Goal: Task Accomplishment & Management: Manage account settings

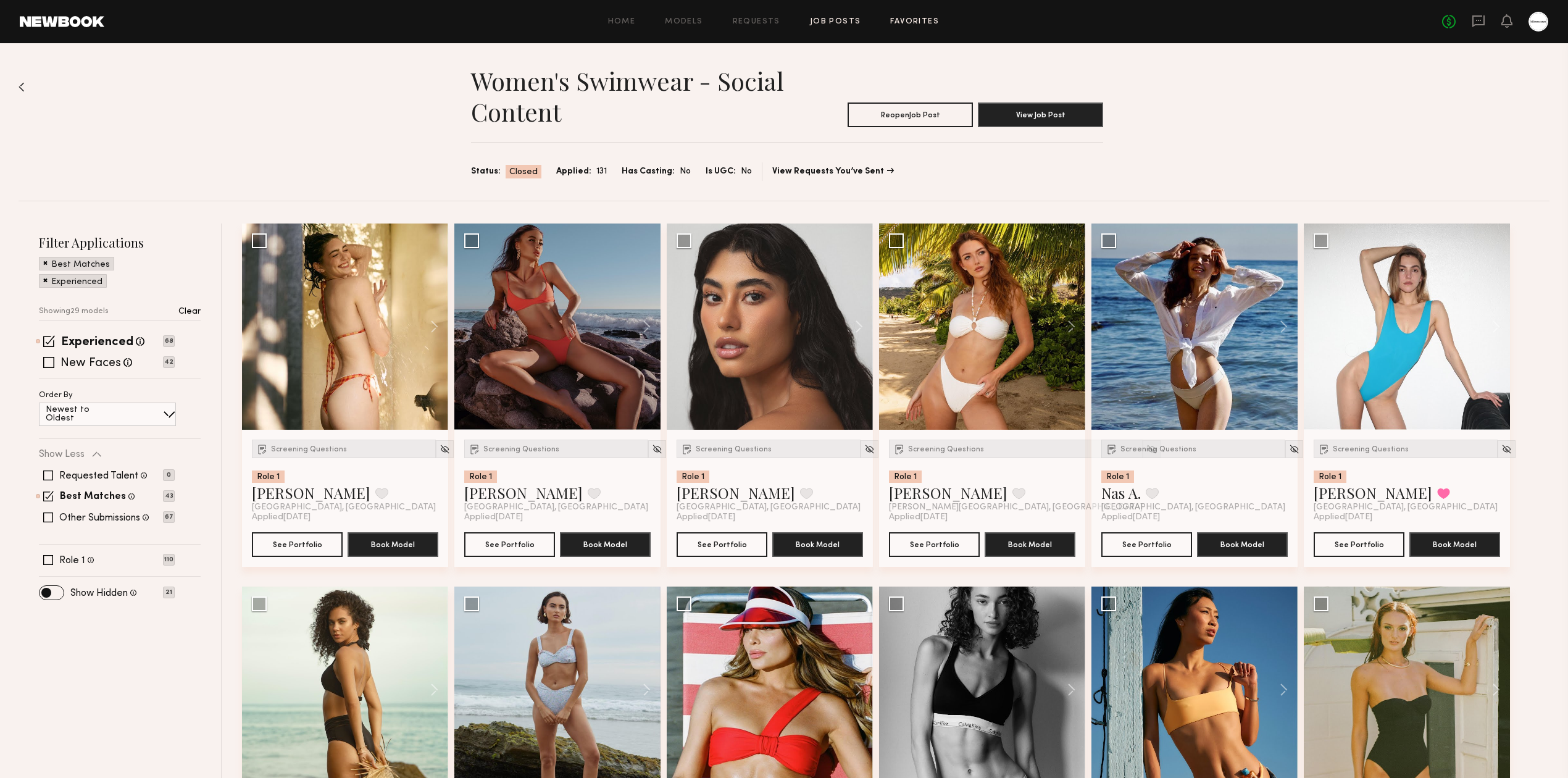
click at [921, 23] on link "Favorites" at bounding box center [914, 22] width 49 height 8
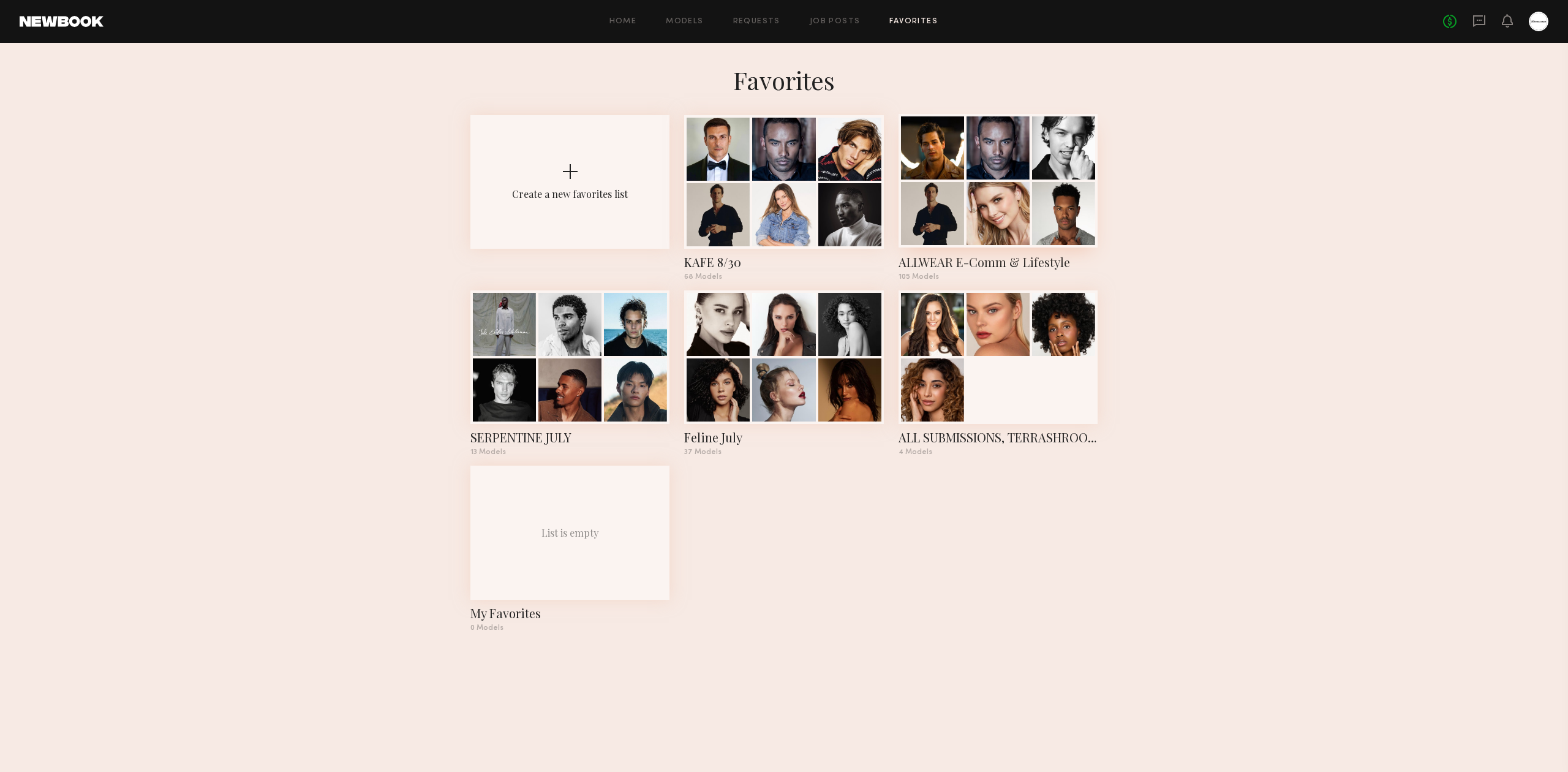
click at [985, 223] on div at bounding box center [998, 213] width 63 height 63
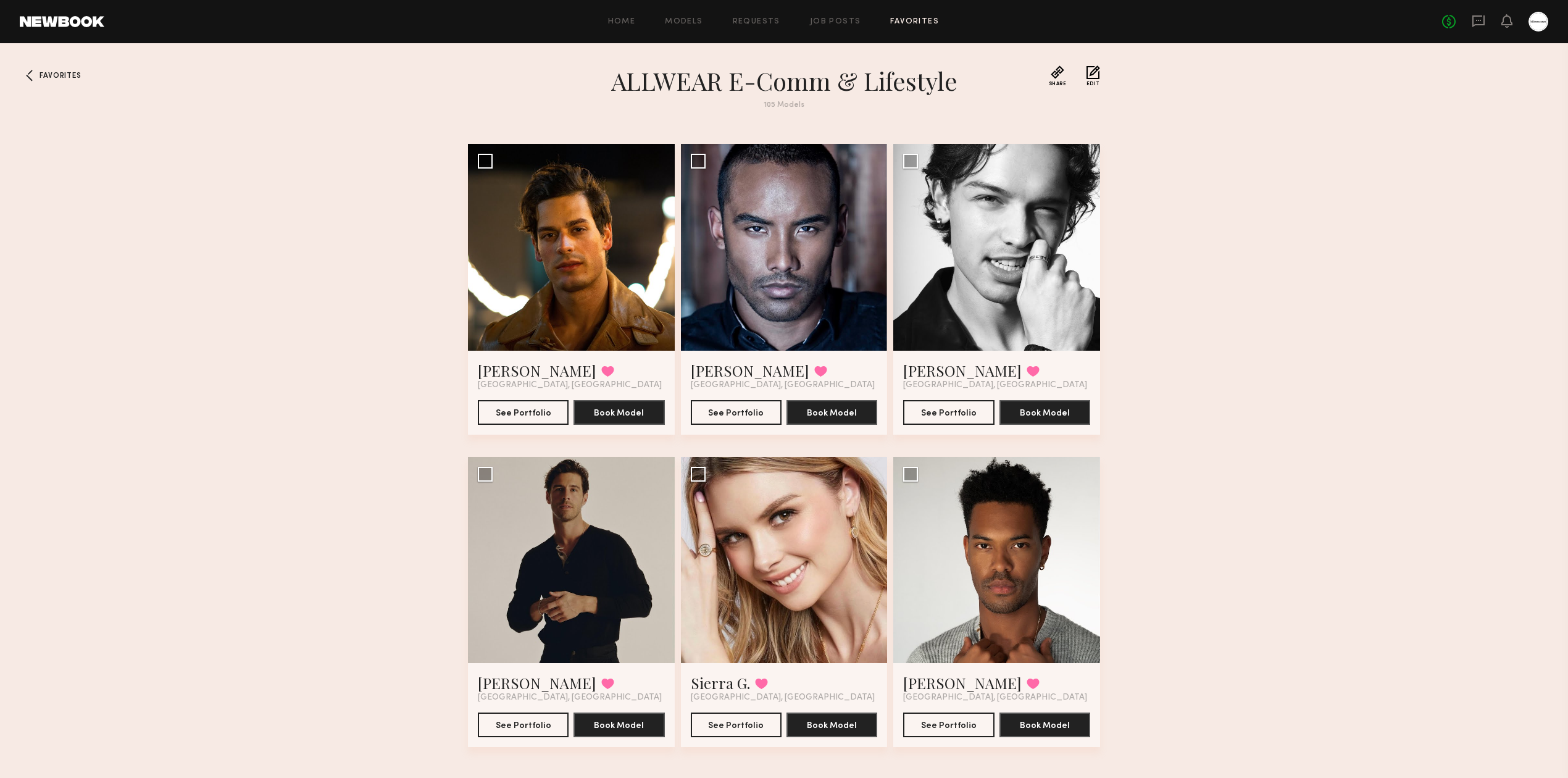
click at [1360, 431] on div "Favorites ALLWEAR E-Comm & Lifestyle 105 Models Share Copy Shareable Link Edit …" at bounding box center [784, 427] width 1568 height 723
click at [601, 377] on button at bounding box center [608, 371] width 13 height 11
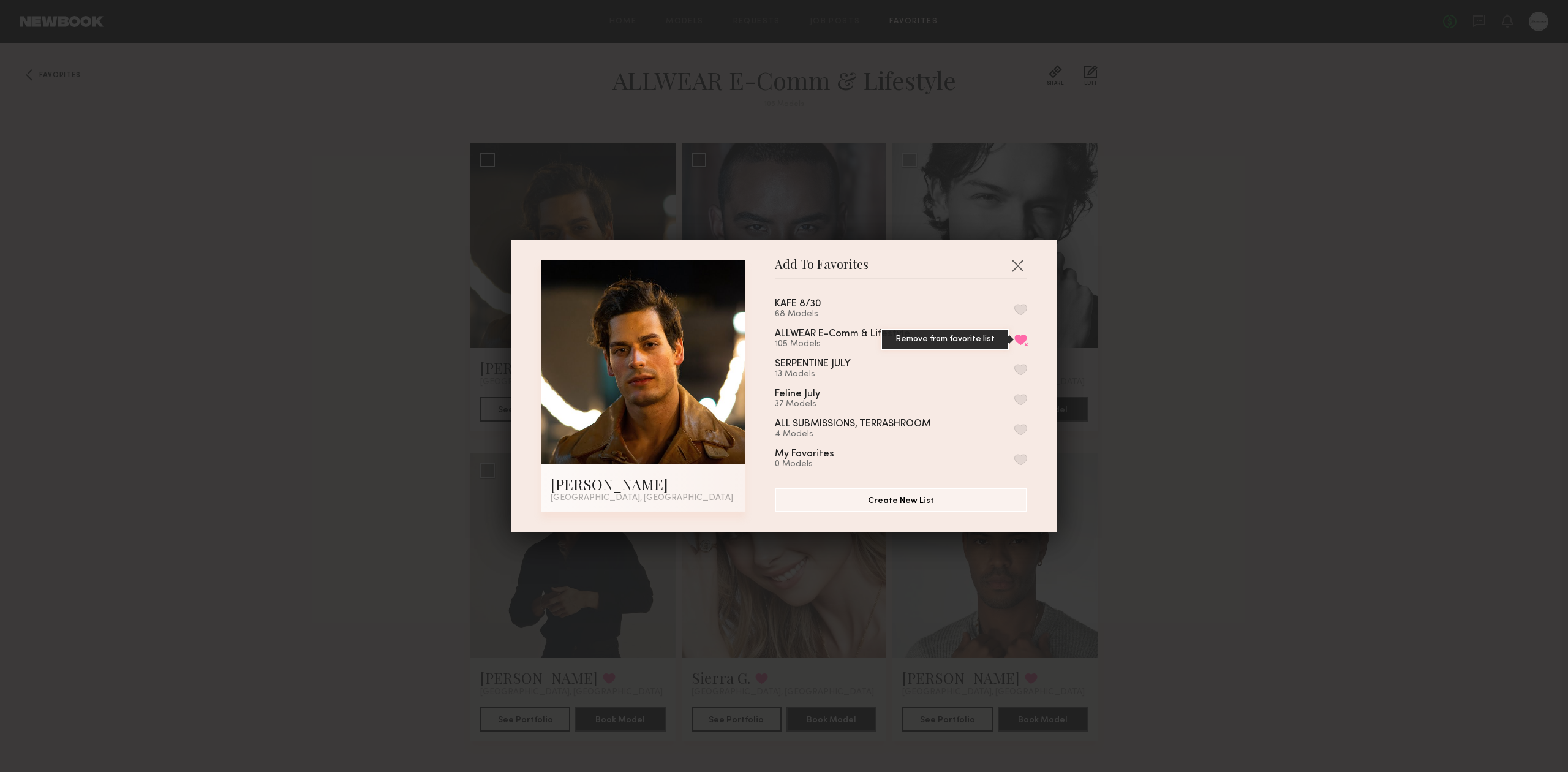
click at [1014, 337] on button "Remove from favorite list" at bounding box center [1021, 339] width 13 height 11
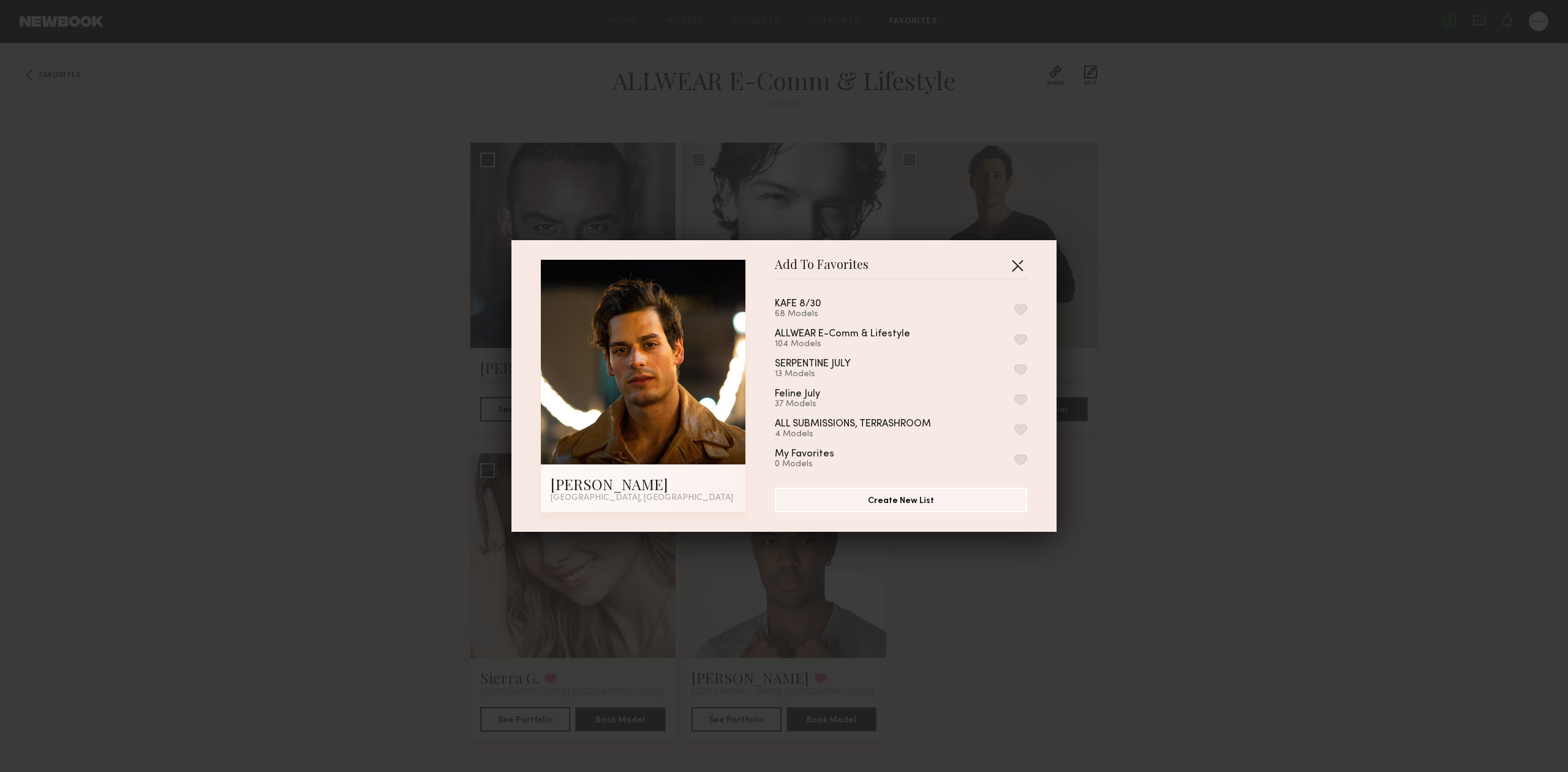
click at [1019, 267] on button "button" at bounding box center [1017, 265] width 20 height 20
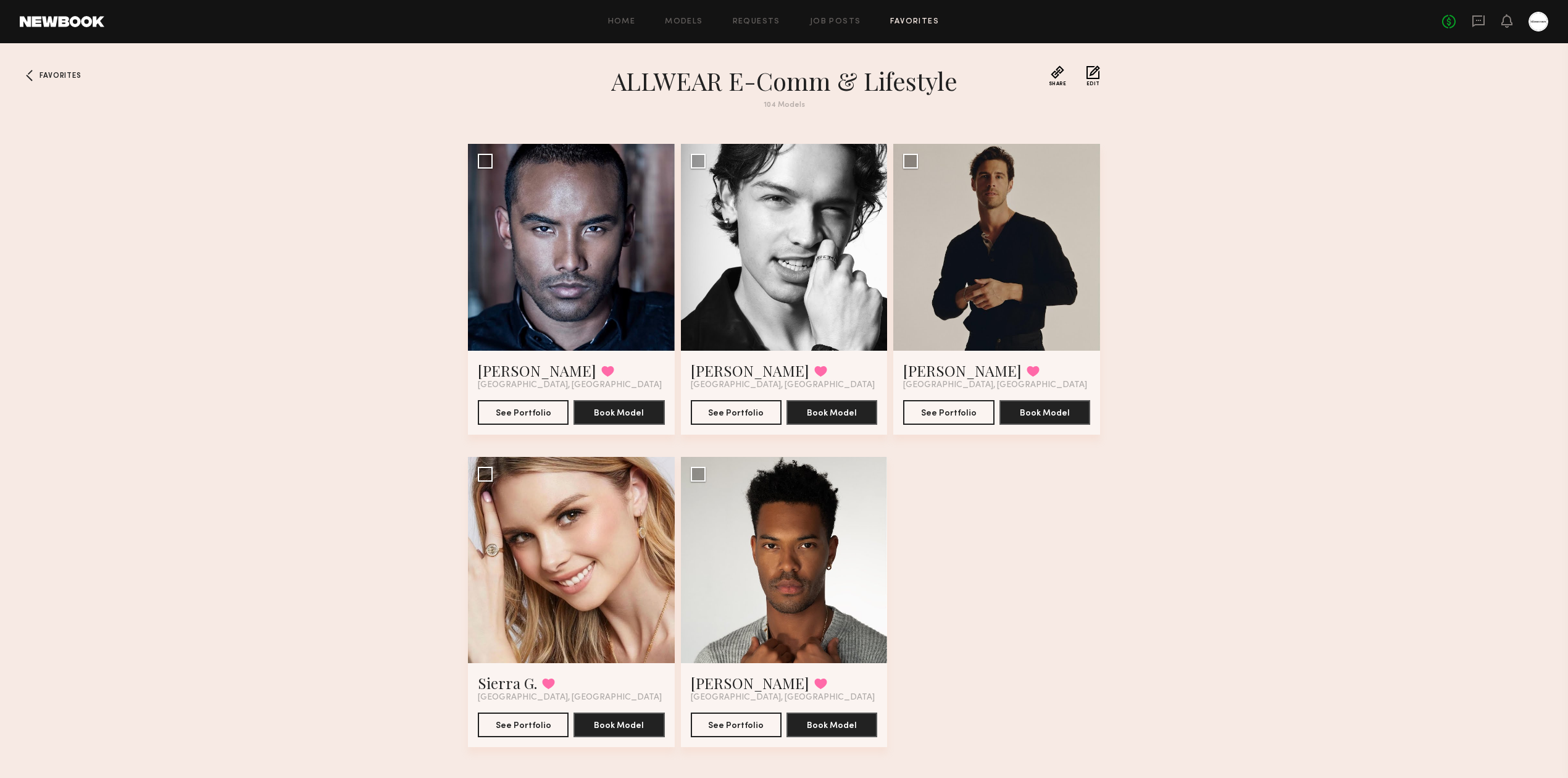
click at [1223, 269] on div "Favorites ALLWEAR E-Comm & Lifestyle 104 Models Share Copy Shareable Link Edit …" at bounding box center [784, 427] width 1568 height 723
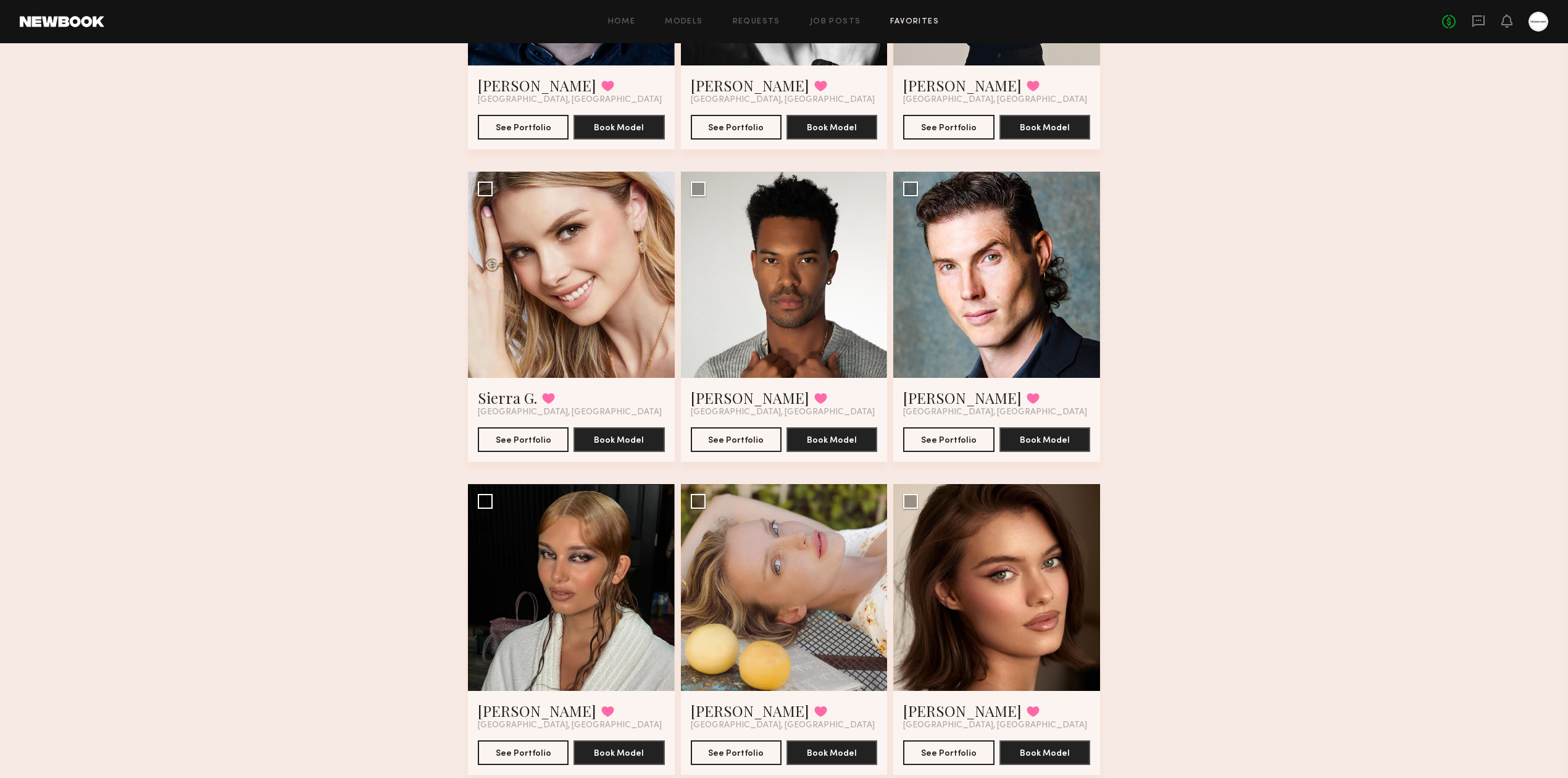
scroll to position [329, 0]
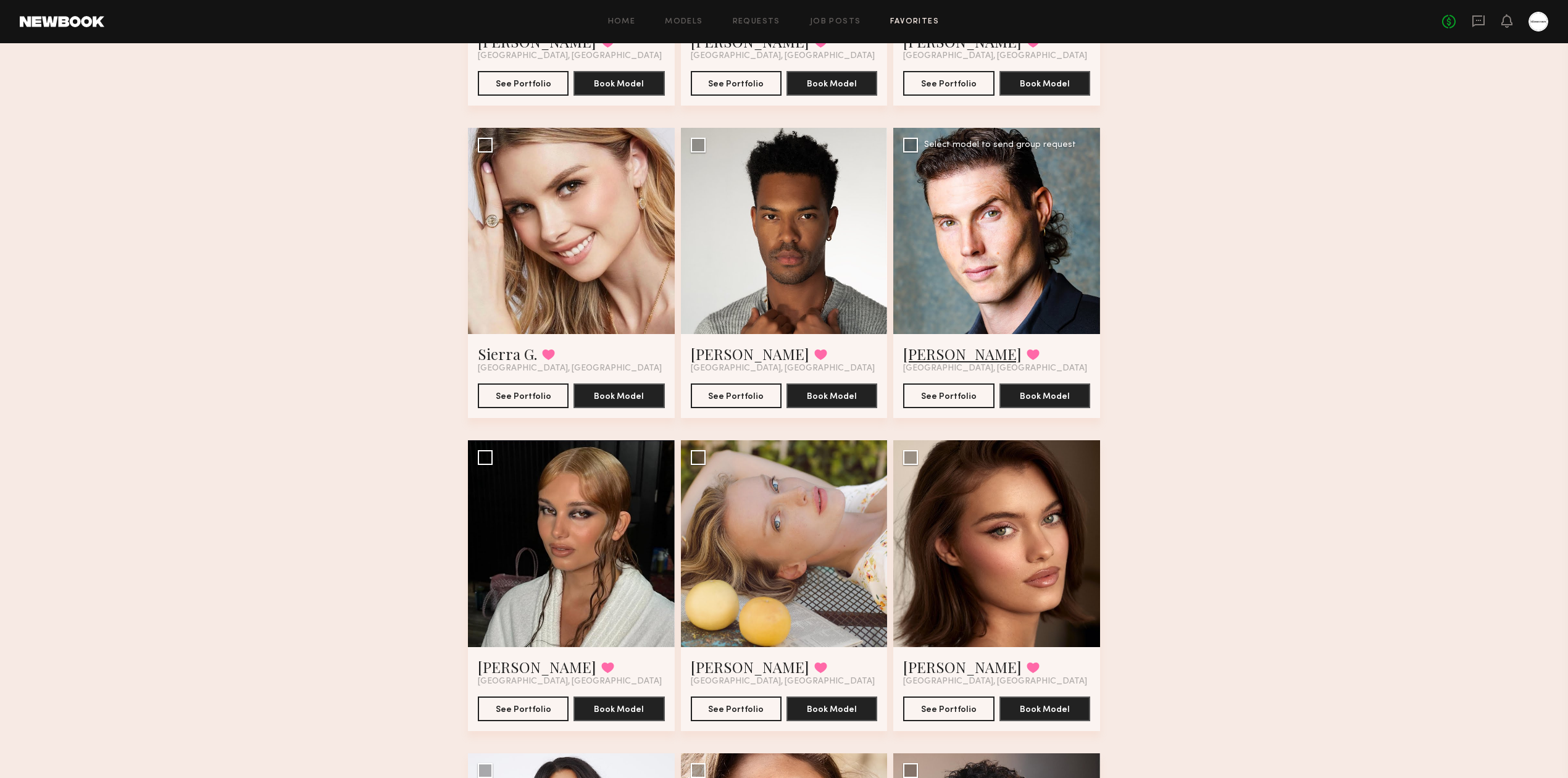
drag, startPoint x: 989, startPoint y: 271, endPoint x: 923, endPoint y: 355, distance: 106.8
click at [1027, 351] on button at bounding box center [1033, 354] width 13 height 11
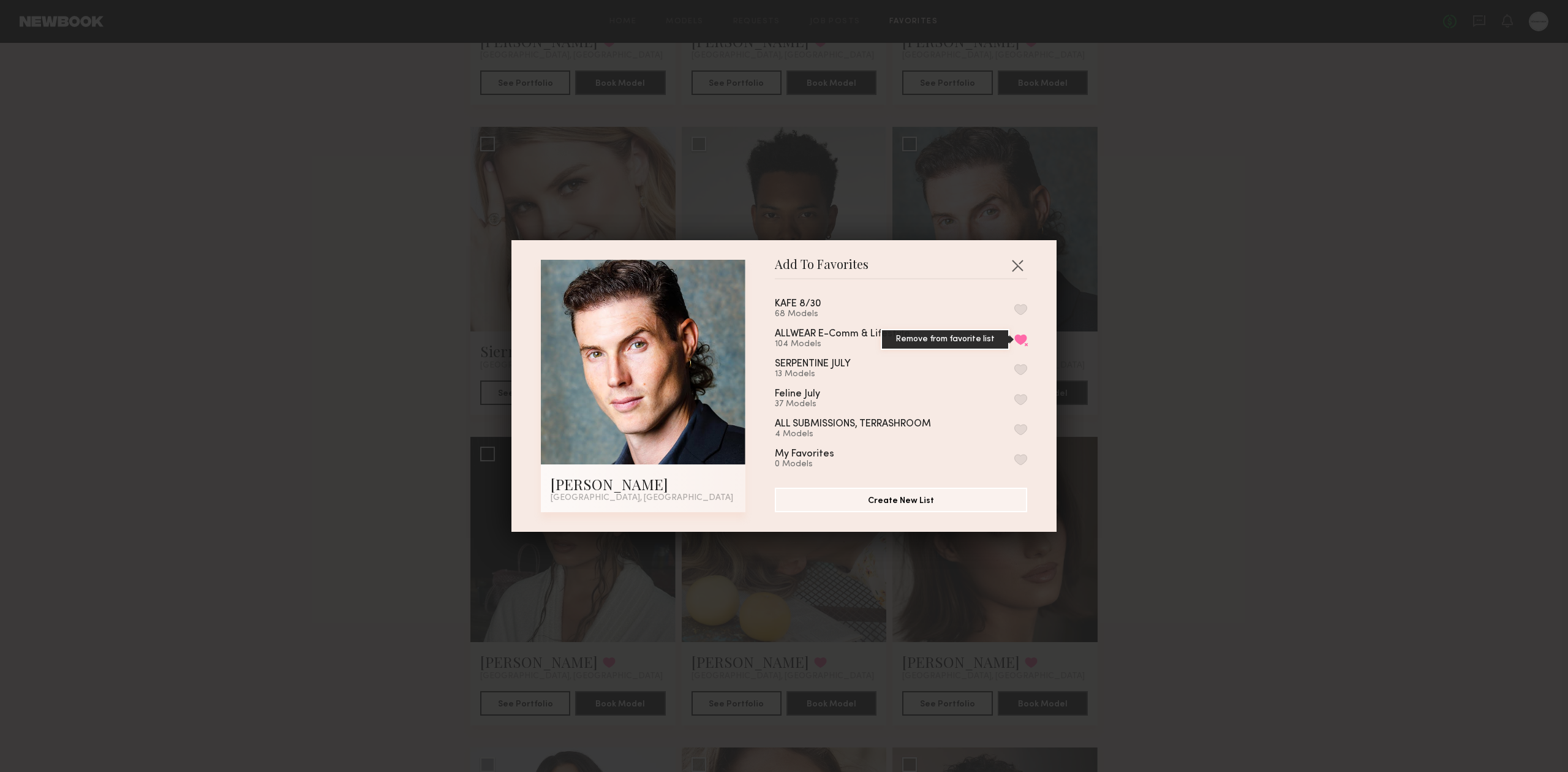
click at [1014, 342] on button "Remove from favorite list" at bounding box center [1021, 339] width 13 height 11
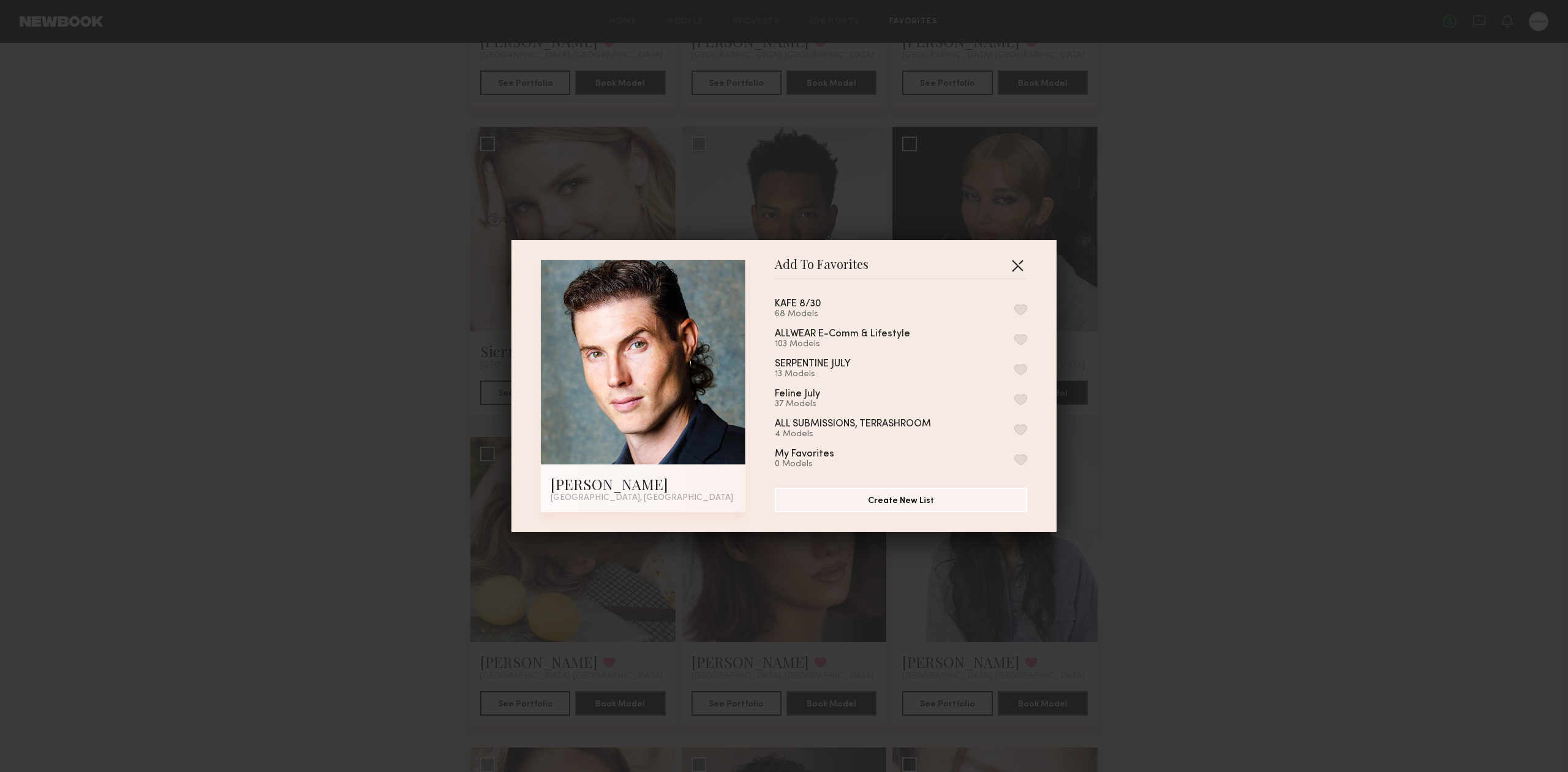
click at [1012, 263] on button "button" at bounding box center [1017, 265] width 20 height 20
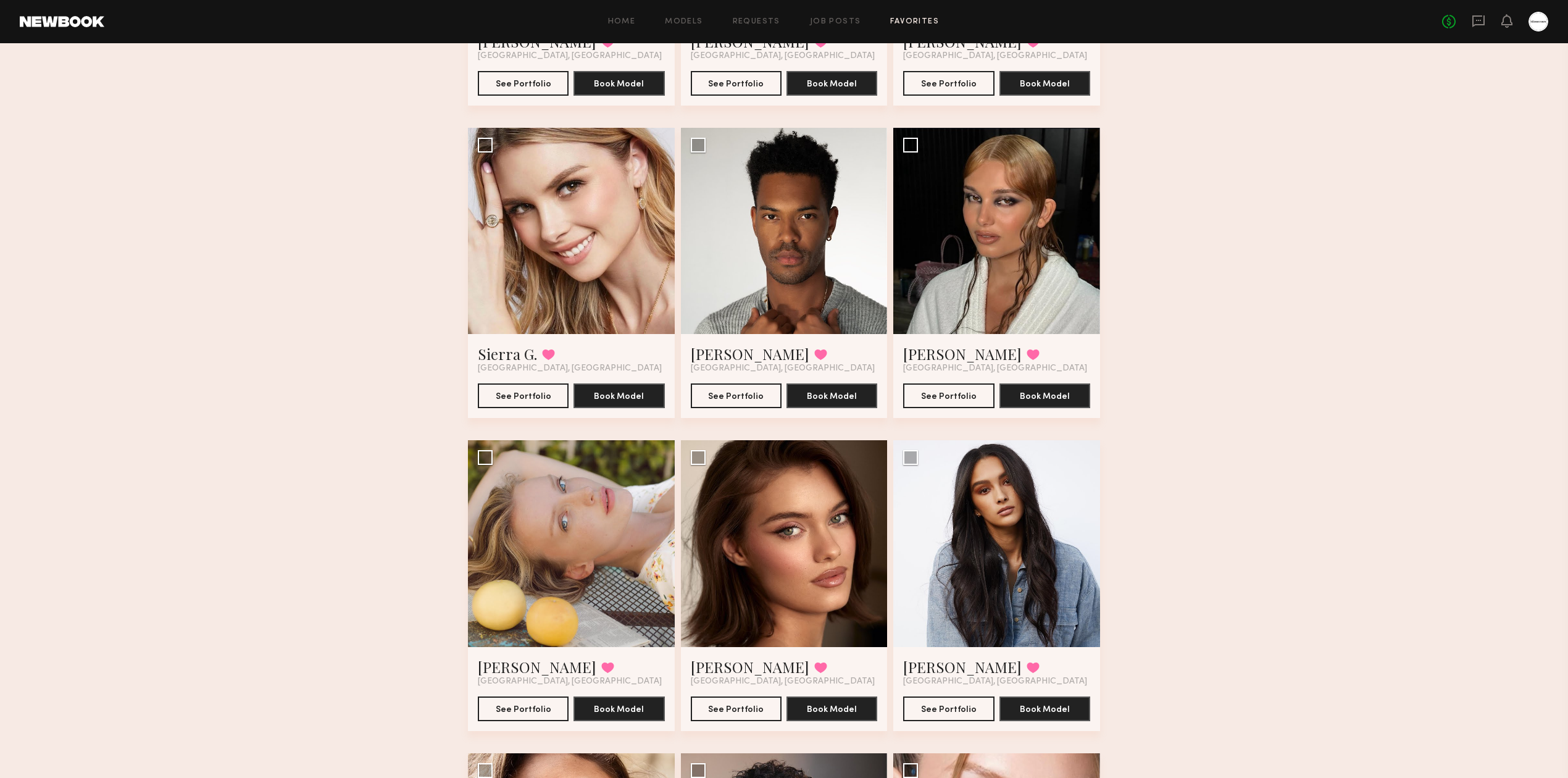
click at [821, 275] on div at bounding box center [785, 231] width 207 height 207
click at [715, 355] on link "Brandon A." at bounding box center [750, 353] width 119 height 20
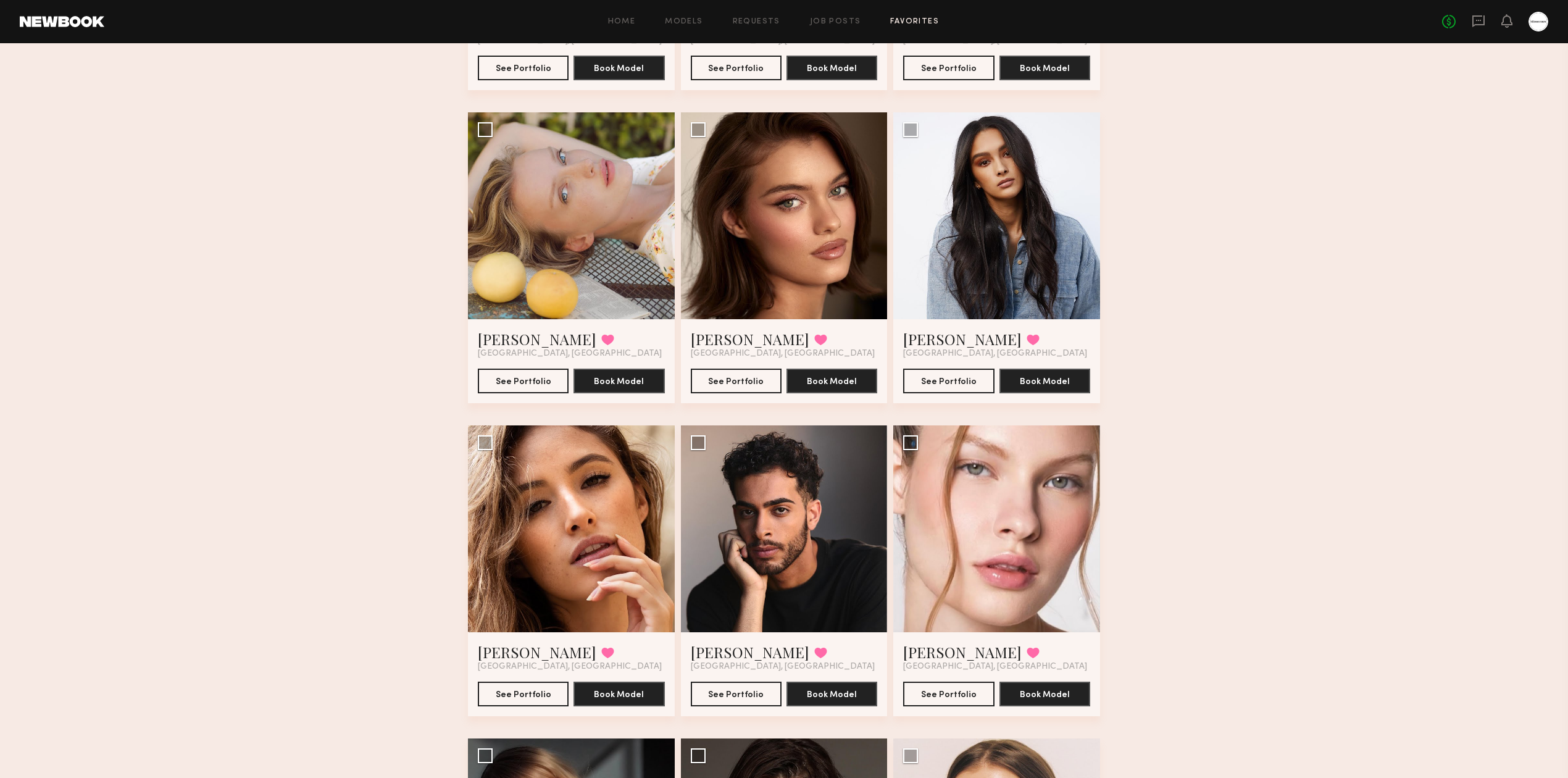
scroll to position [658, 0]
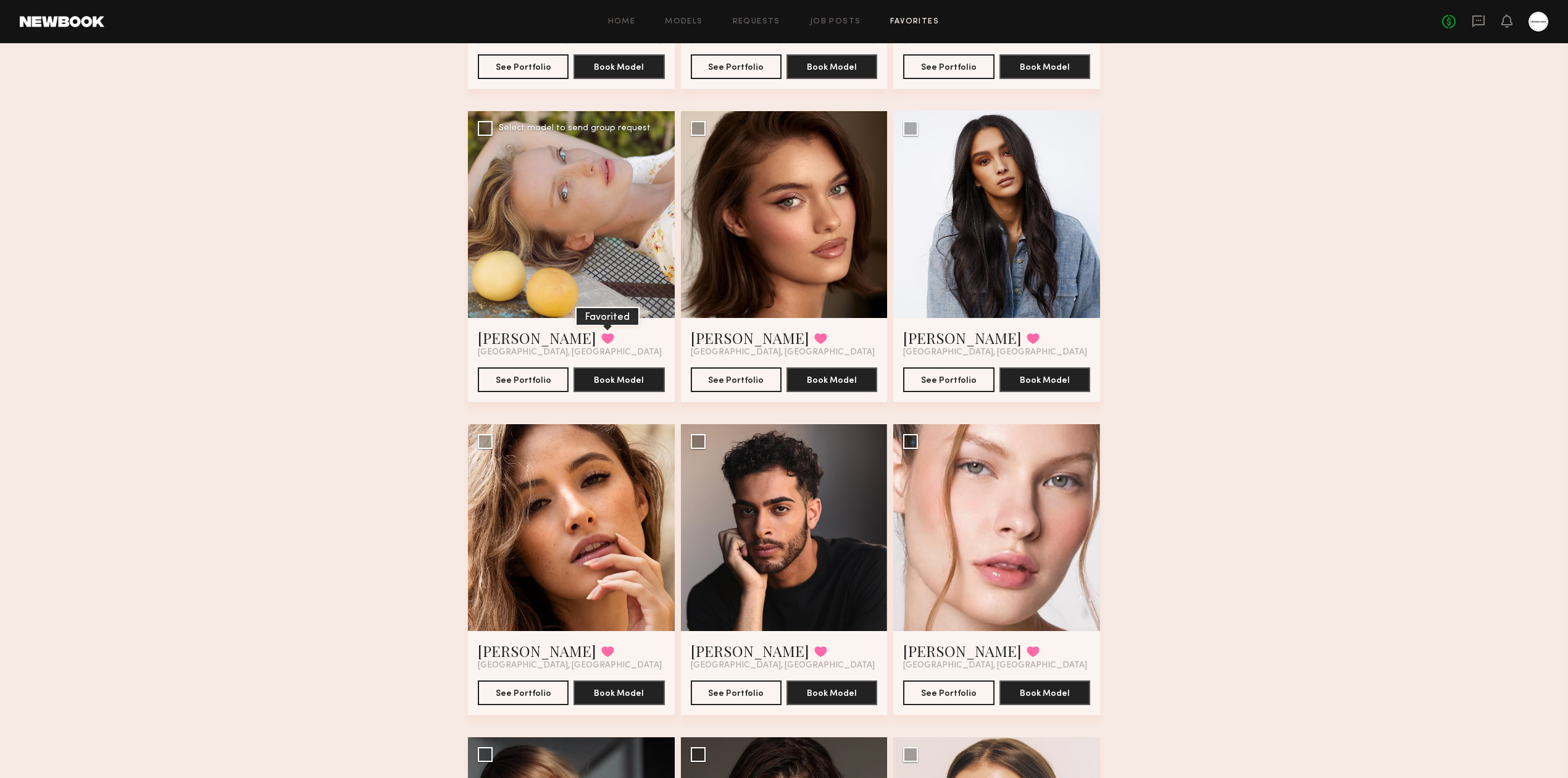
click at [601, 337] on button at bounding box center [608, 338] width 13 height 11
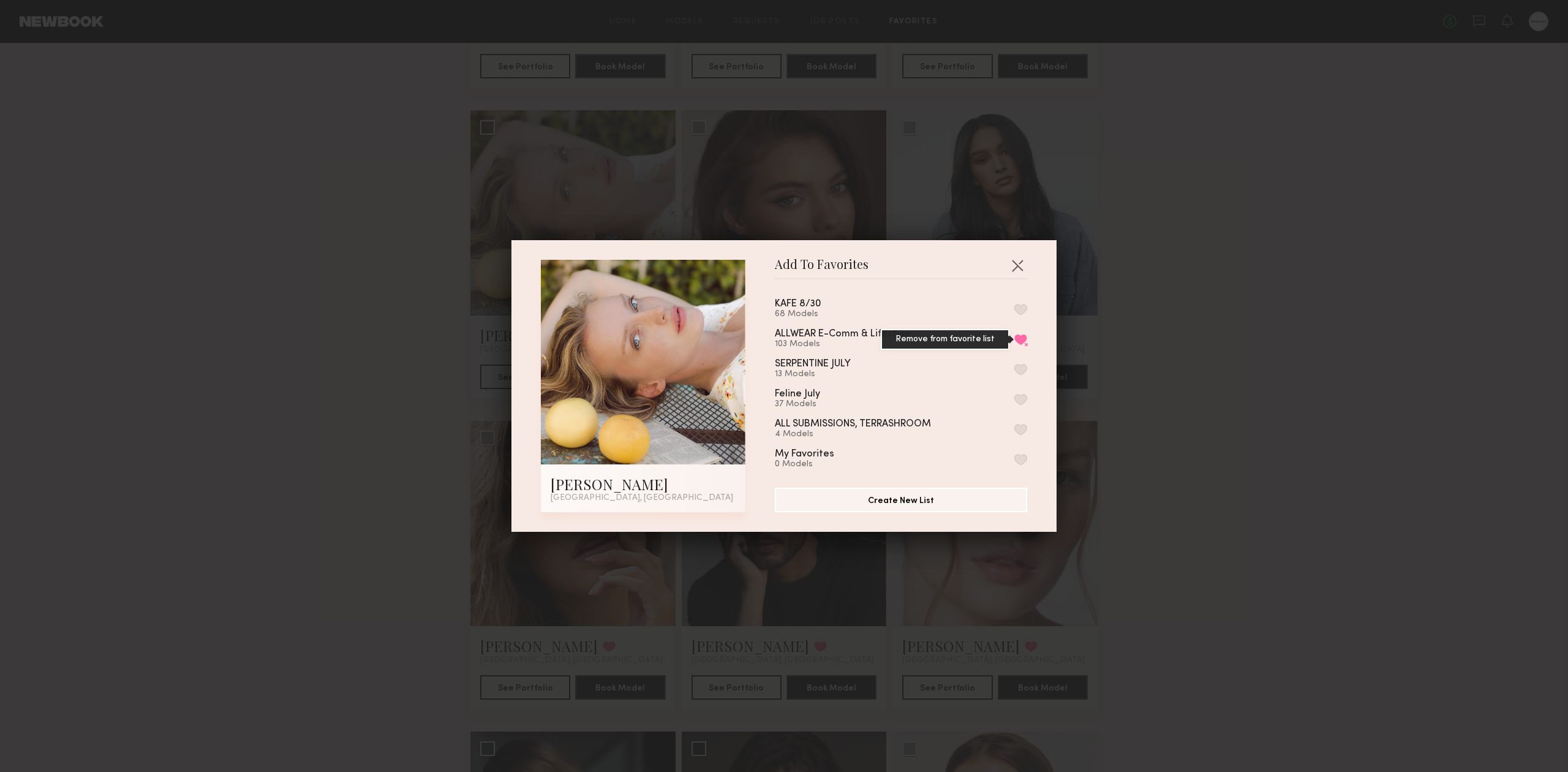
click at [1014, 340] on button "Remove from favorite list" at bounding box center [1021, 339] width 13 height 11
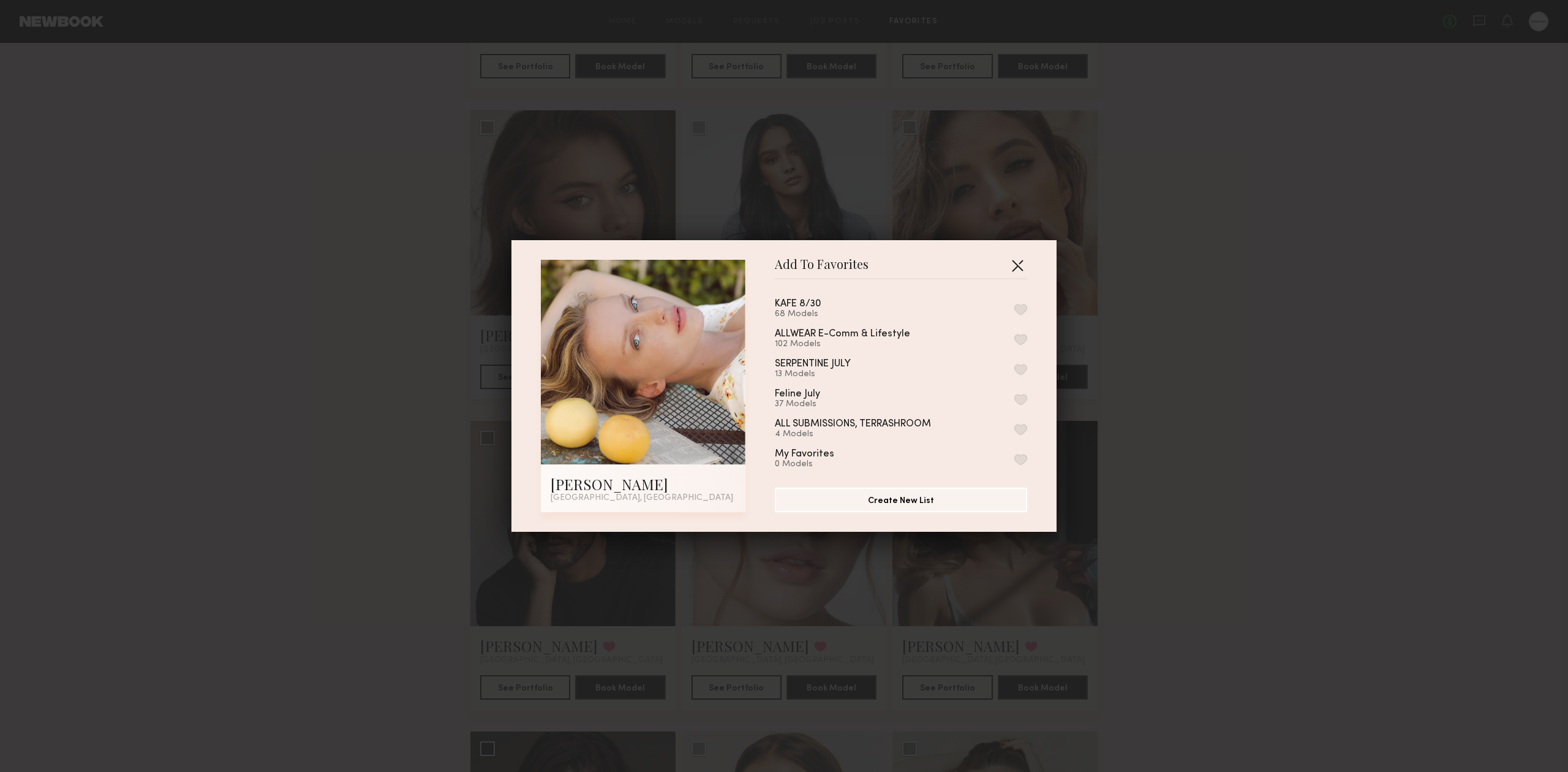
click at [1013, 255] on button "button" at bounding box center [1017, 265] width 20 height 20
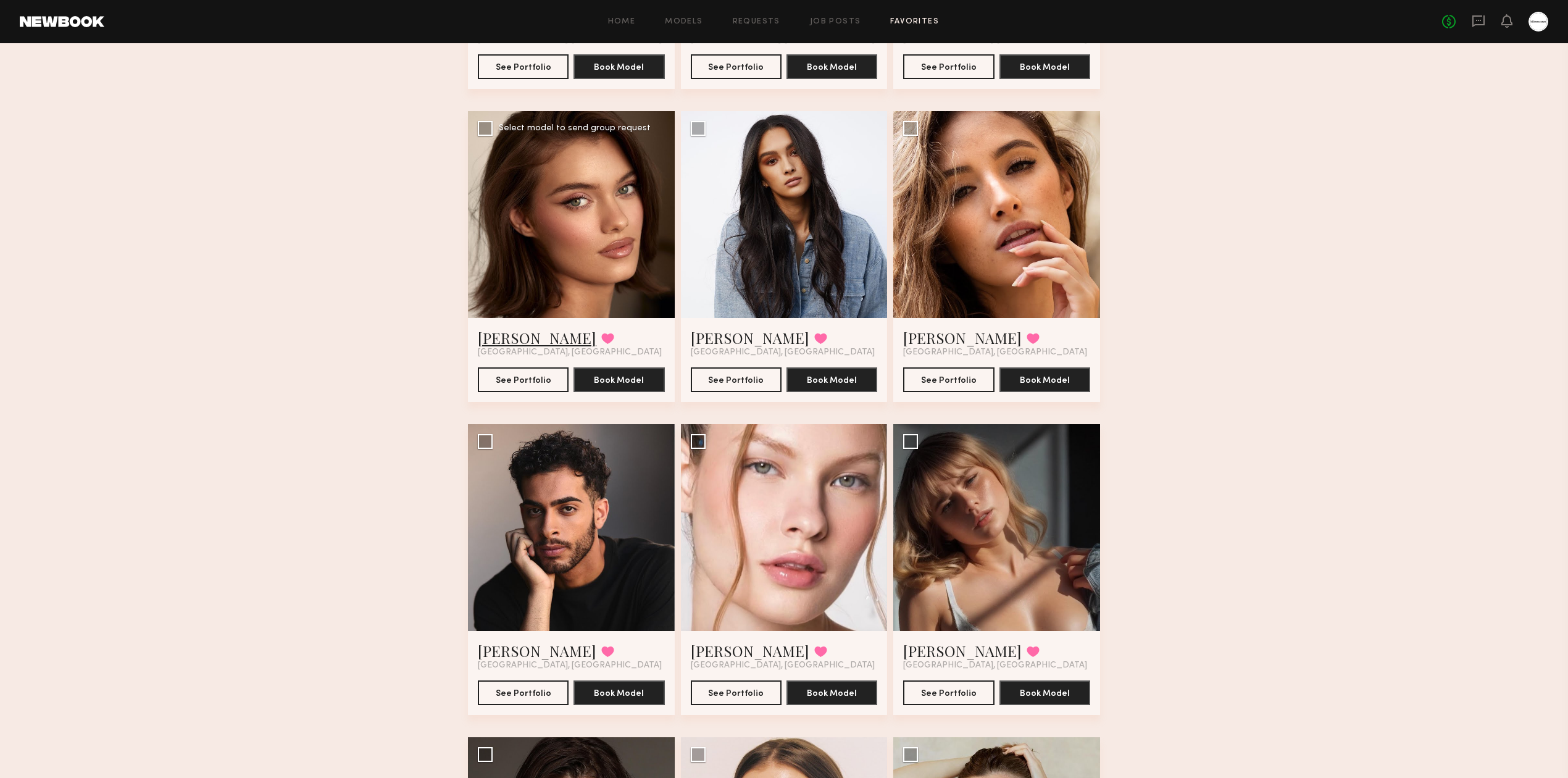
click at [513, 338] on link "Oleksa K." at bounding box center [537, 337] width 119 height 20
click at [601, 343] on button at bounding box center [608, 338] width 13 height 11
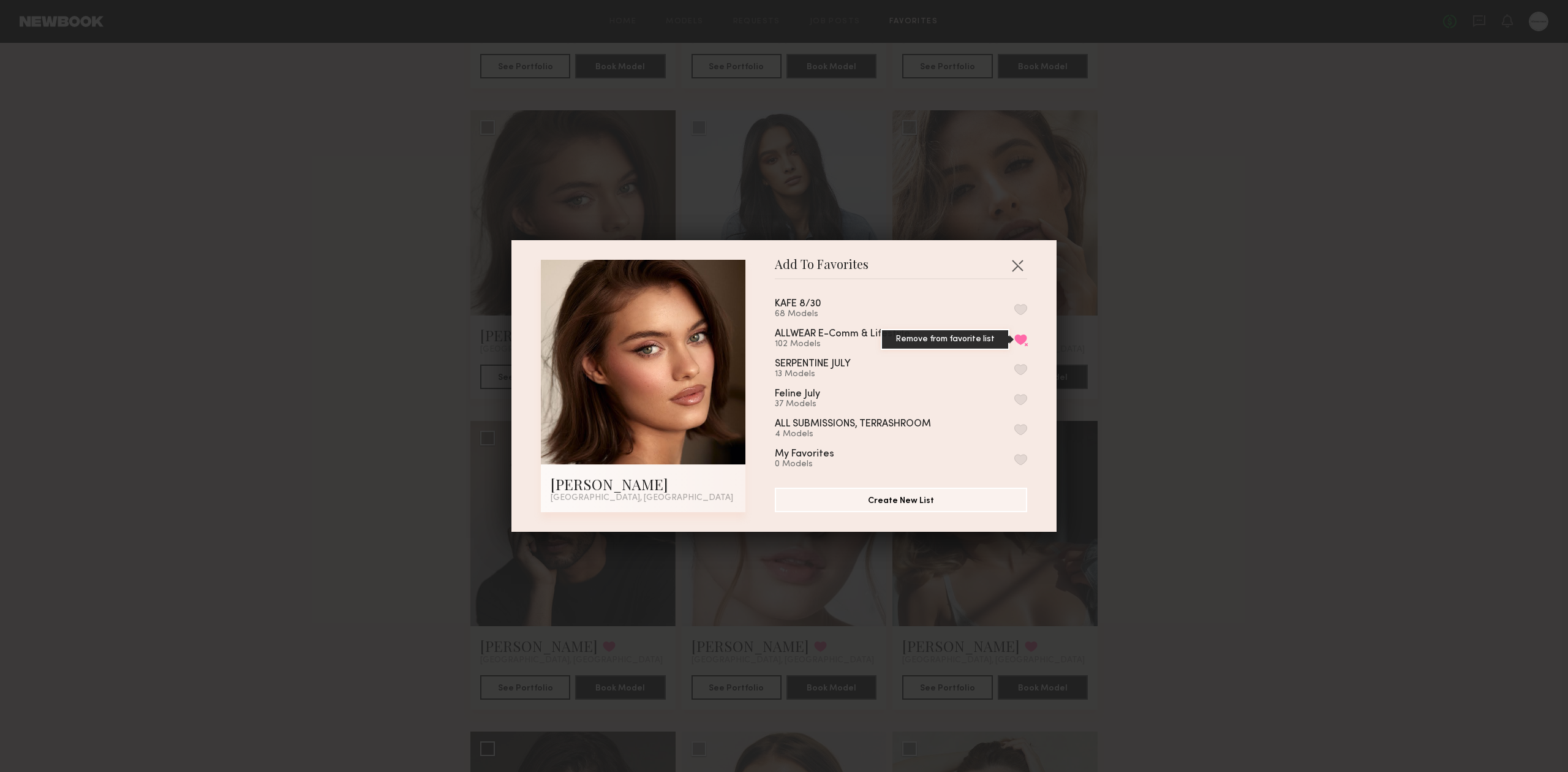
click at [1014, 342] on button "Remove from favorite list" at bounding box center [1021, 339] width 13 height 11
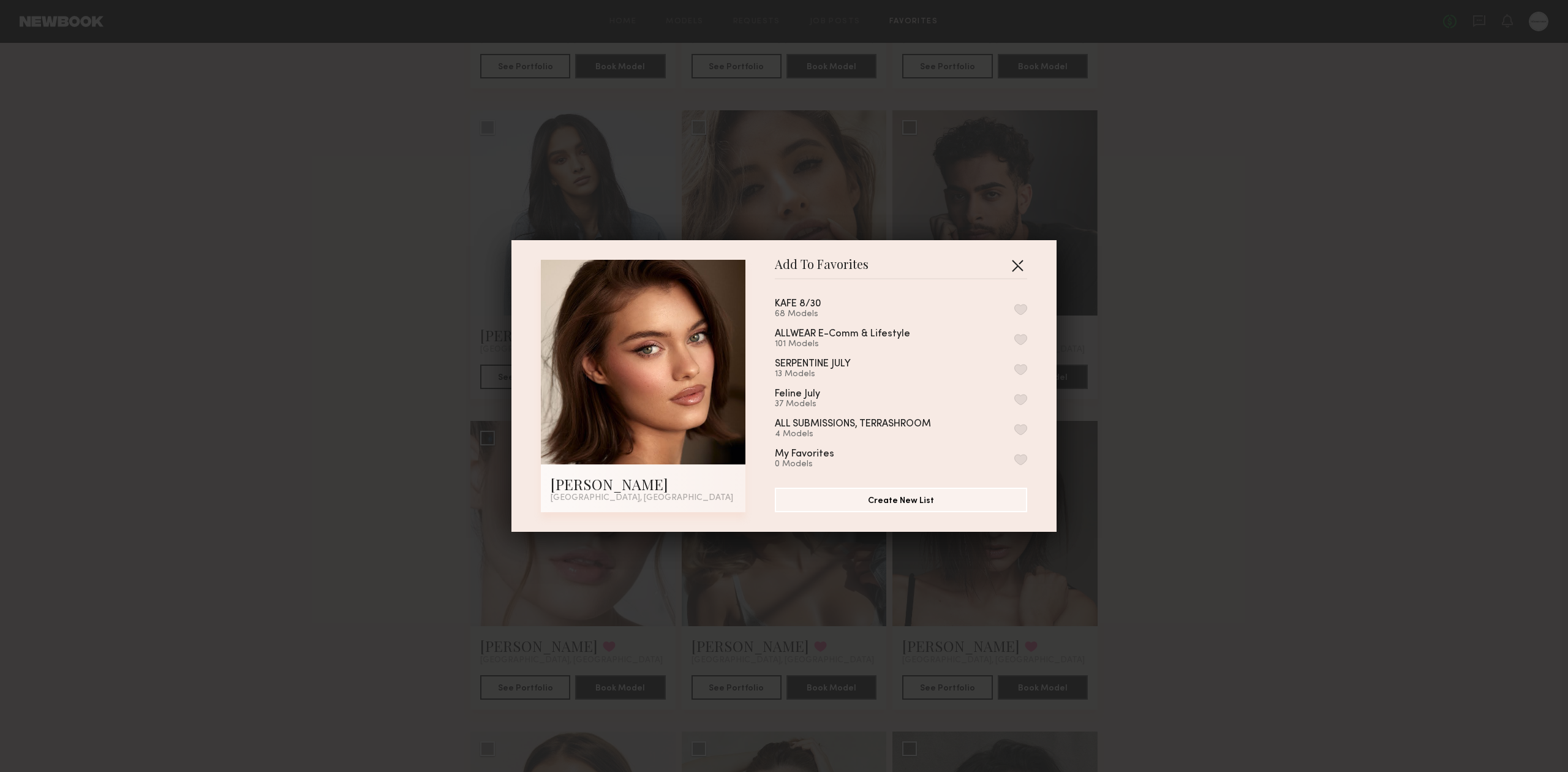
click at [1008, 265] on button "button" at bounding box center [1017, 265] width 20 height 20
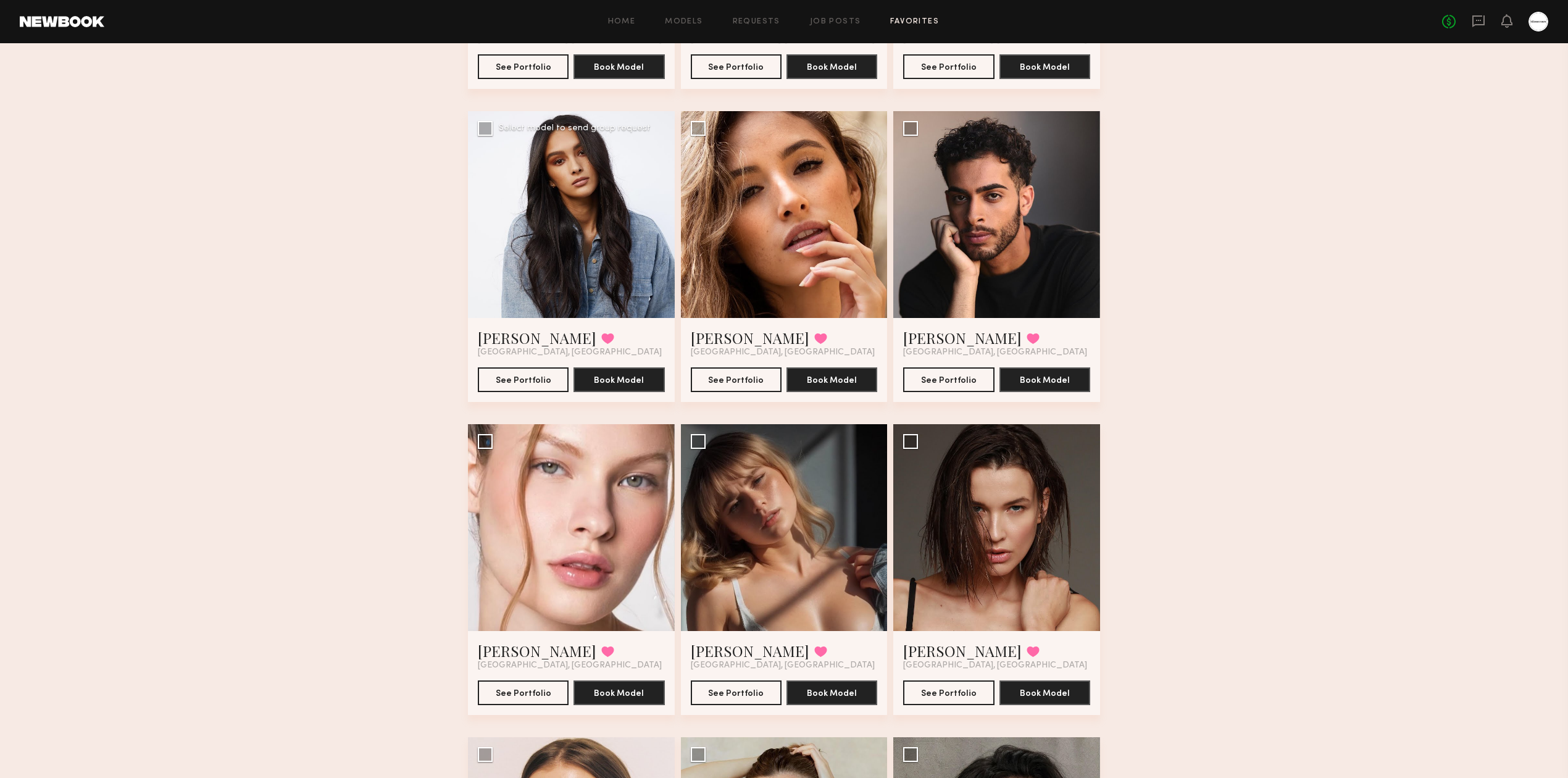
click at [649, 224] on div at bounding box center [571, 215] width 207 height 207
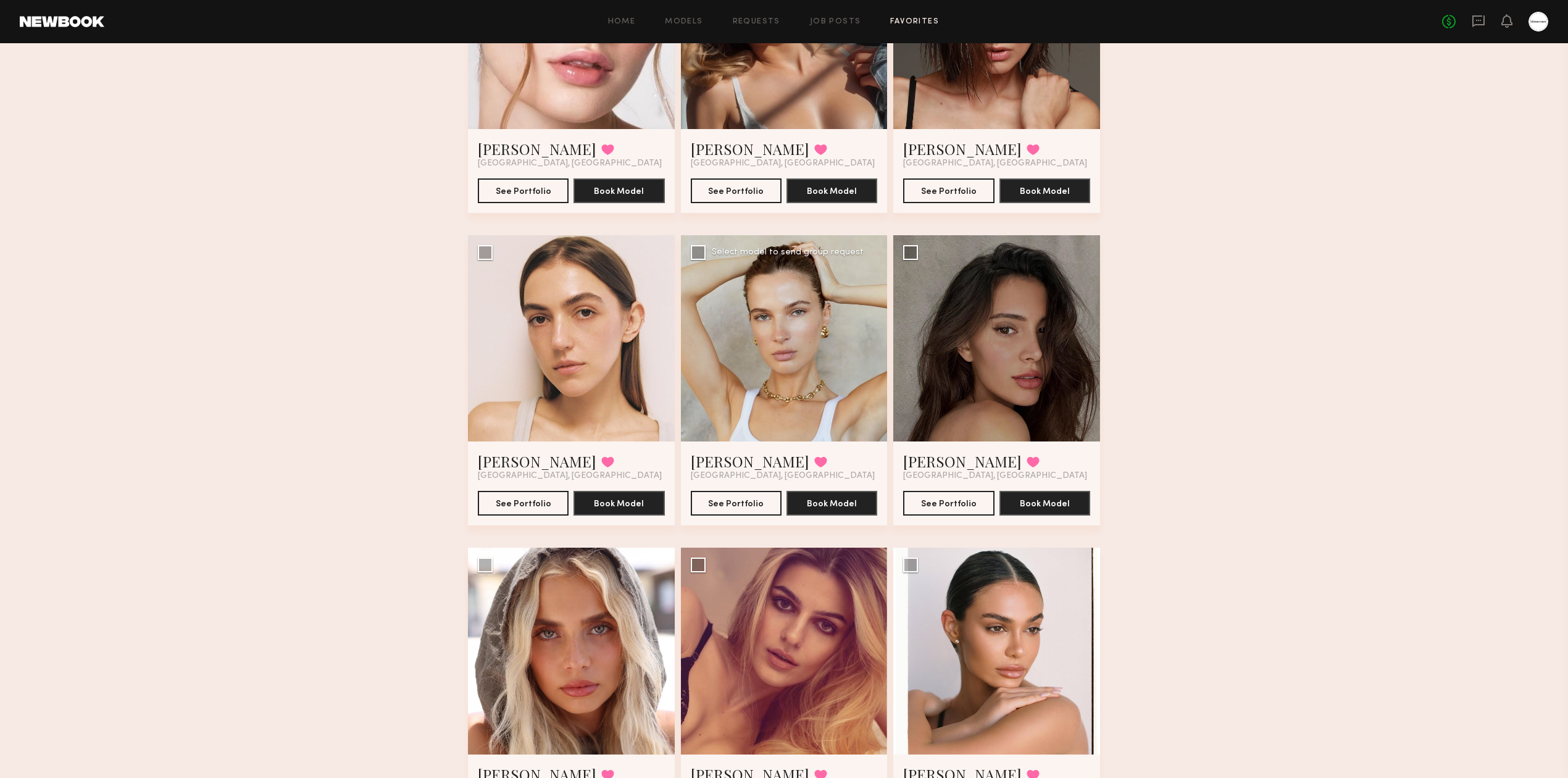
scroll to position [1316, 0]
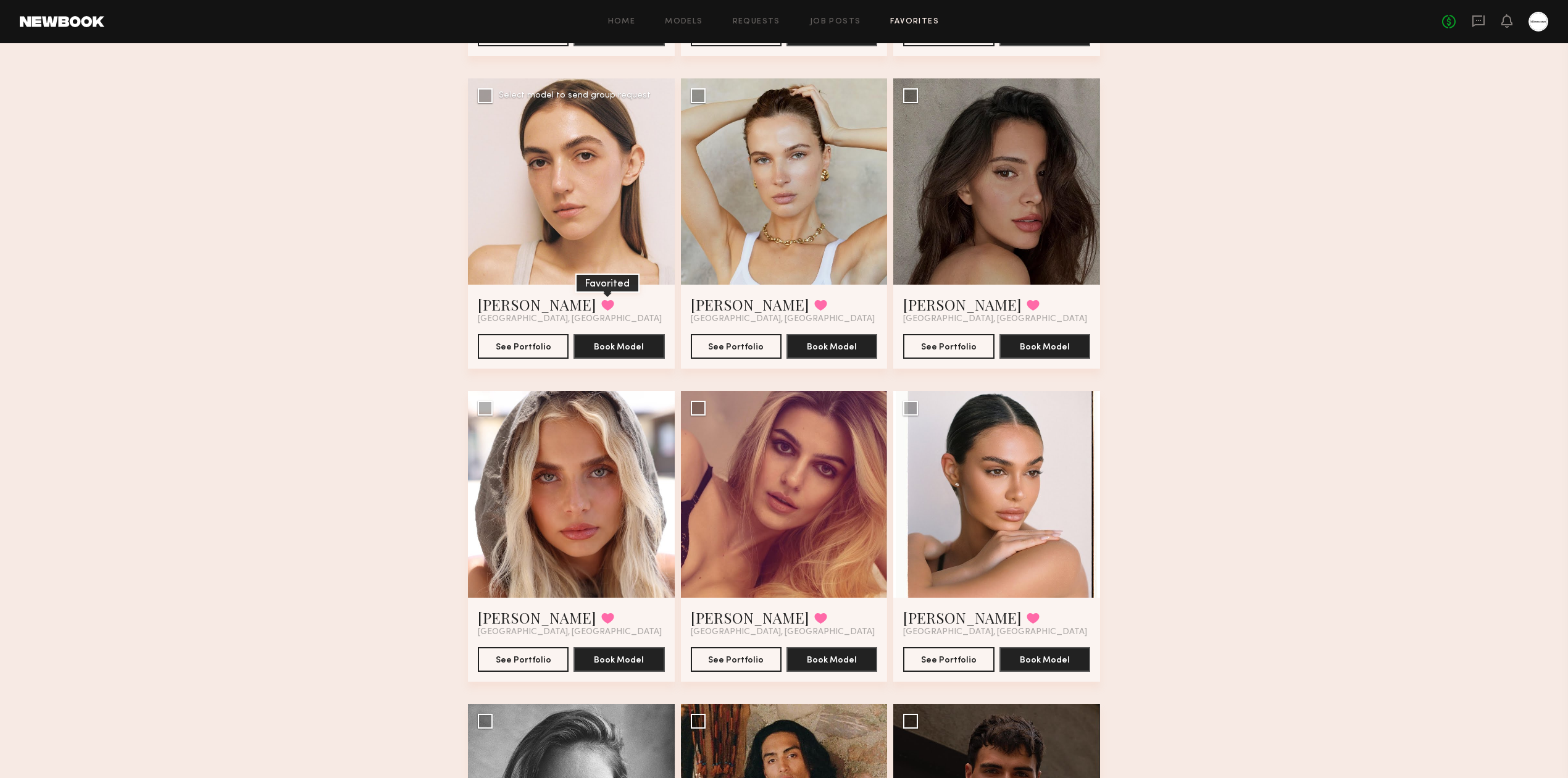
click at [601, 310] on button at bounding box center [608, 304] width 13 height 11
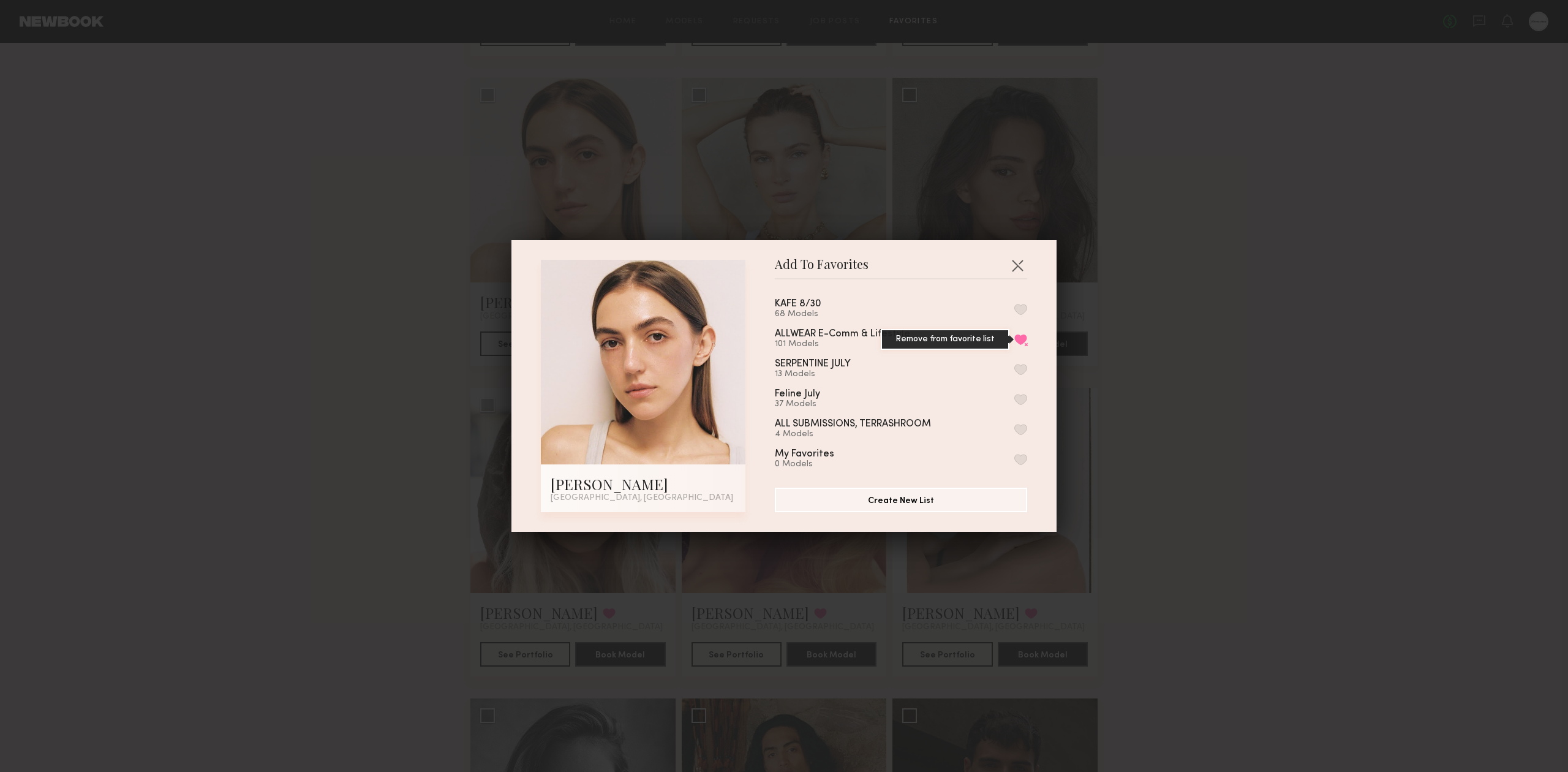
click at [1014, 340] on button "Remove from favorite list" at bounding box center [1021, 339] width 13 height 11
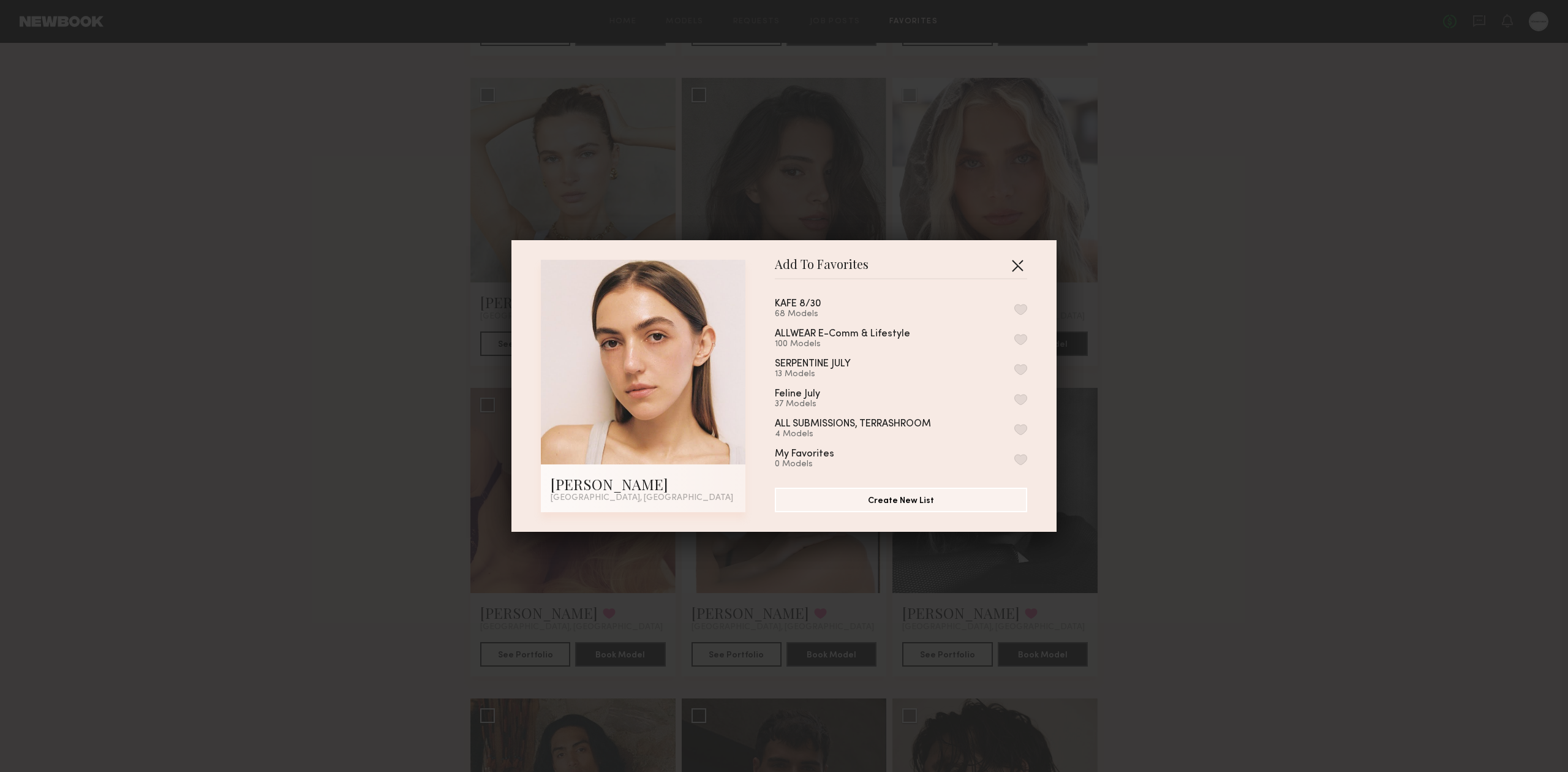
click at [1008, 268] on button "button" at bounding box center [1017, 265] width 20 height 20
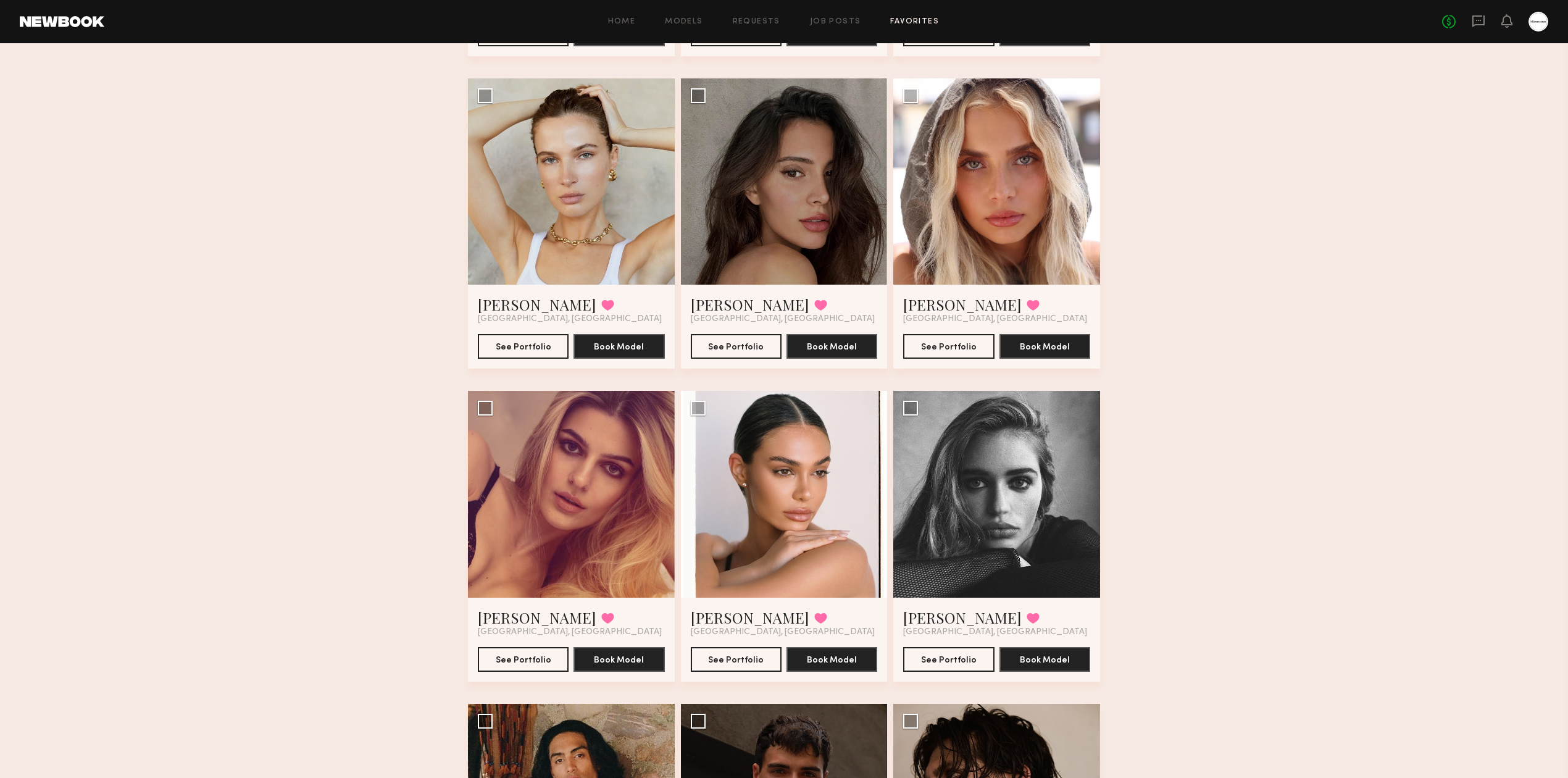
click at [1239, 357] on div "Favorites ALLWEAR E-Comm & Lifestyle 100 Models Share Copy Shareable Link Edit …" at bounding box center [784, 518] width 1568 height 3538
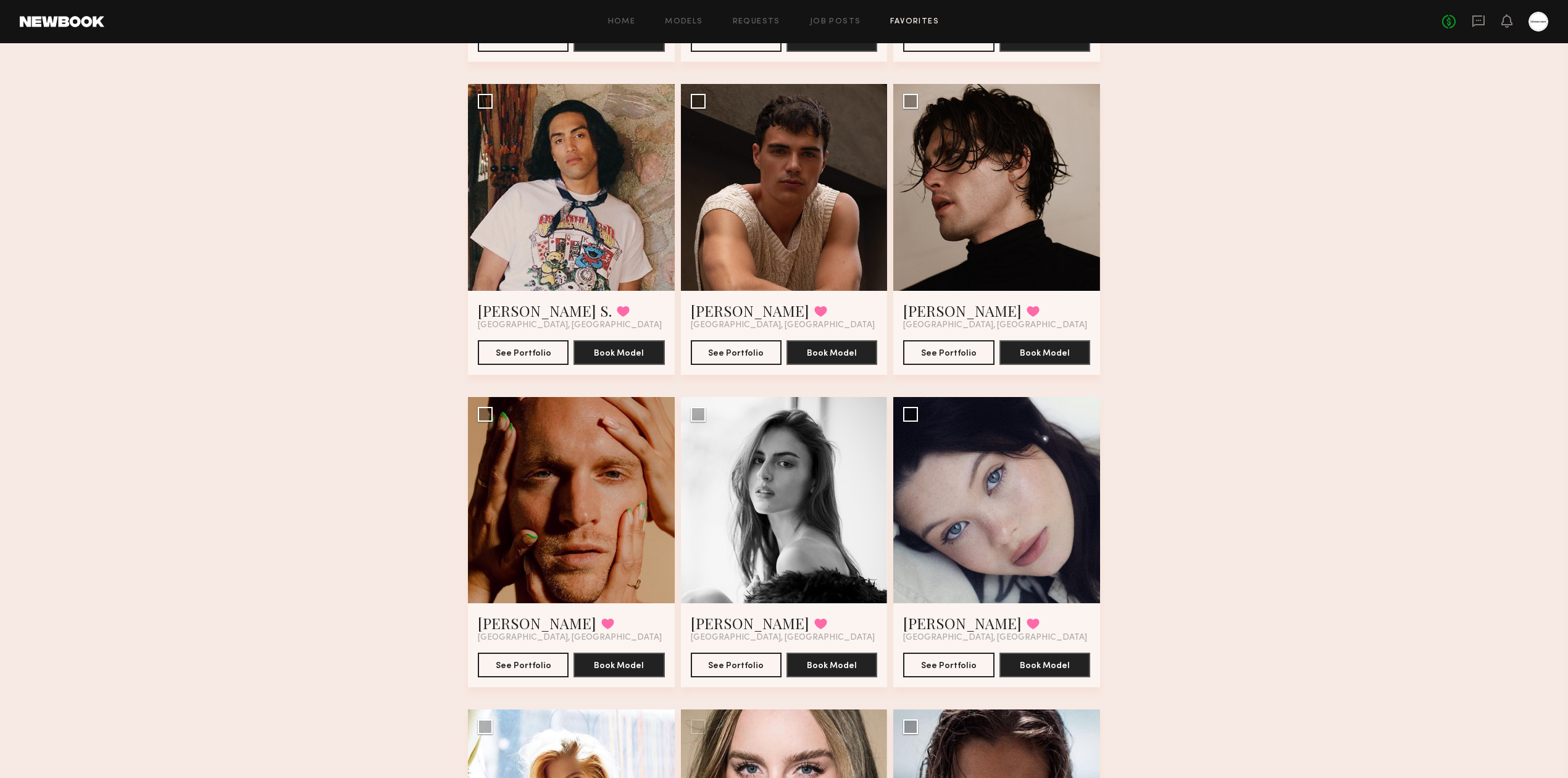
scroll to position [1975, 0]
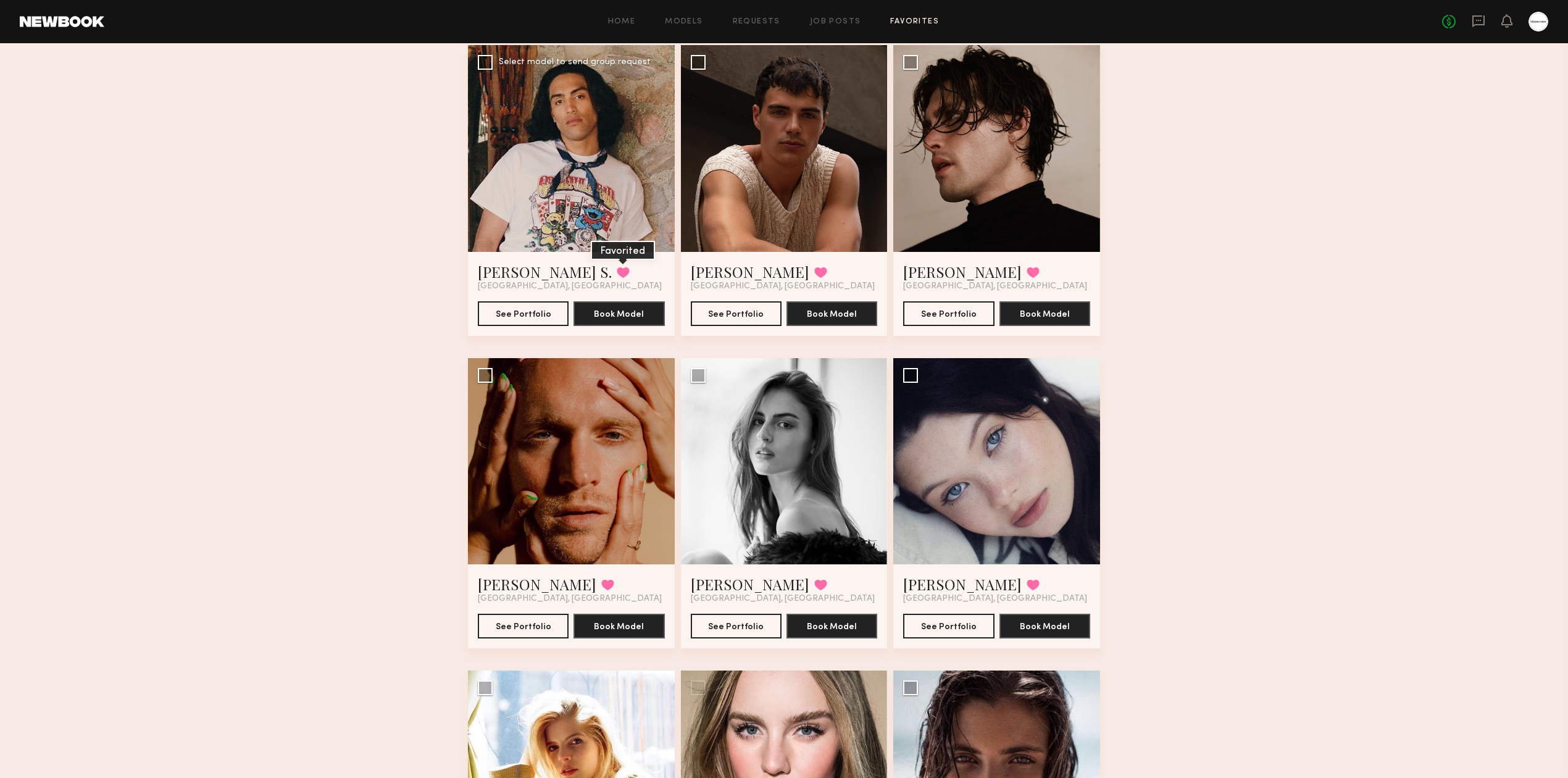
click at [616, 275] on button at bounding box center [623, 272] width 13 height 11
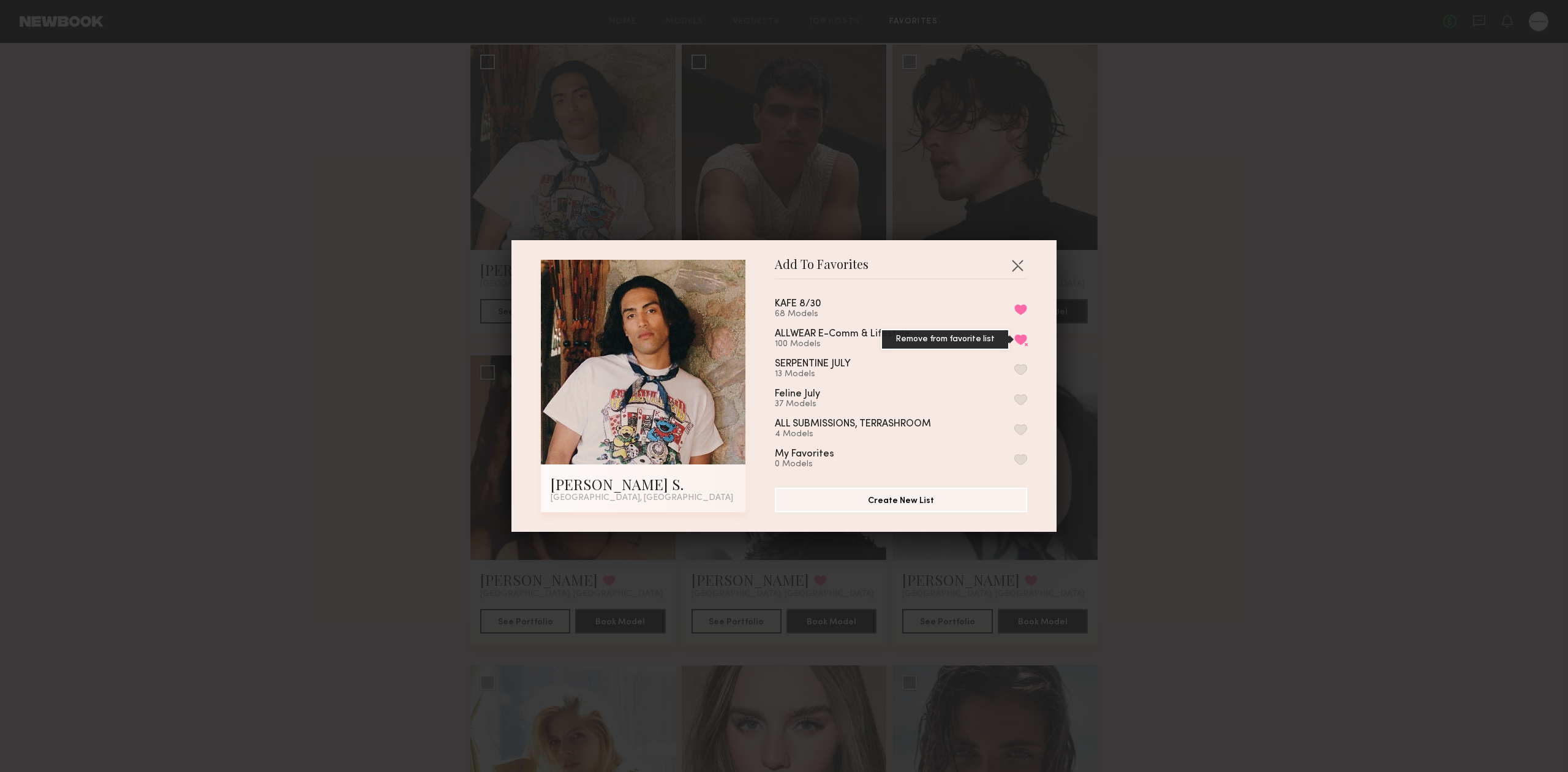
click at [1014, 344] on button "Remove from favorite list" at bounding box center [1021, 339] width 13 height 11
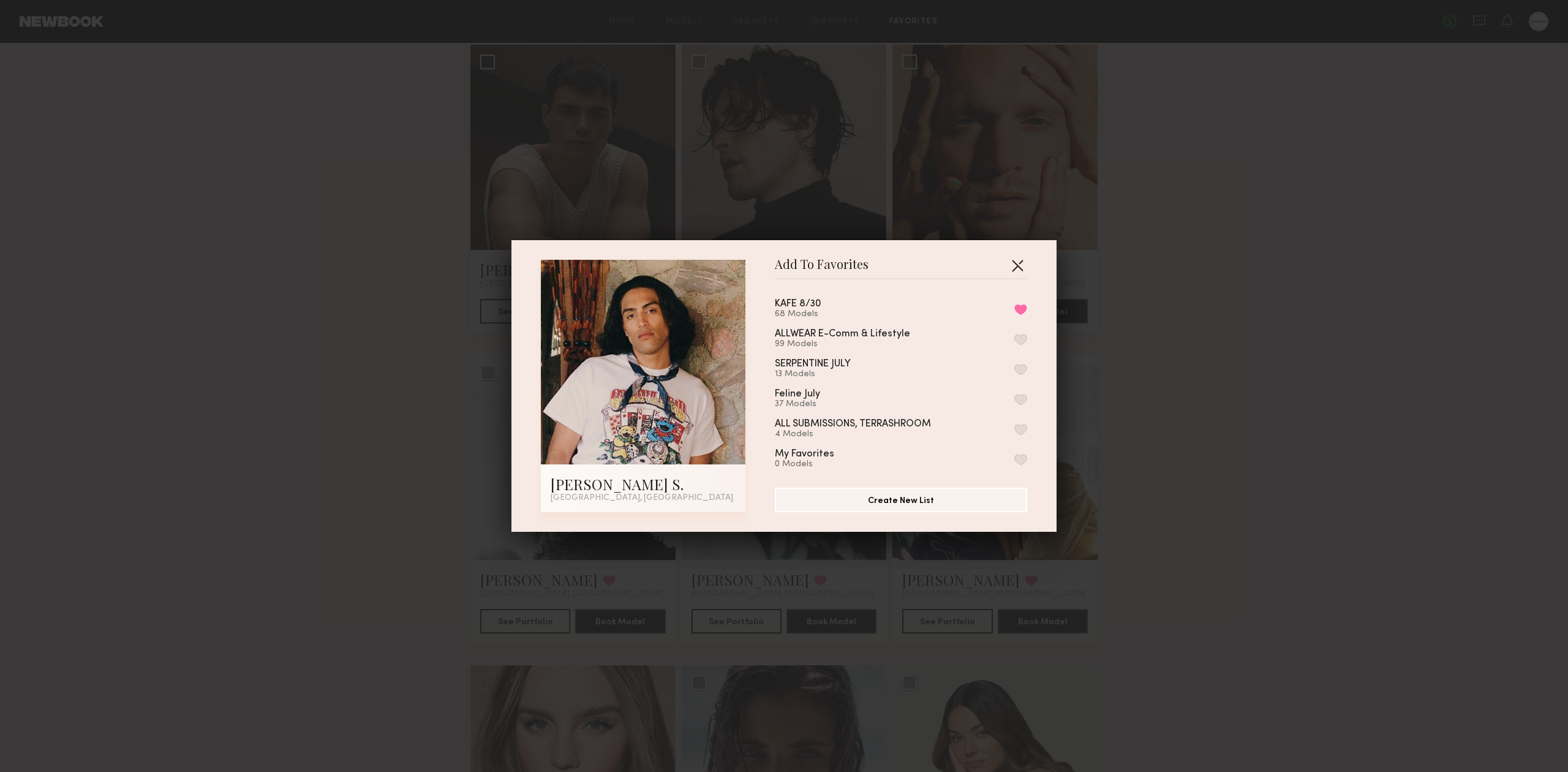
click at [1008, 260] on button "button" at bounding box center [1017, 265] width 20 height 20
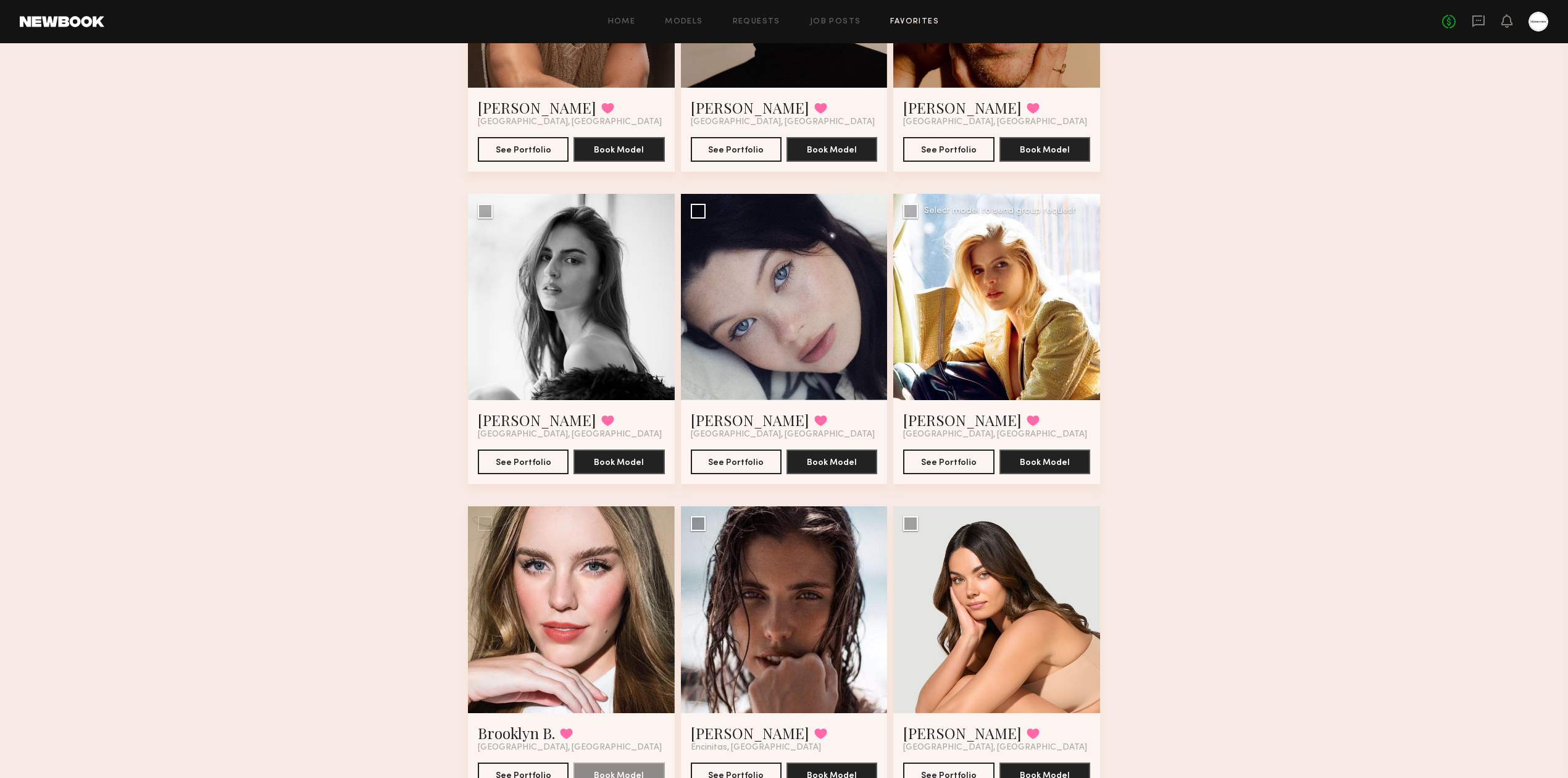
scroll to position [2140, 0]
click at [815, 425] on button at bounding box center [821, 420] width 13 height 11
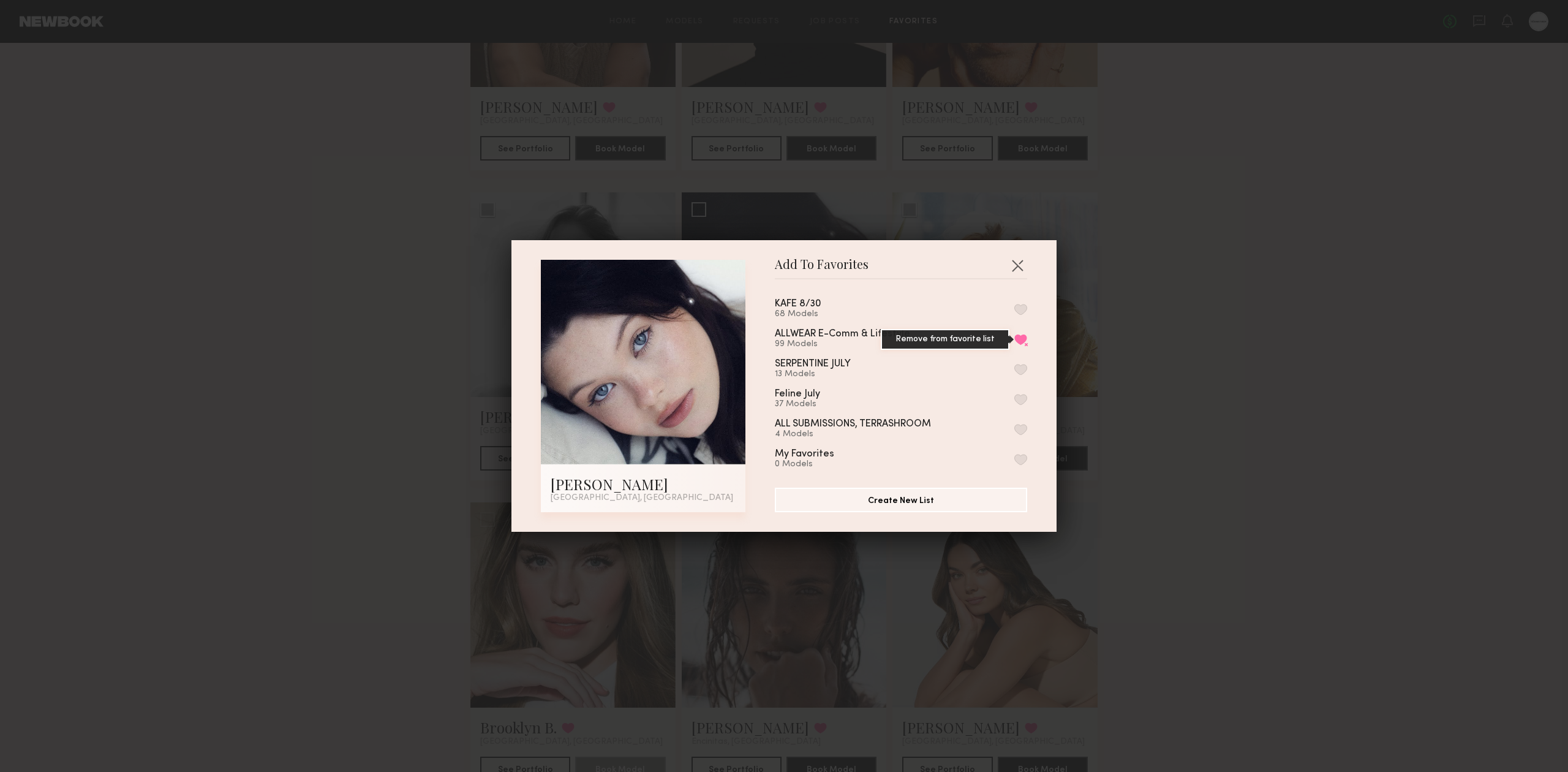
click at [1014, 338] on button "Remove from favorite list" at bounding box center [1021, 339] width 13 height 11
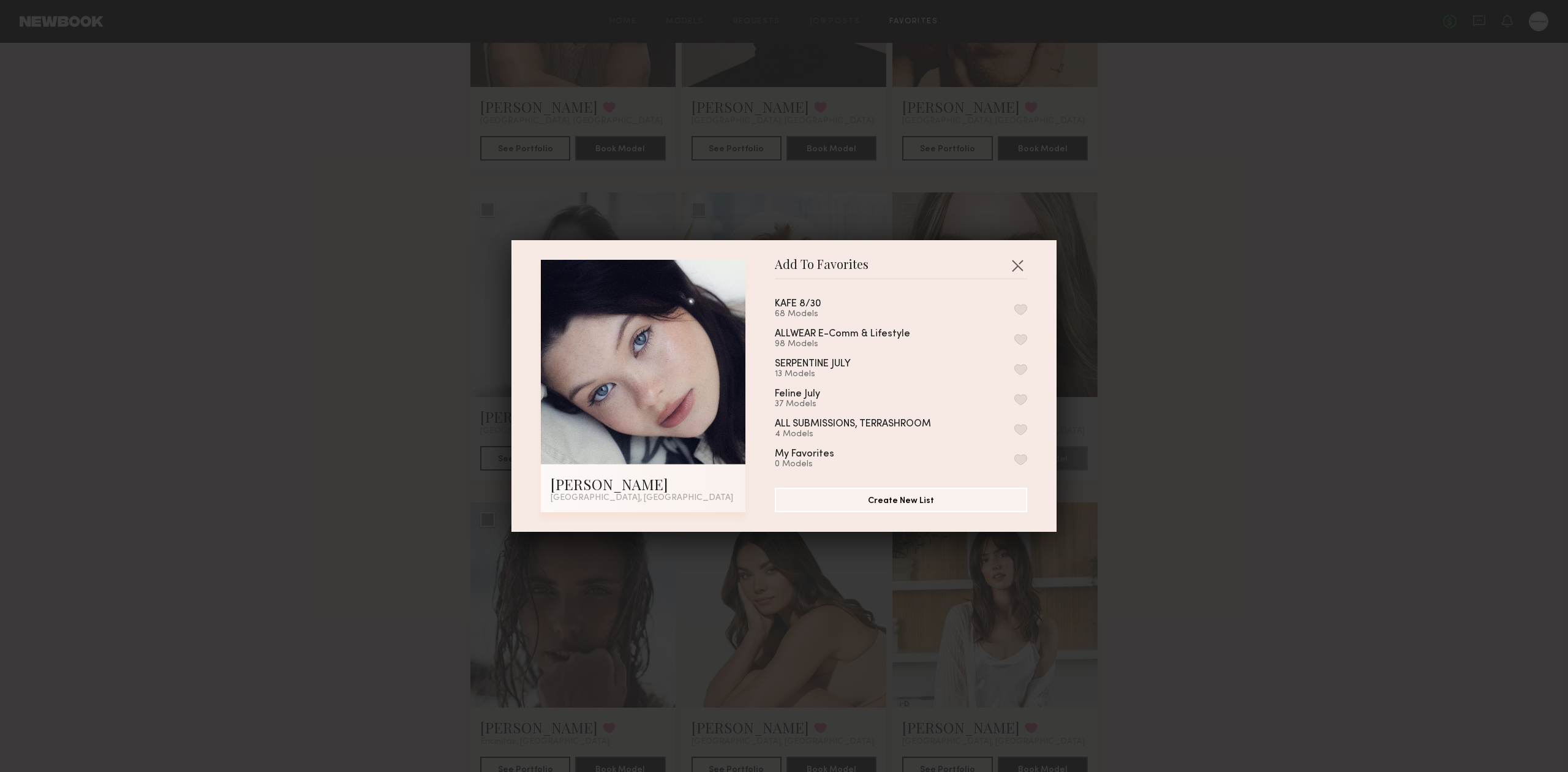
click at [1201, 371] on div "Add To Favorites Marina F. Los Angeles, CA Add To Favorites KAFE 8/30 68 Models…" at bounding box center [784, 386] width 1568 height 772
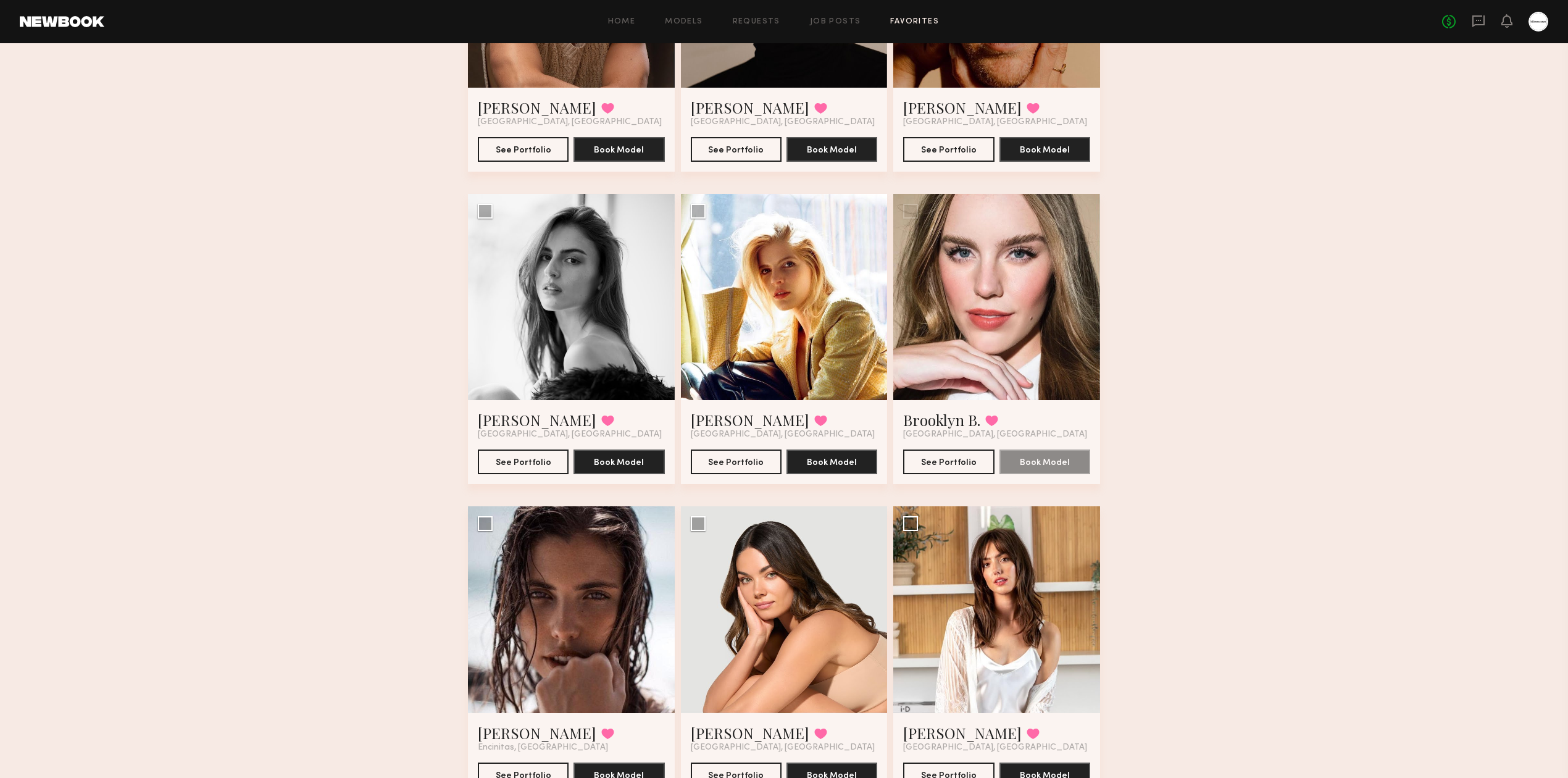
scroll to position [2304, 0]
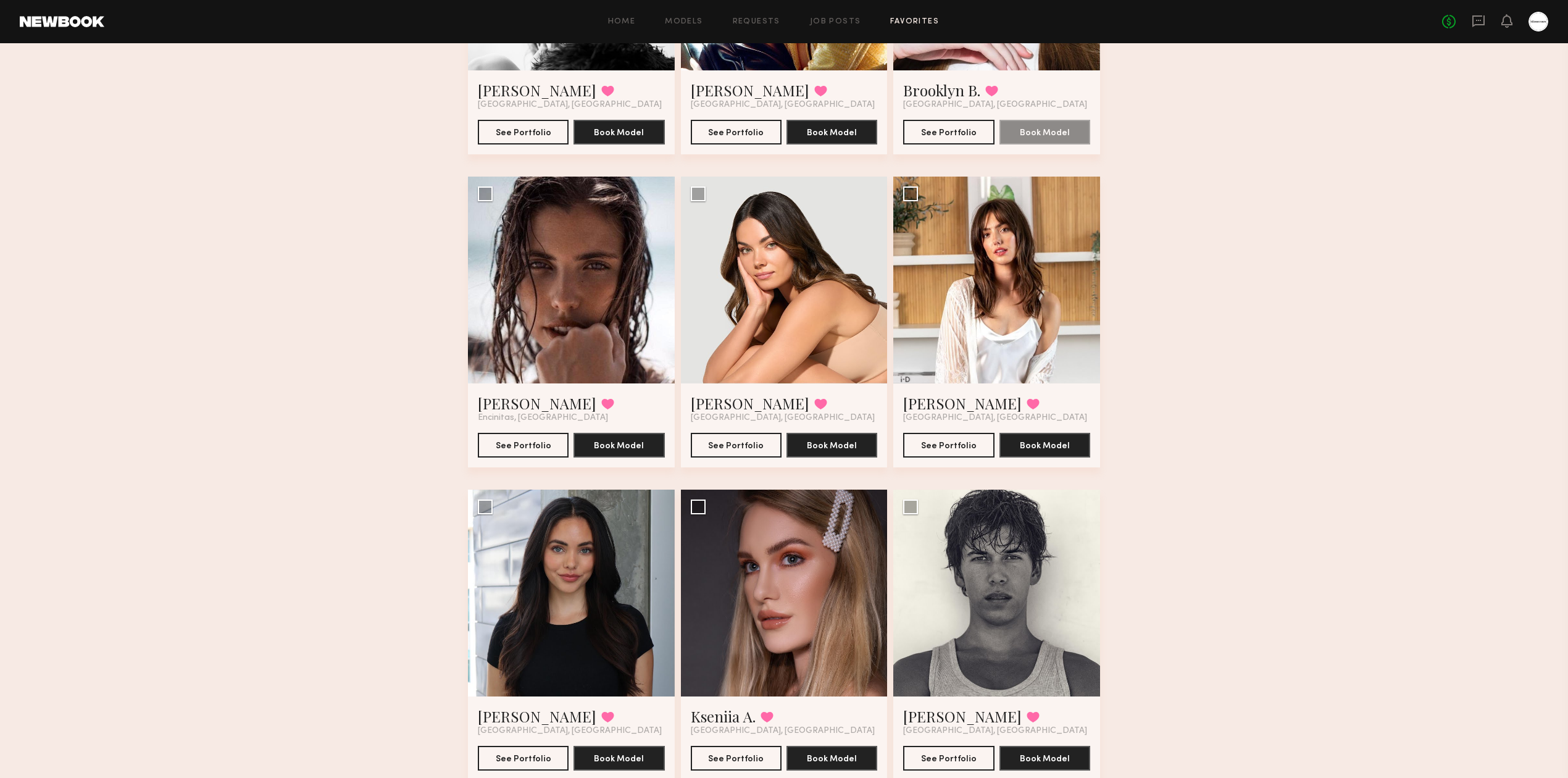
scroll to position [2798, 0]
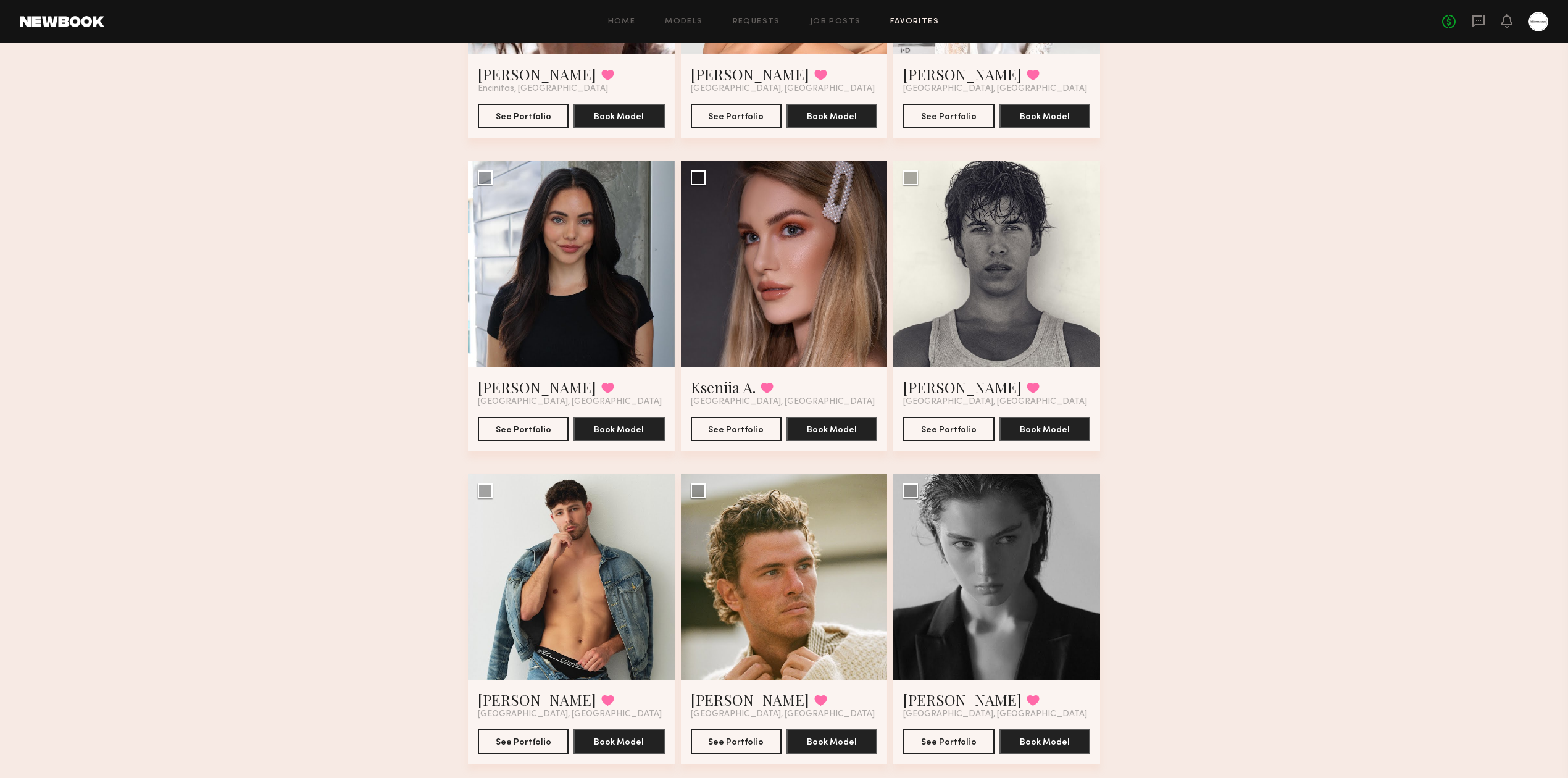
click at [315, 345] on div "Favorites ALLWEAR E-Comm & Lifestyle 98 Models Share Copy Shareable Link Edit R…" at bounding box center [784, 444] width 1568 height 6352
click at [1243, 306] on div "Favorites ALLWEAR E-Comm & Lifestyle 98 Models Share Copy Shareable Link Edit R…" at bounding box center [784, 444] width 1568 height 6352
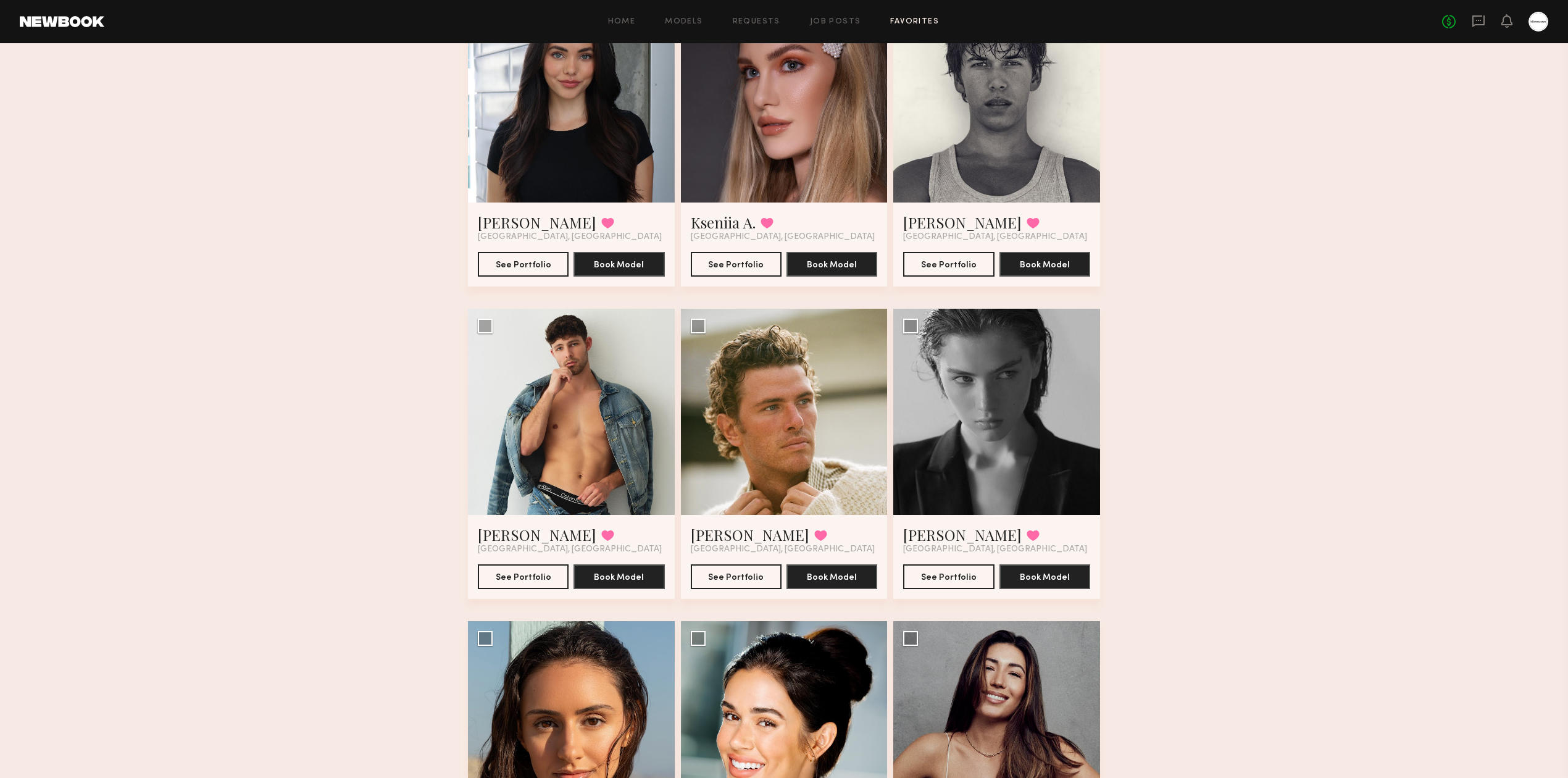
scroll to position [3292, 0]
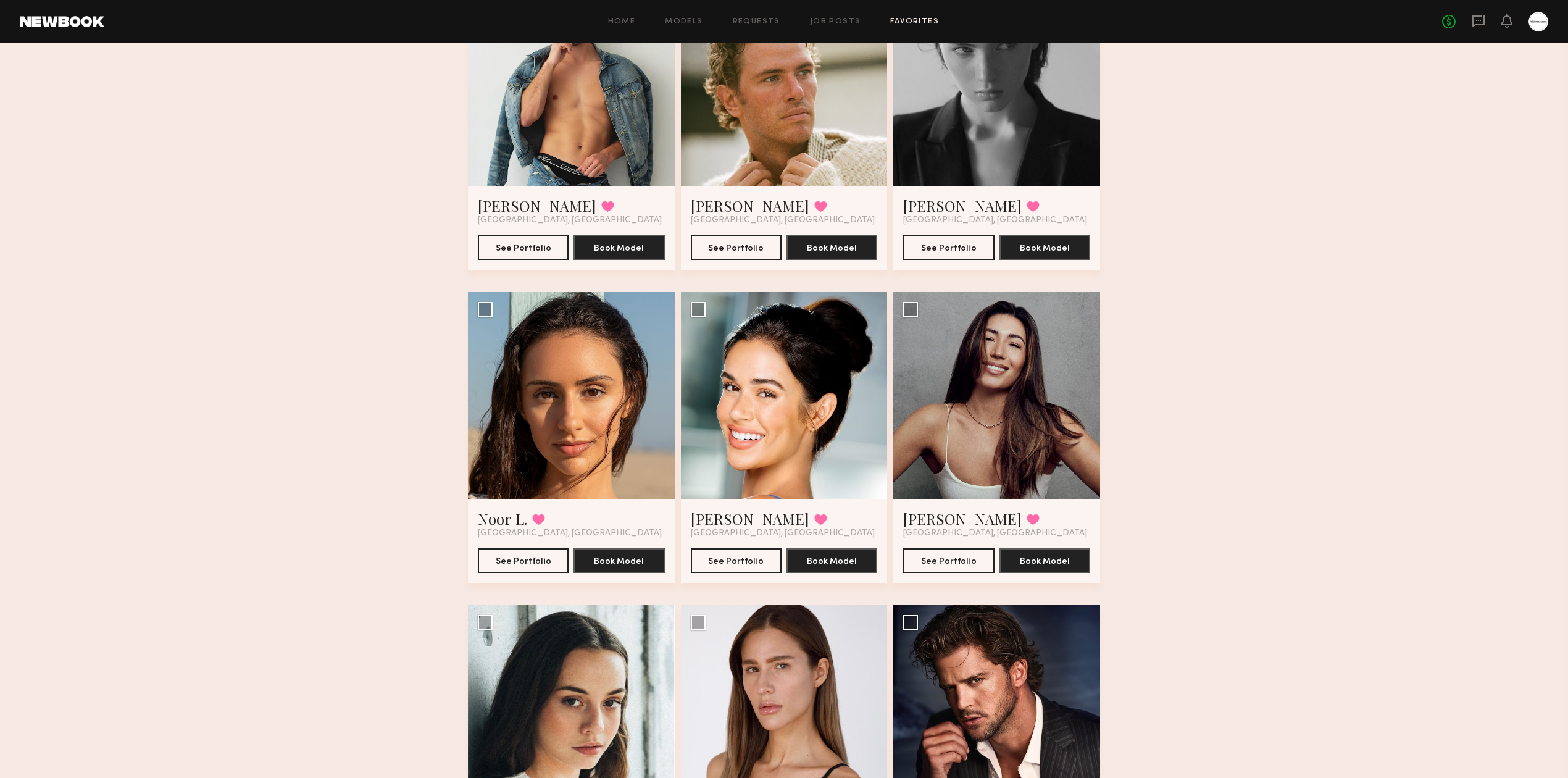
click at [537, 522] on button at bounding box center [538, 519] width 13 height 11
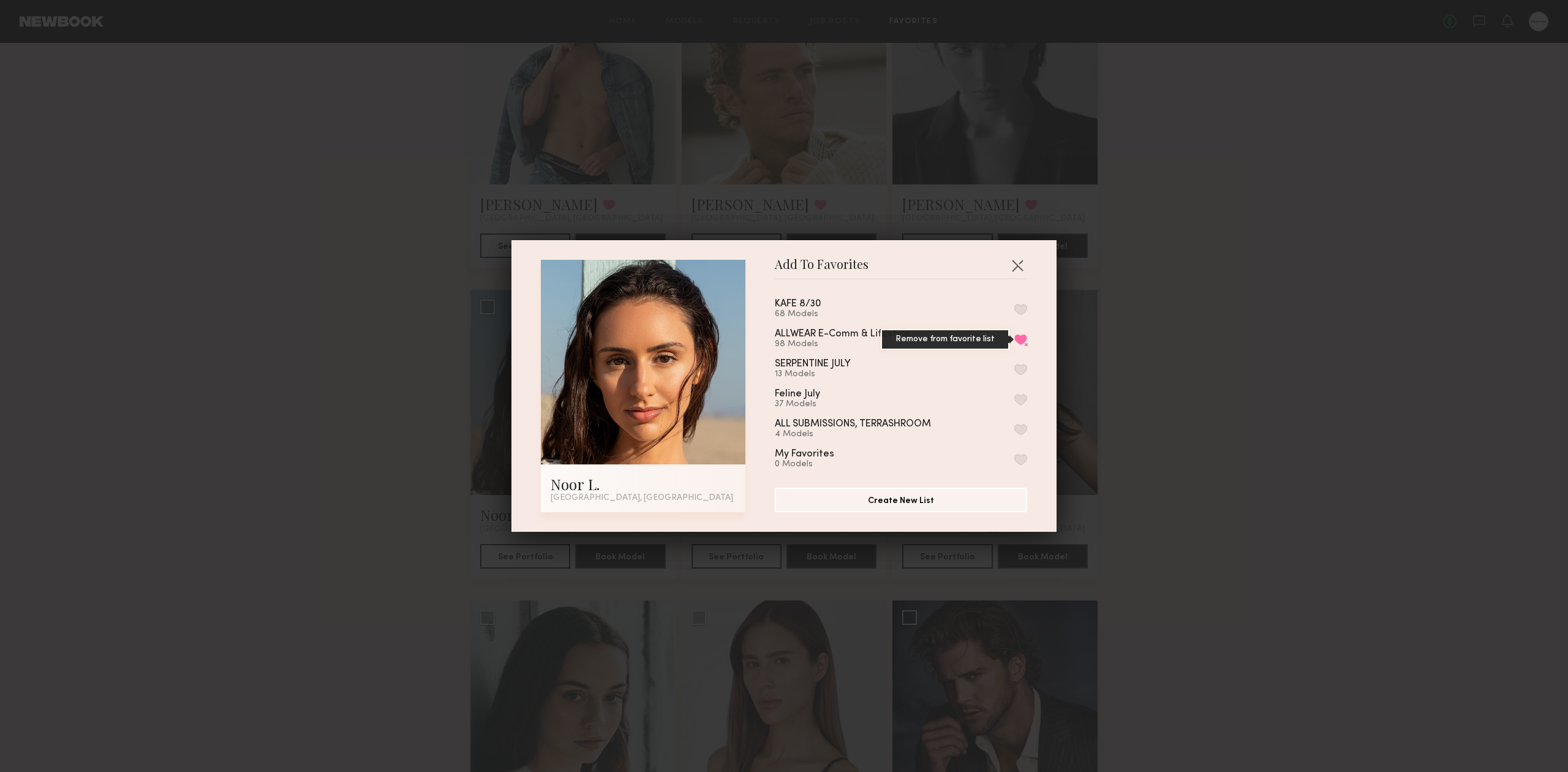
click at [1014, 340] on button "Remove from favorite list" at bounding box center [1021, 339] width 13 height 11
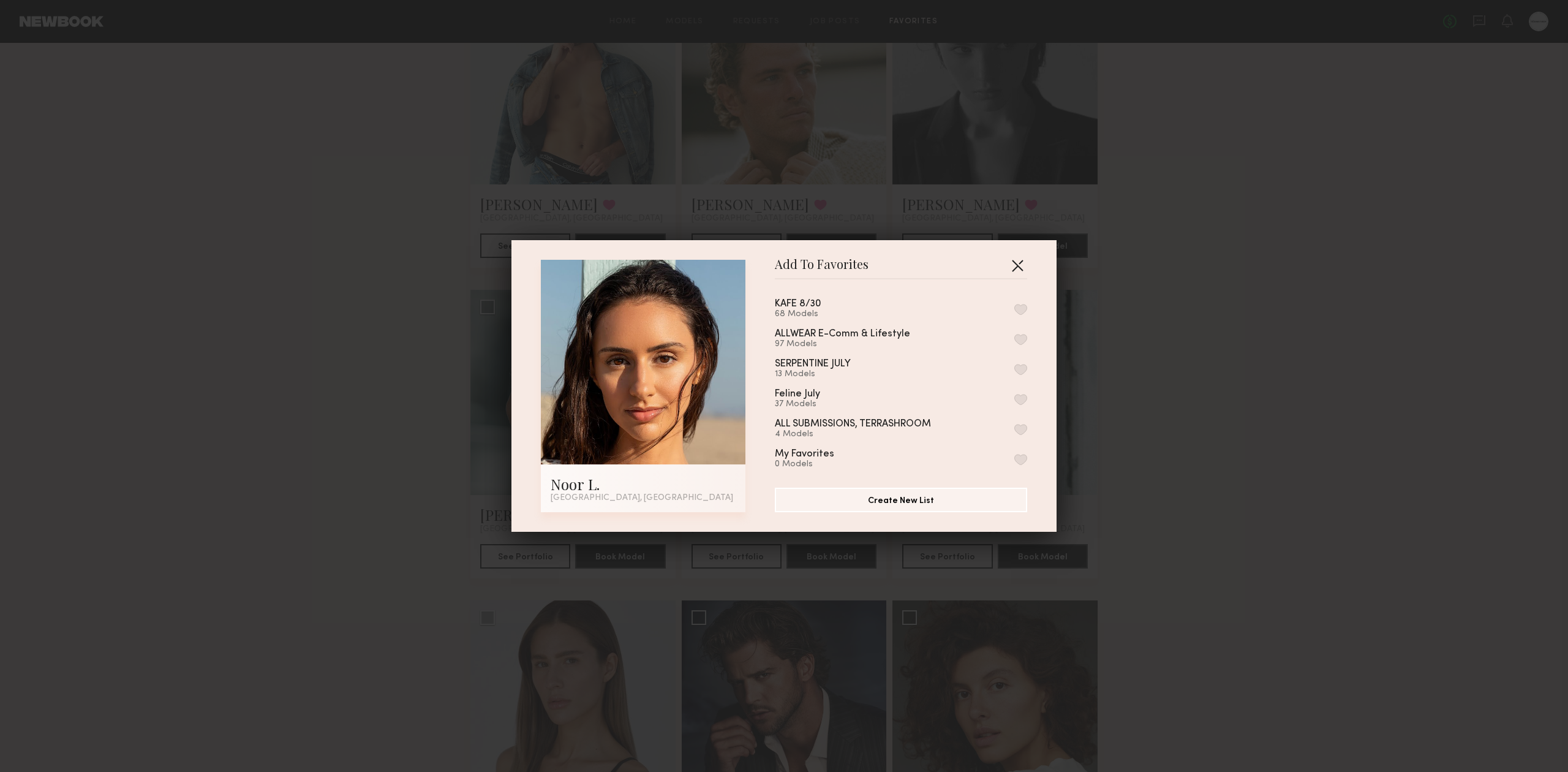
click at [1008, 271] on button "button" at bounding box center [1017, 265] width 20 height 20
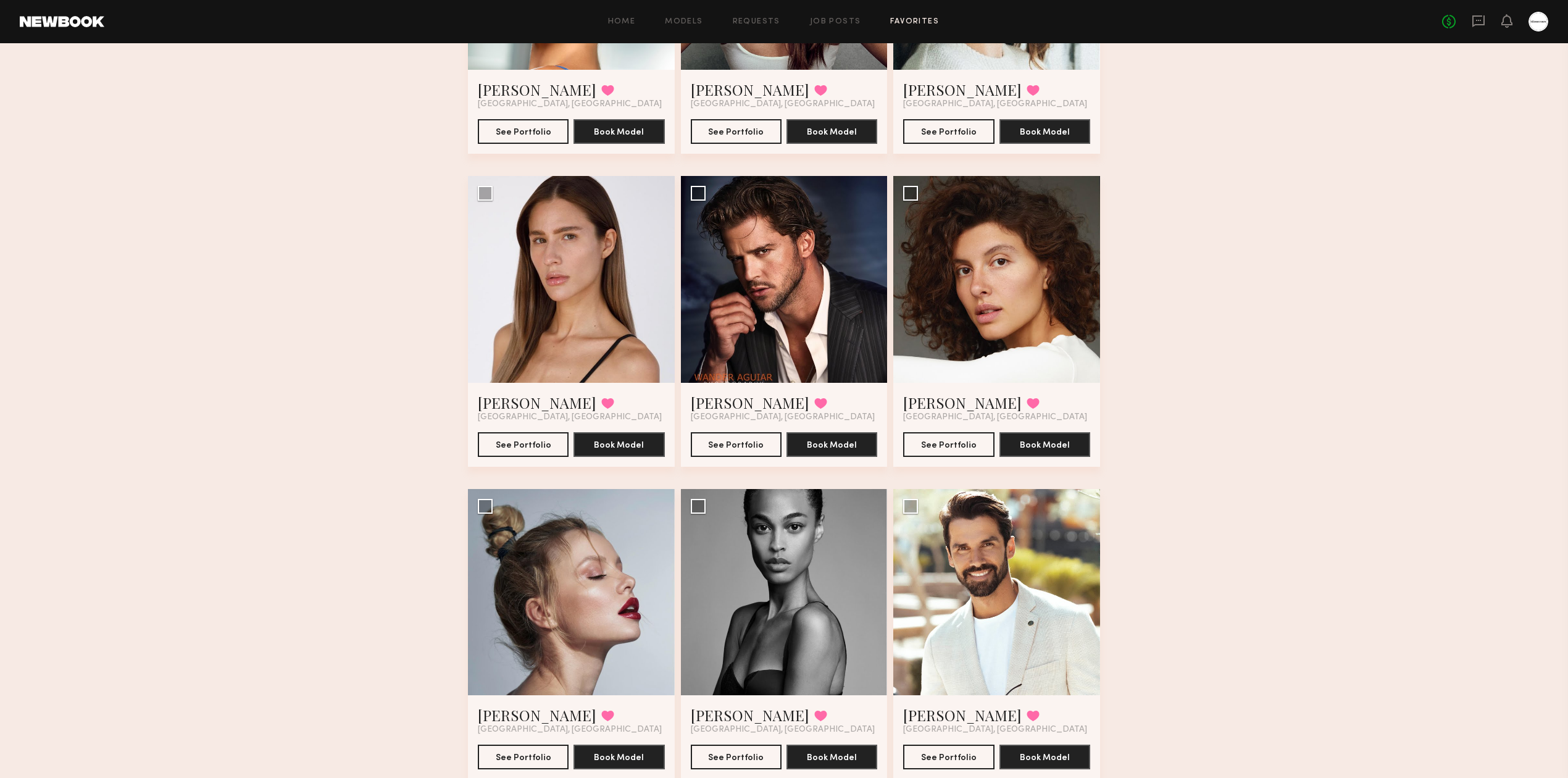
scroll to position [3950, 0]
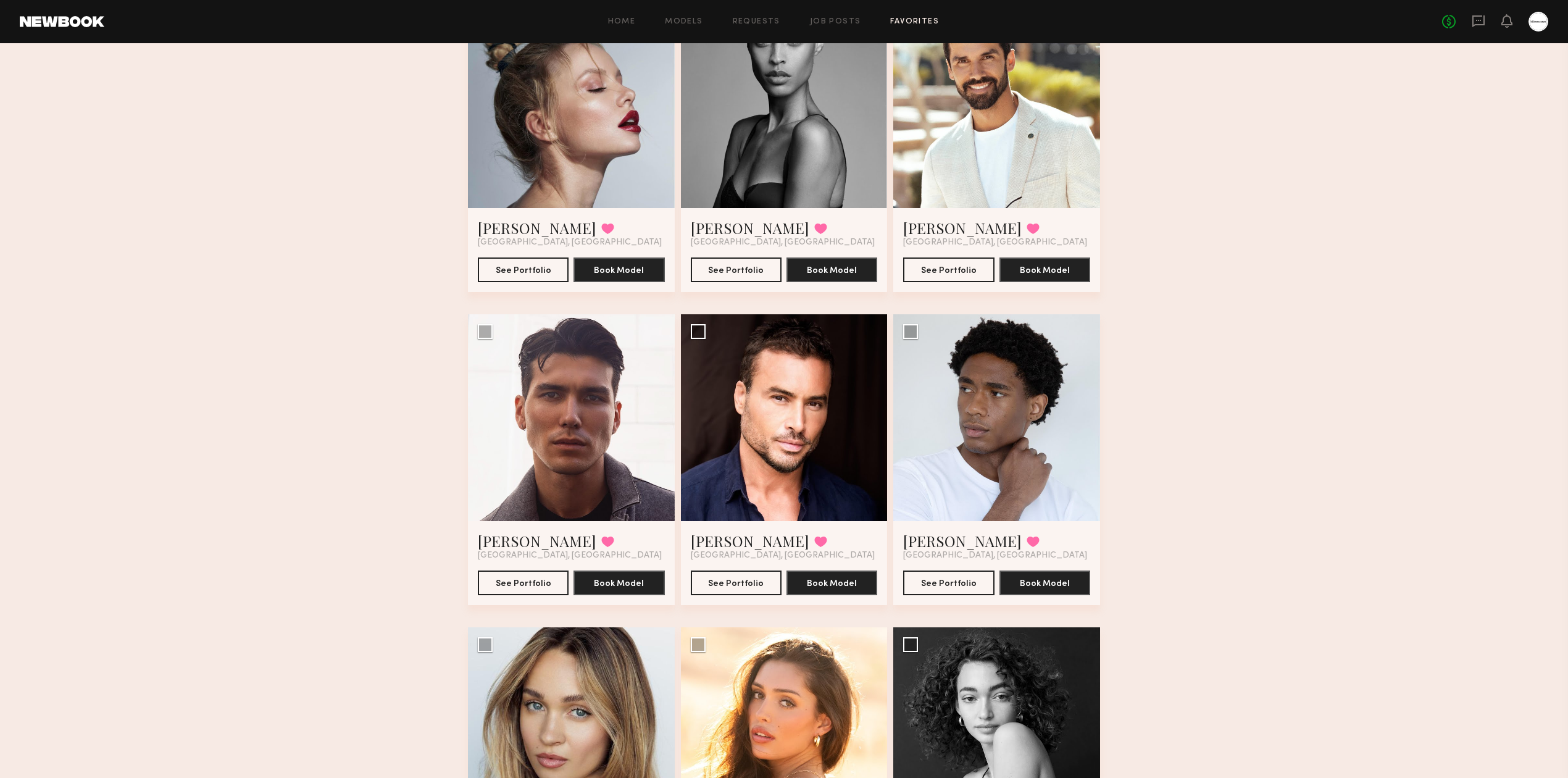
scroll to position [4444, 0]
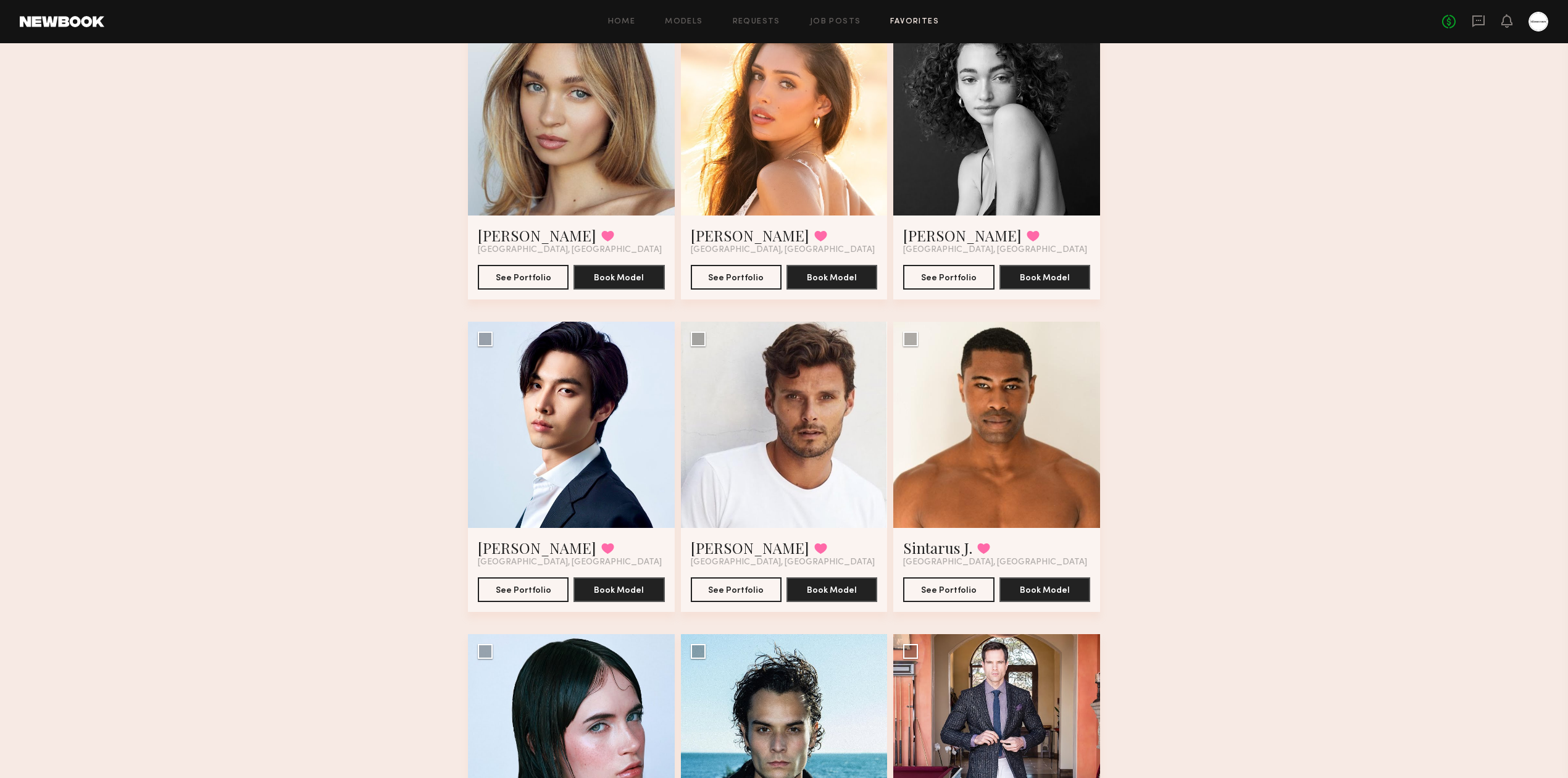
scroll to position [4938, 0]
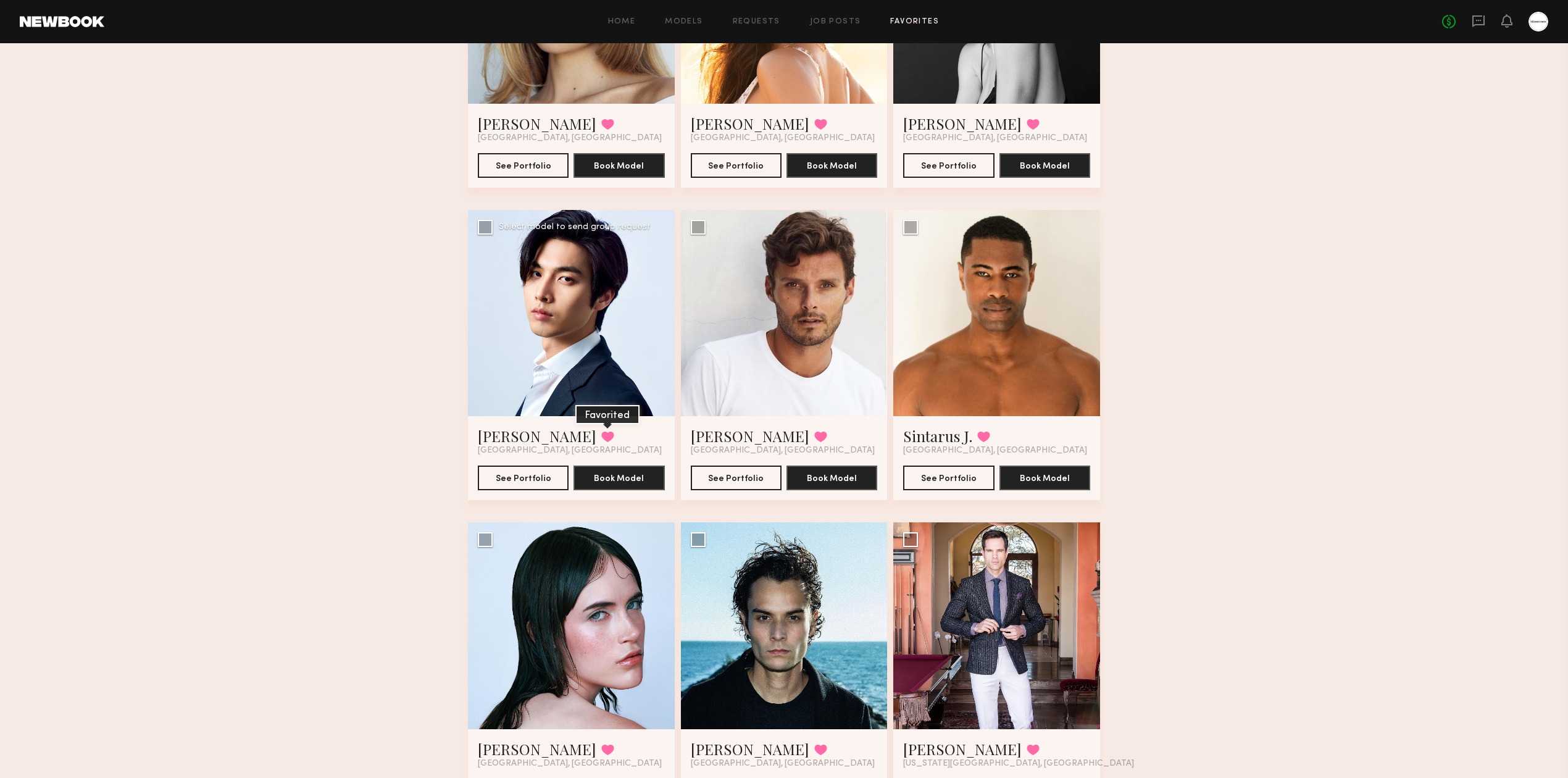
click at [601, 441] on button at bounding box center [608, 436] width 13 height 11
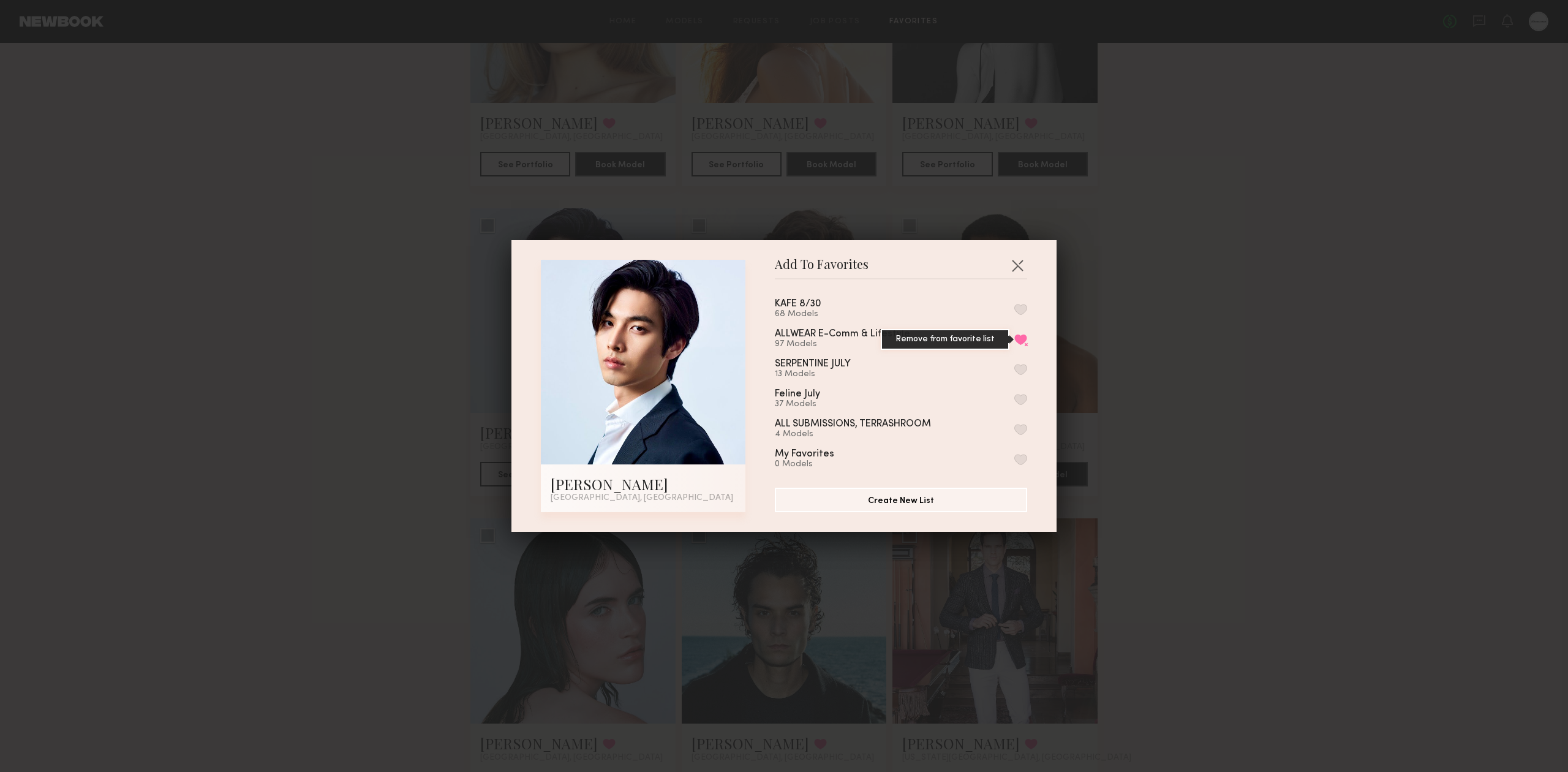
click at [1014, 342] on button "Remove from favorite list" at bounding box center [1021, 339] width 13 height 11
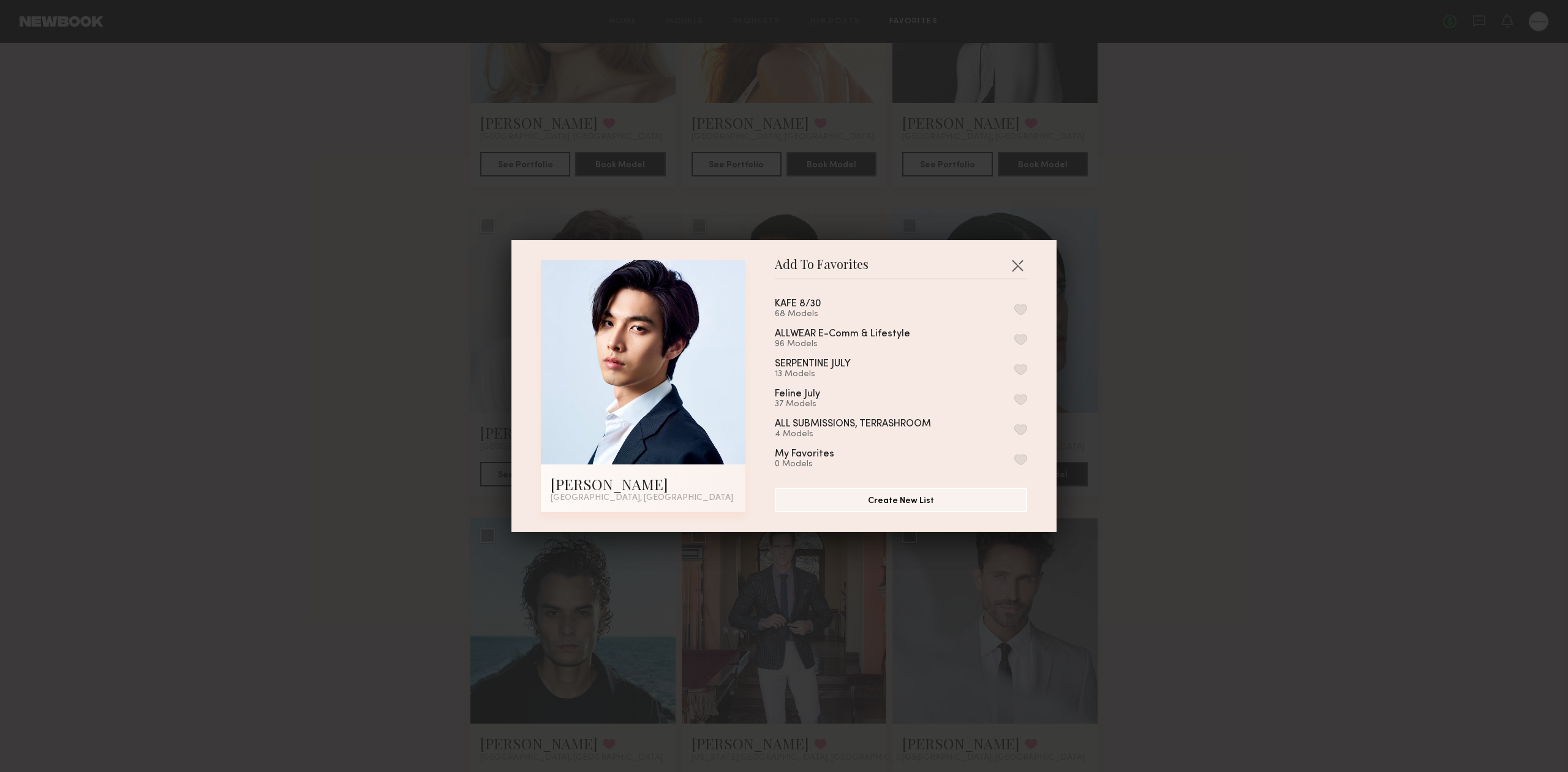
click at [1197, 369] on div "Add To Favorites Alec W. Los Angeles, CA Add To Favorites KAFE 8/30 68 Models A…" at bounding box center [784, 386] width 1568 height 772
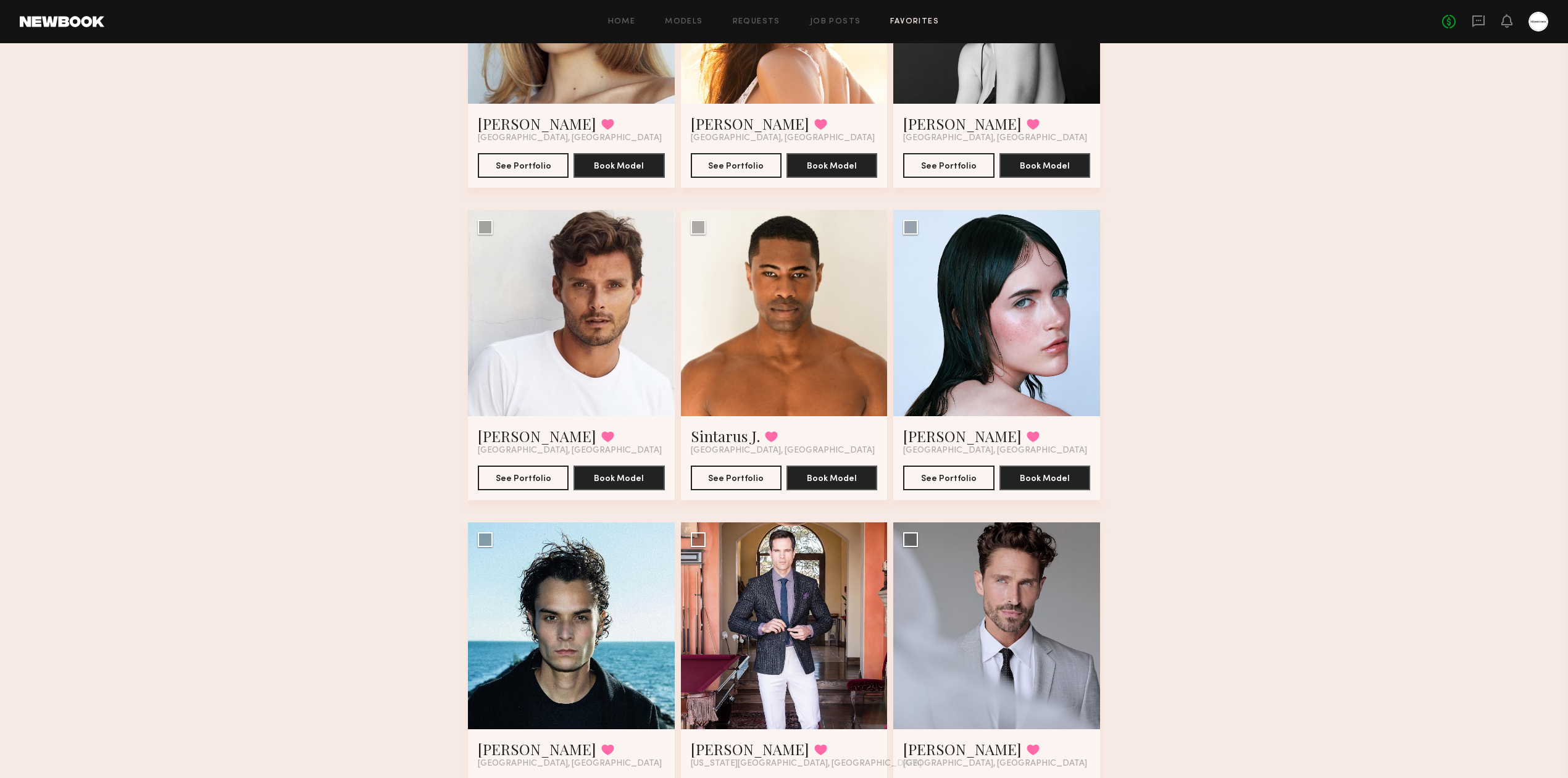
scroll to position [5267, 0]
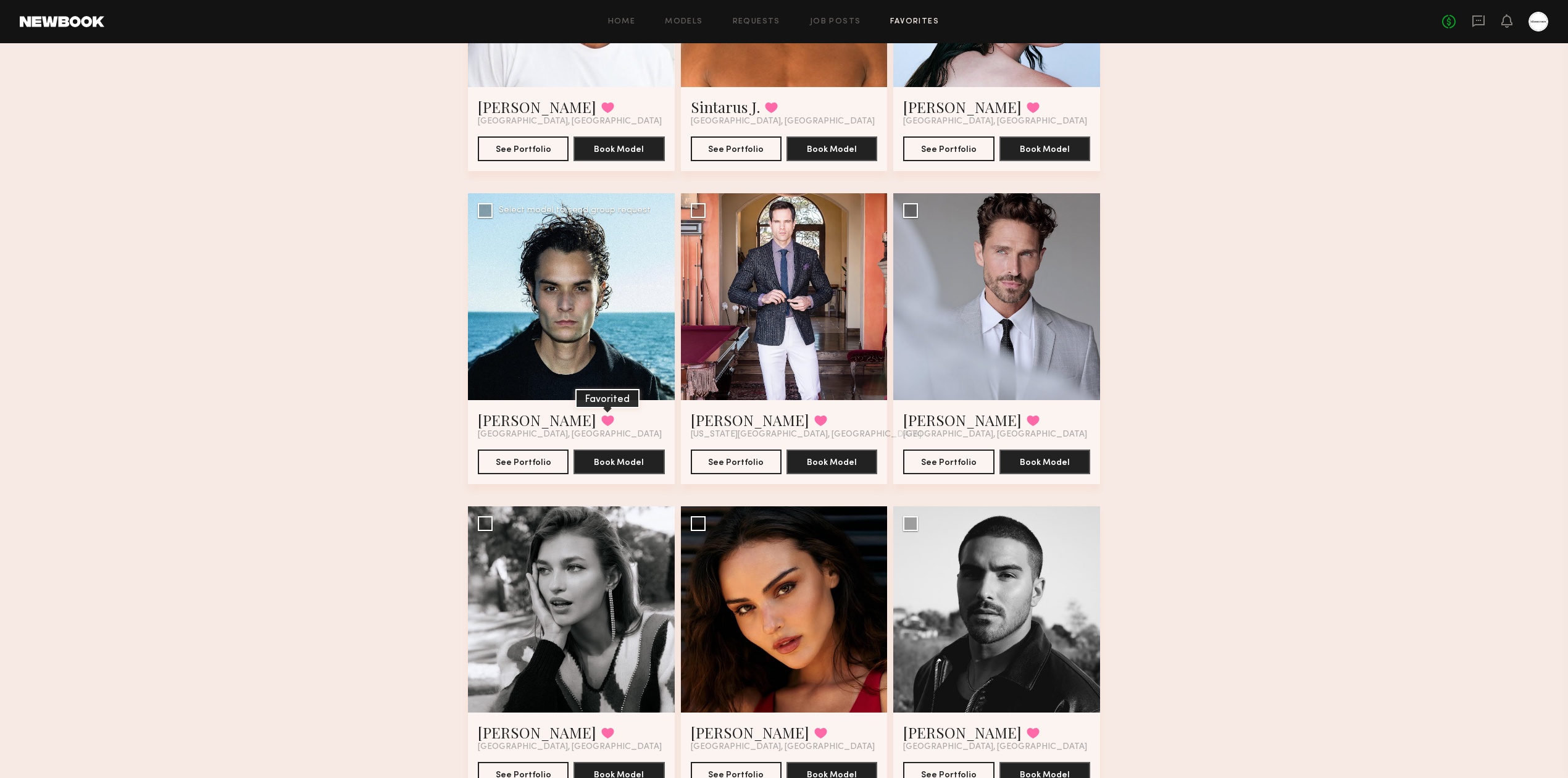
click at [601, 416] on button at bounding box center [608, 420] width 13 height 11
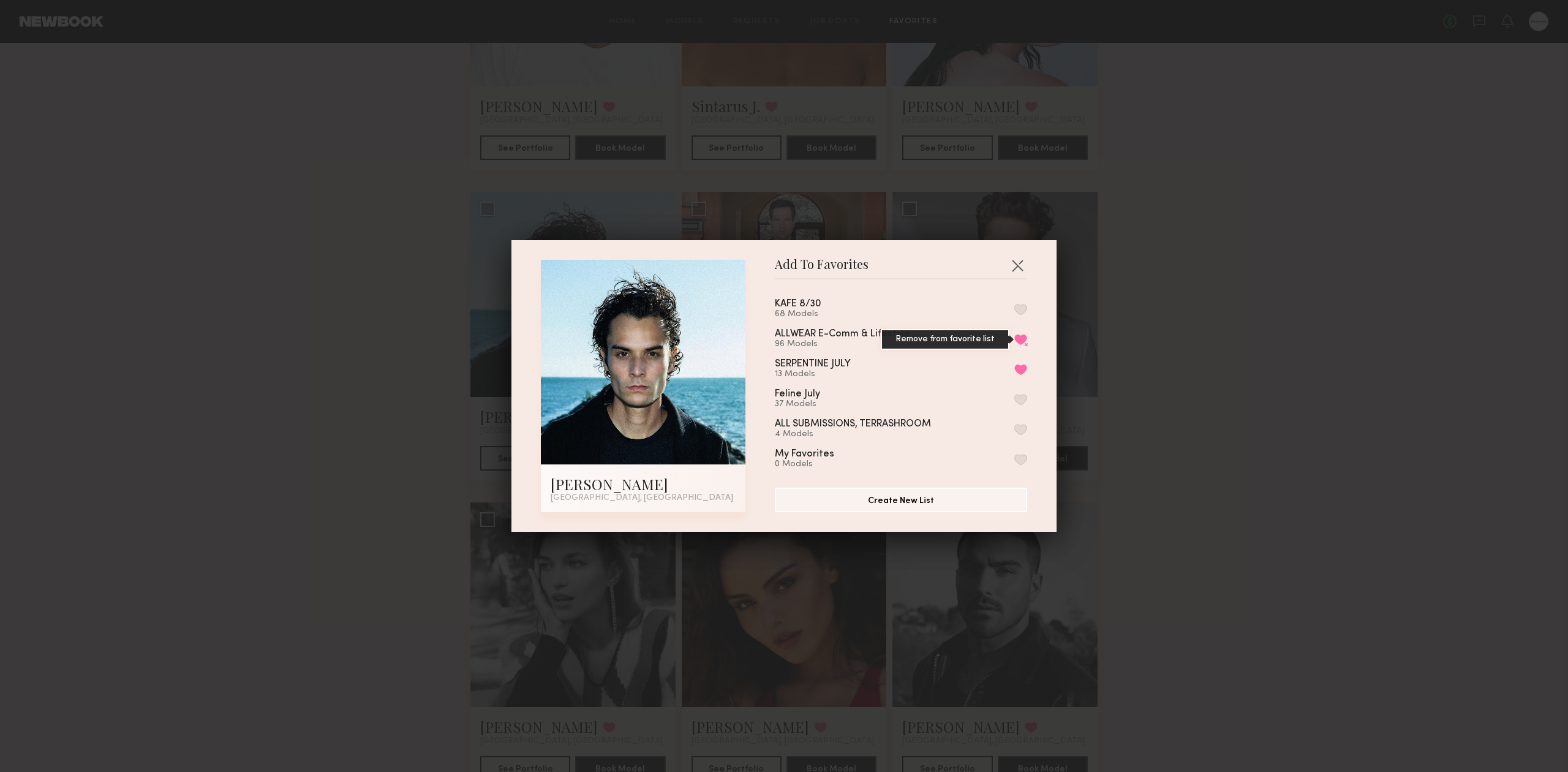
click at [1014, 335] on button "Remove from favorite list" at bounding box center [1021, 339] width 13 height 11
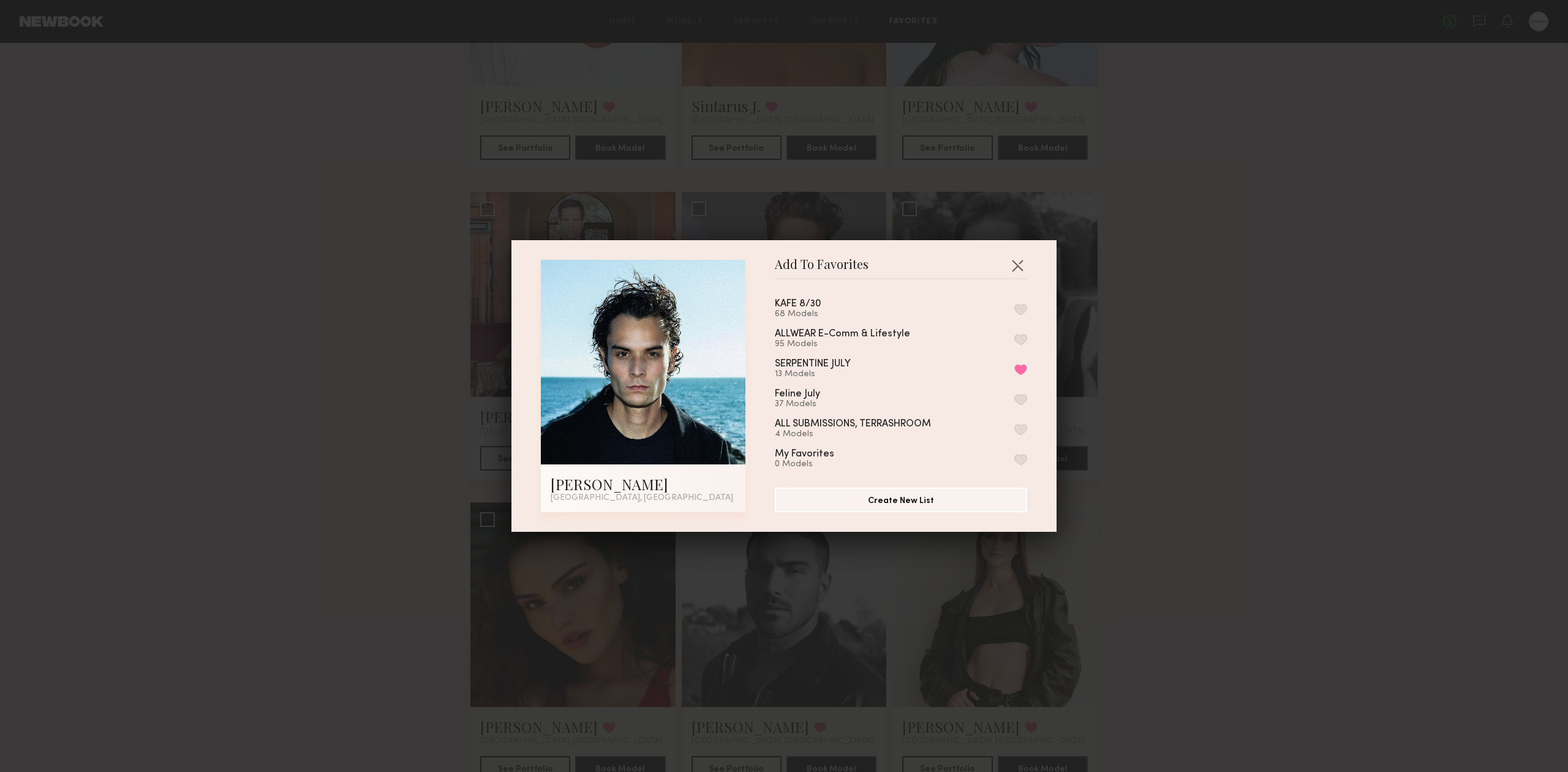
click at [1320, 407] on div "Add To Favorites Alex B. Los Angeles, CA Add To Favorites KAFE 8/30 68 Models A…" at bounding box center [784, 386] width 1568 height 772
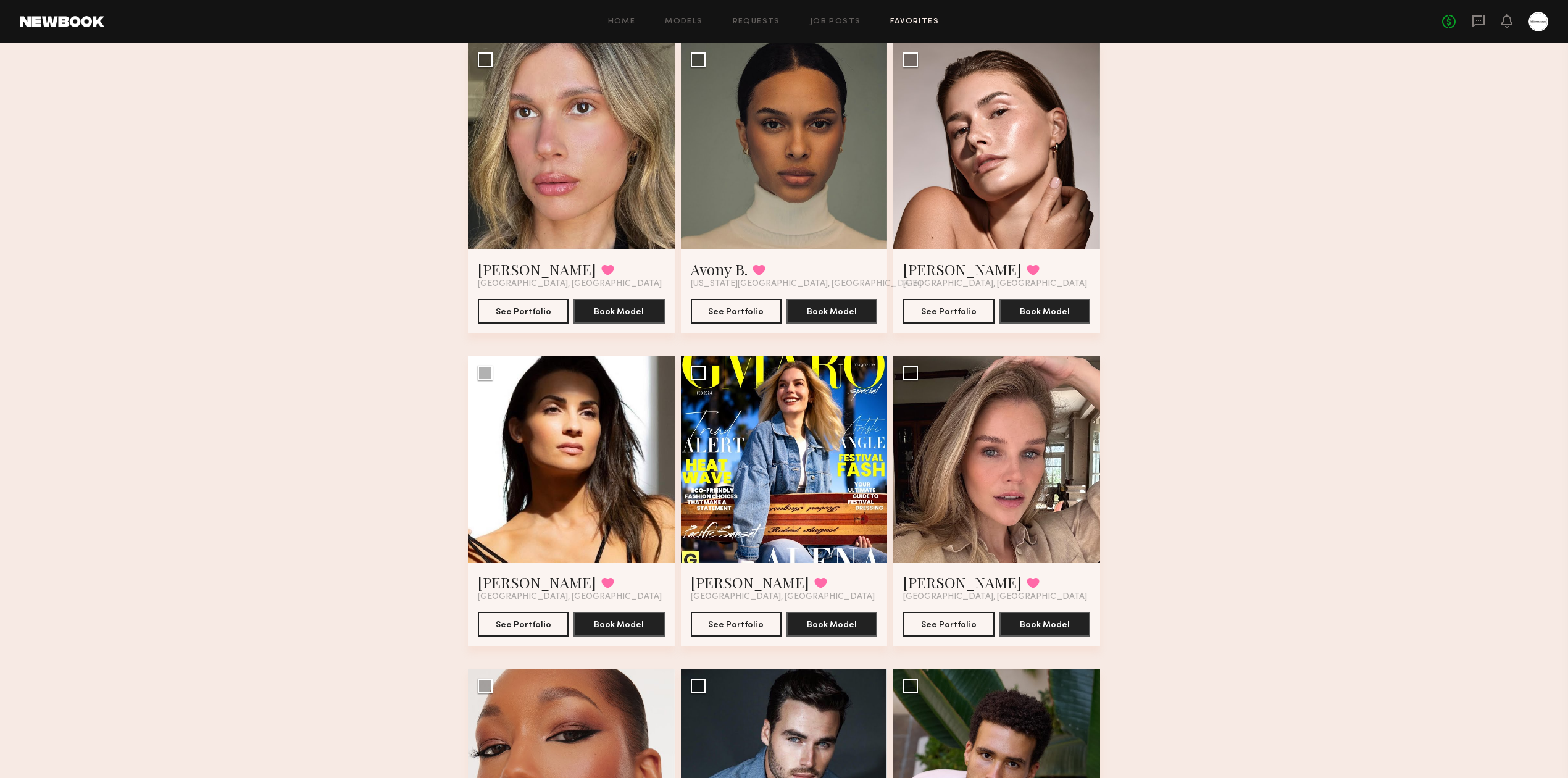
scroll to position [7077, 0]
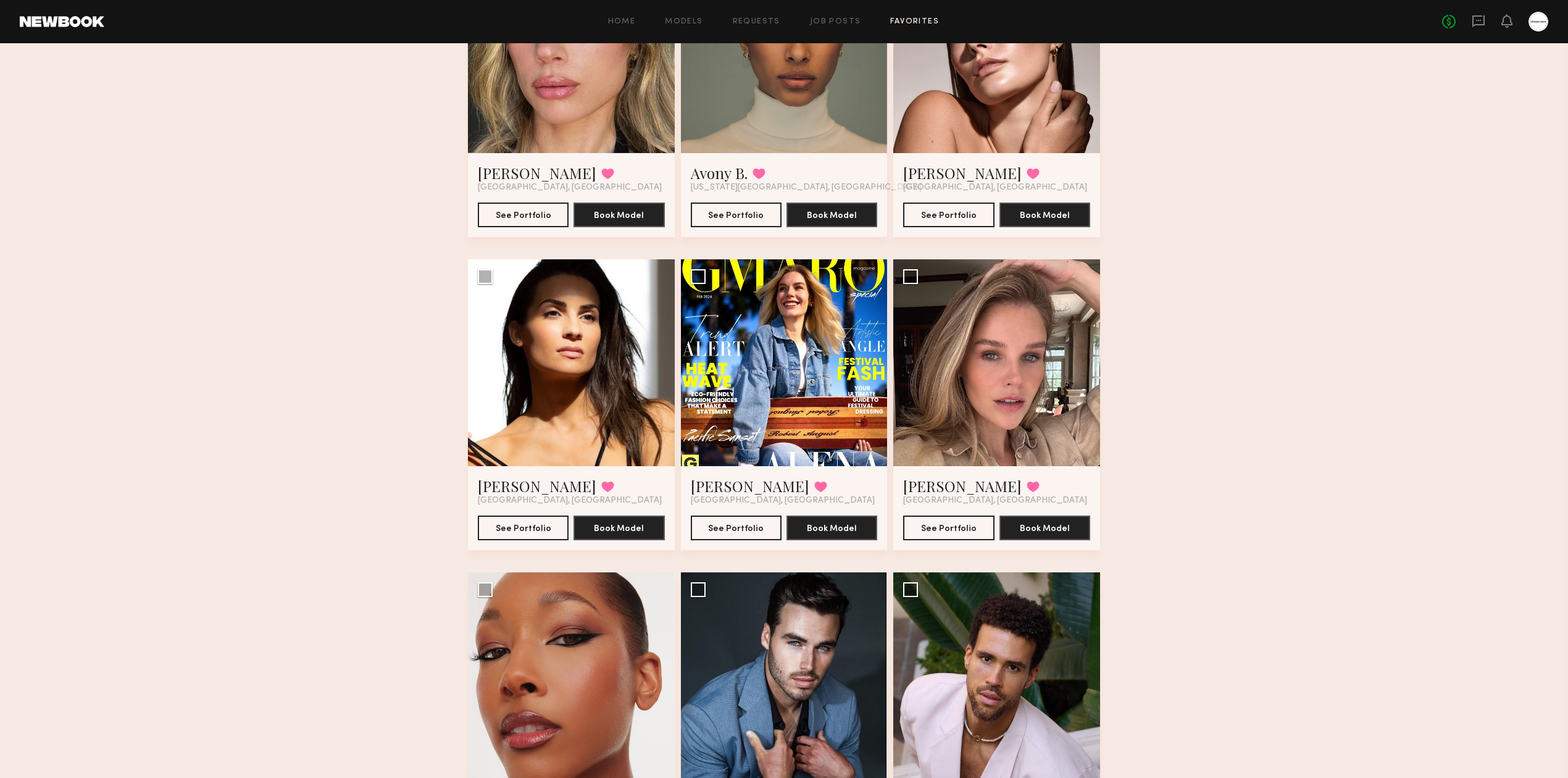
click at [984, 163] on div "Chelsey M. Favorited Newport Beach, CA See Portfolio Book Model" at bounding box center [997, 194] width 207 height 84
click at [1027, 170] on button at bounding box center [1033, 173] width 13 height 11
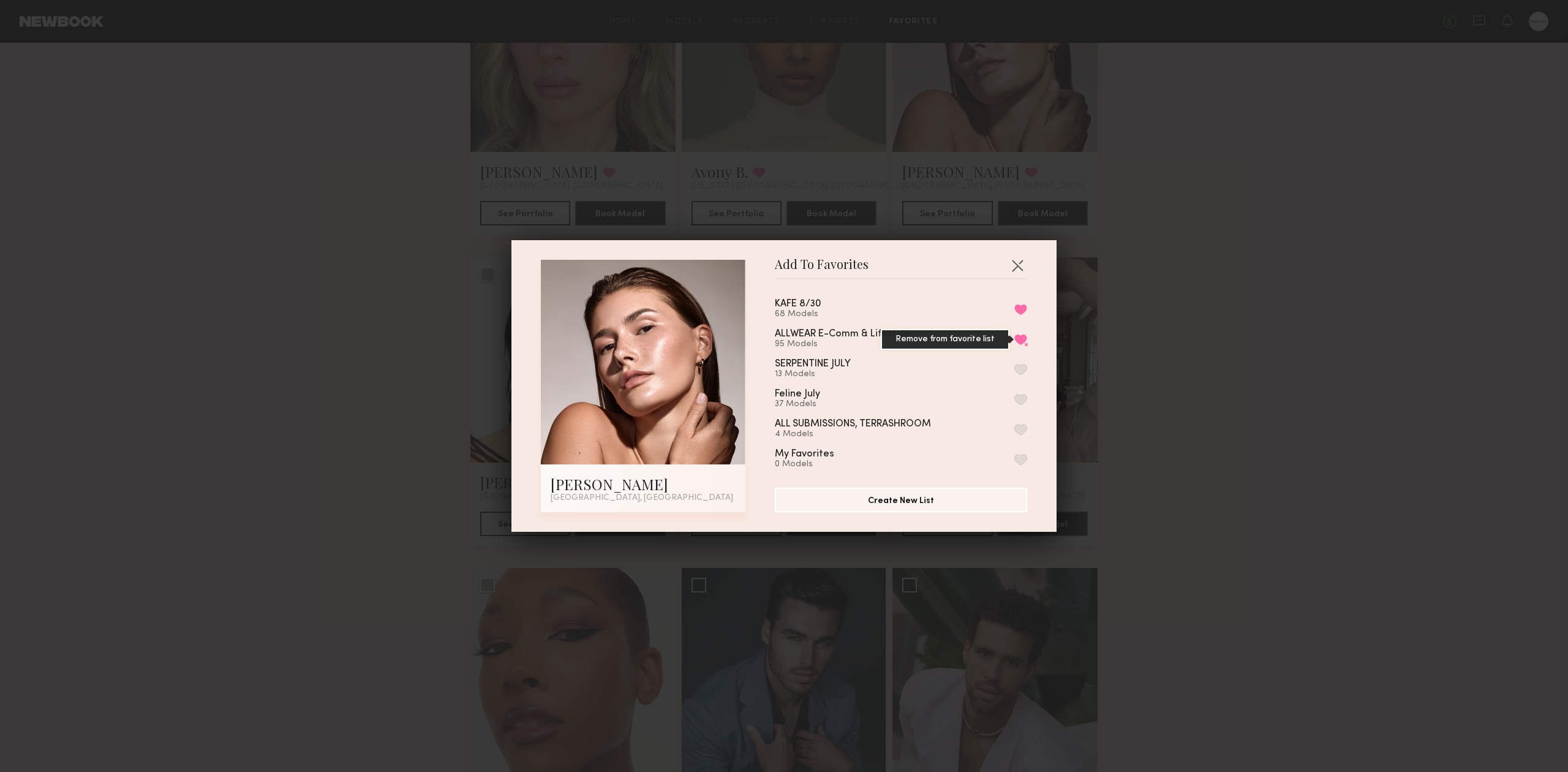
click at [1014, 335] on button "Remove from favorite list" at bounding box center [1021, 339] width 13 height 11
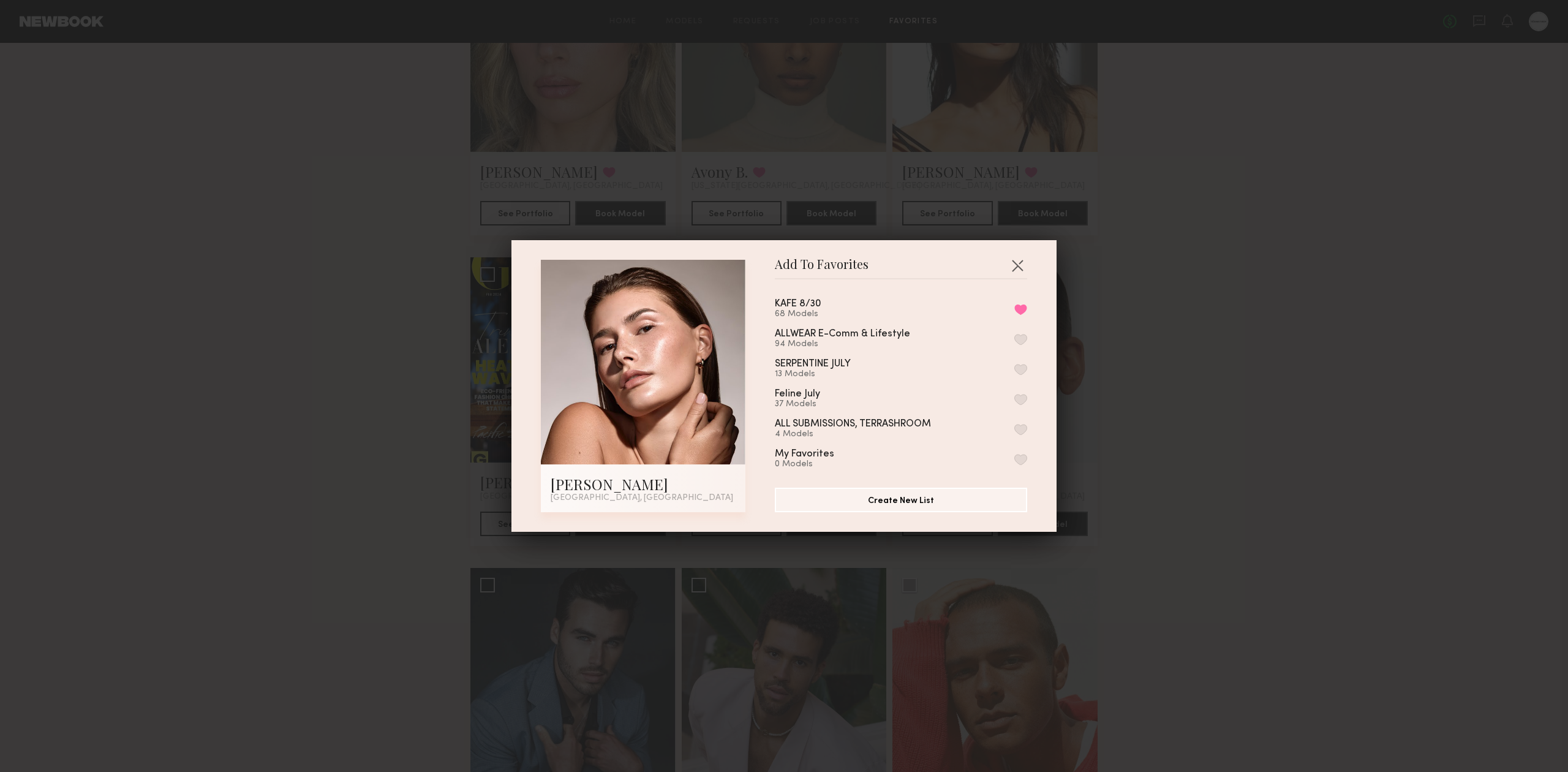
click at [1310, 374] on div "Add To Favorites Chelsey M. Newport Beach, CA Add To Favorites KAFE 8/30 68 Mod…" at bounding box center [784, 386] width 1568 height 772
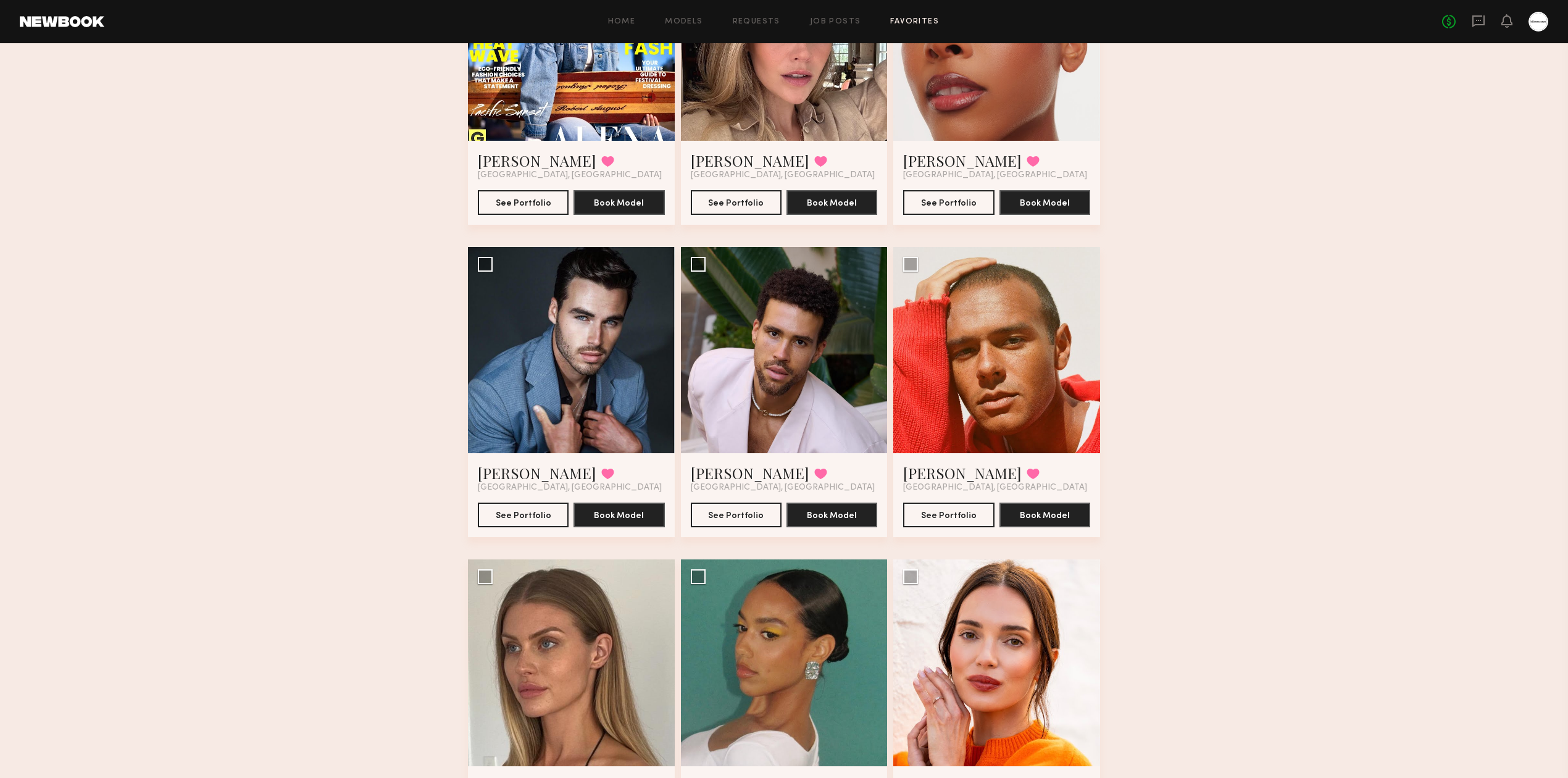
scroll to position [7407, 0]
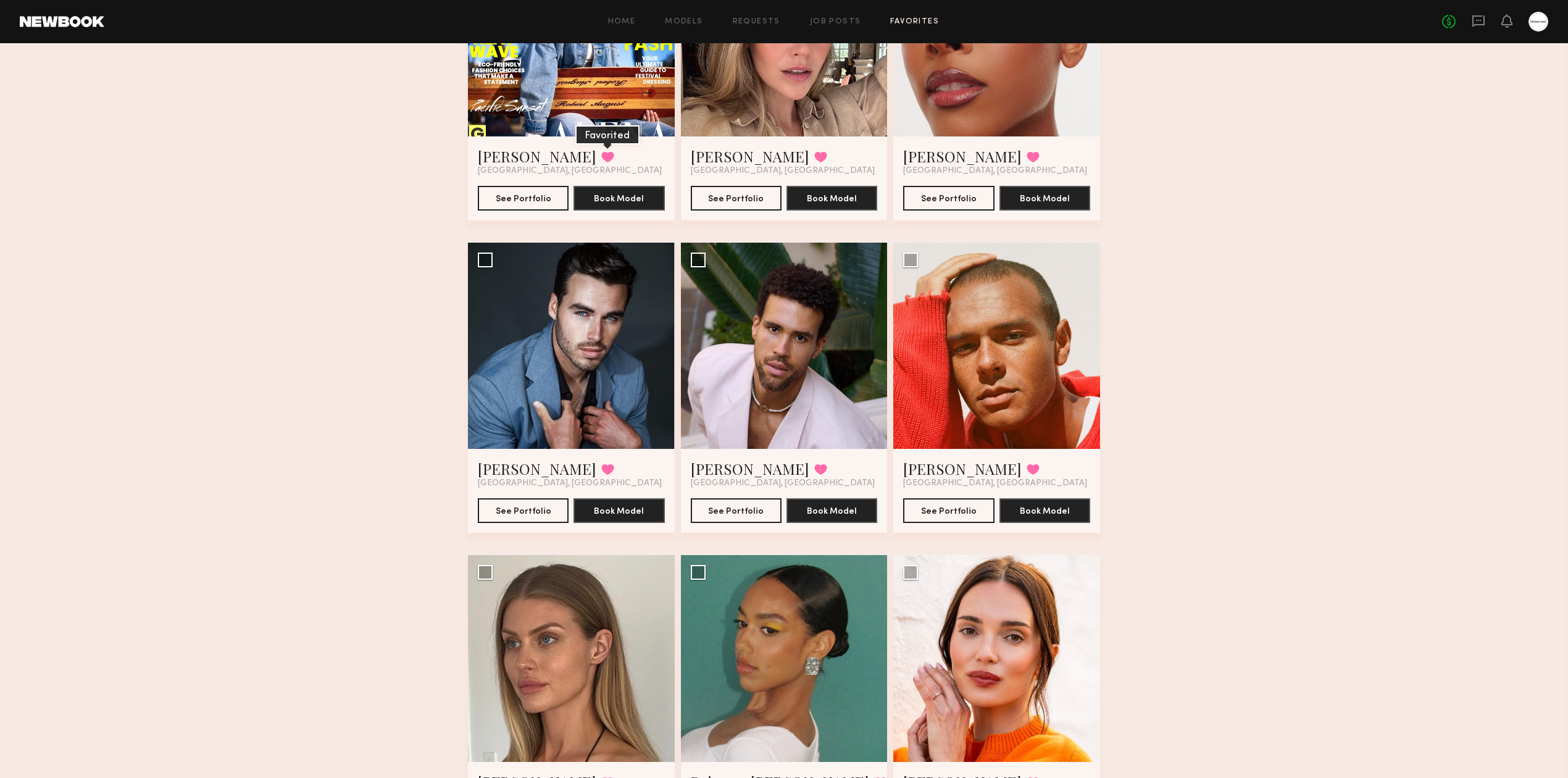
click at [601, 158] on button at bounding box center [608, 157] width 13 height 11
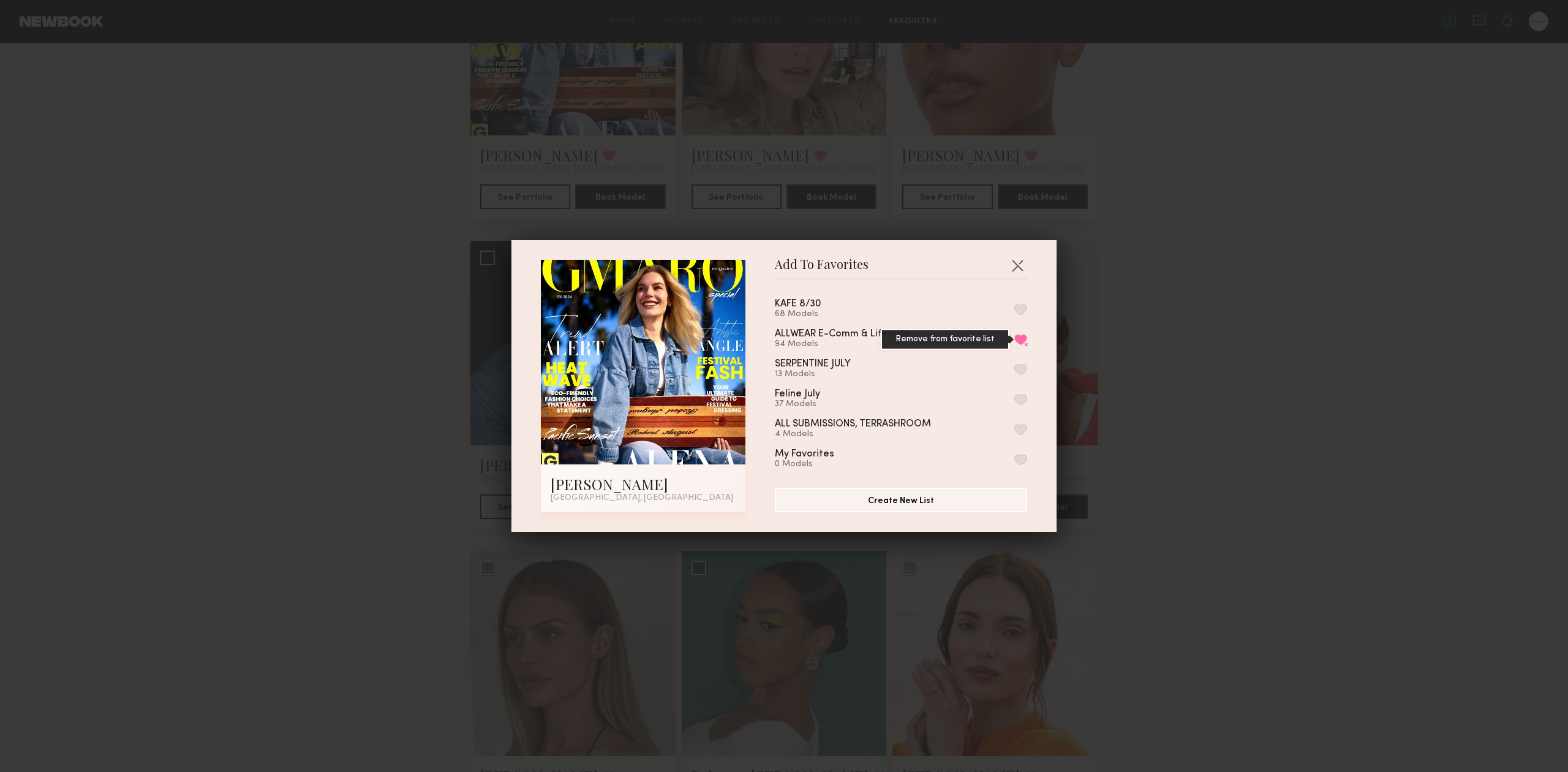
click at [1014, 337] on button "Remove from favorite list" at bounding box center [1021, 339] width 13 height 11
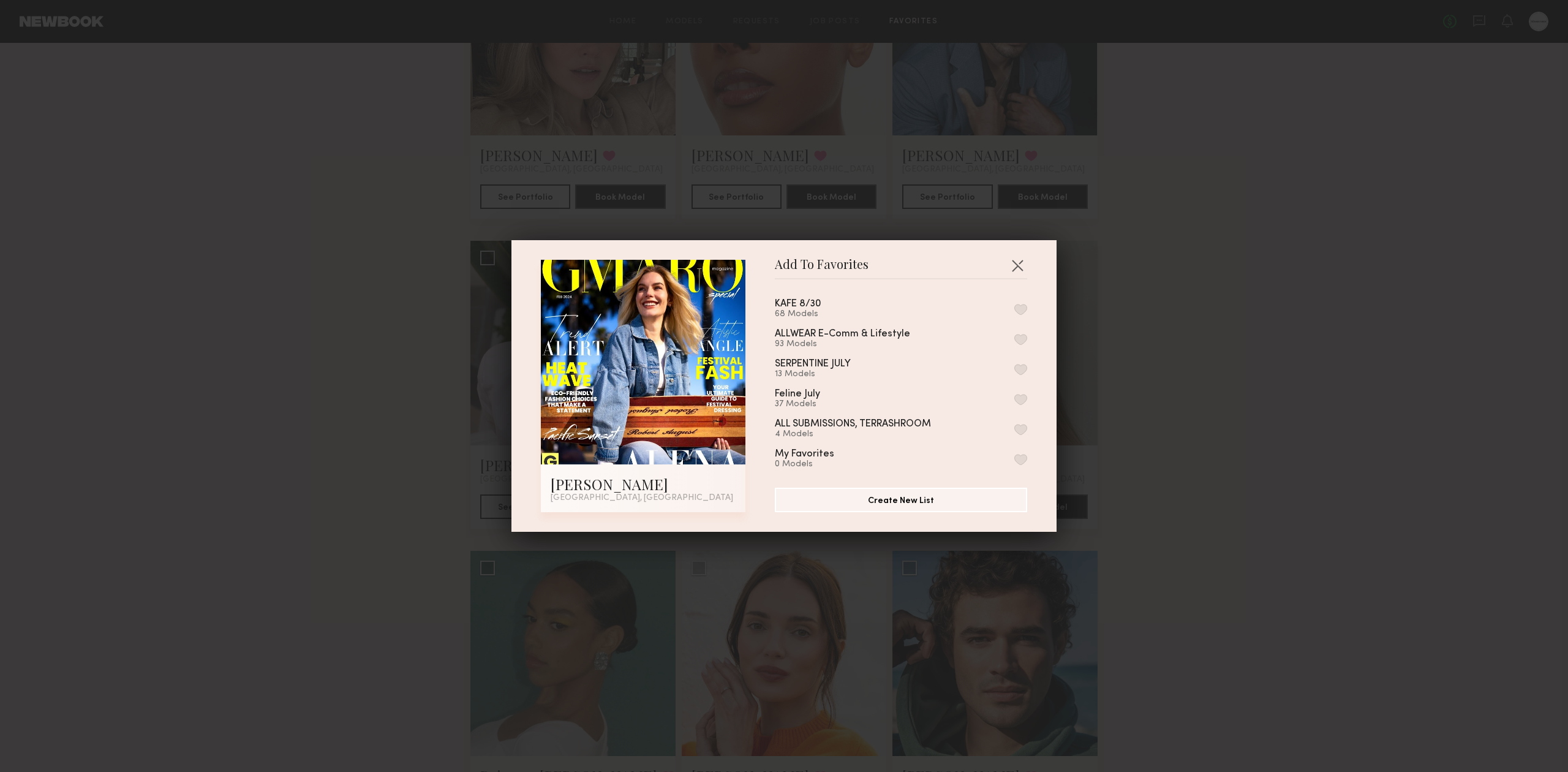
click at [1329, 364] on div "Add To Favorites Alena P. Irvine, CA Add To Favorites KAFE 8/30 68 Models ALLWE…" at bounding box center [784, 386] width 1568 height 772
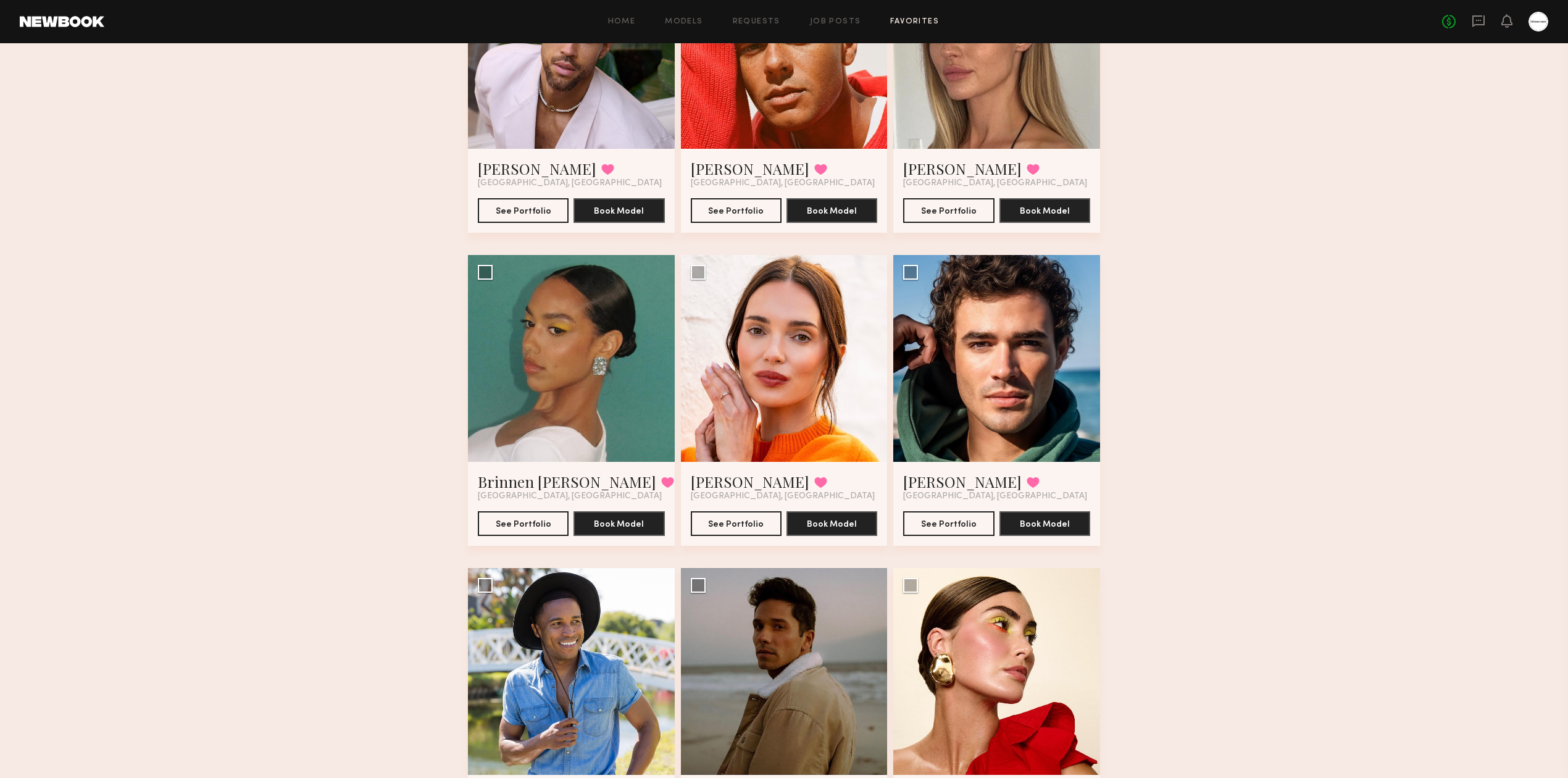
scroll to position [7736, 0]
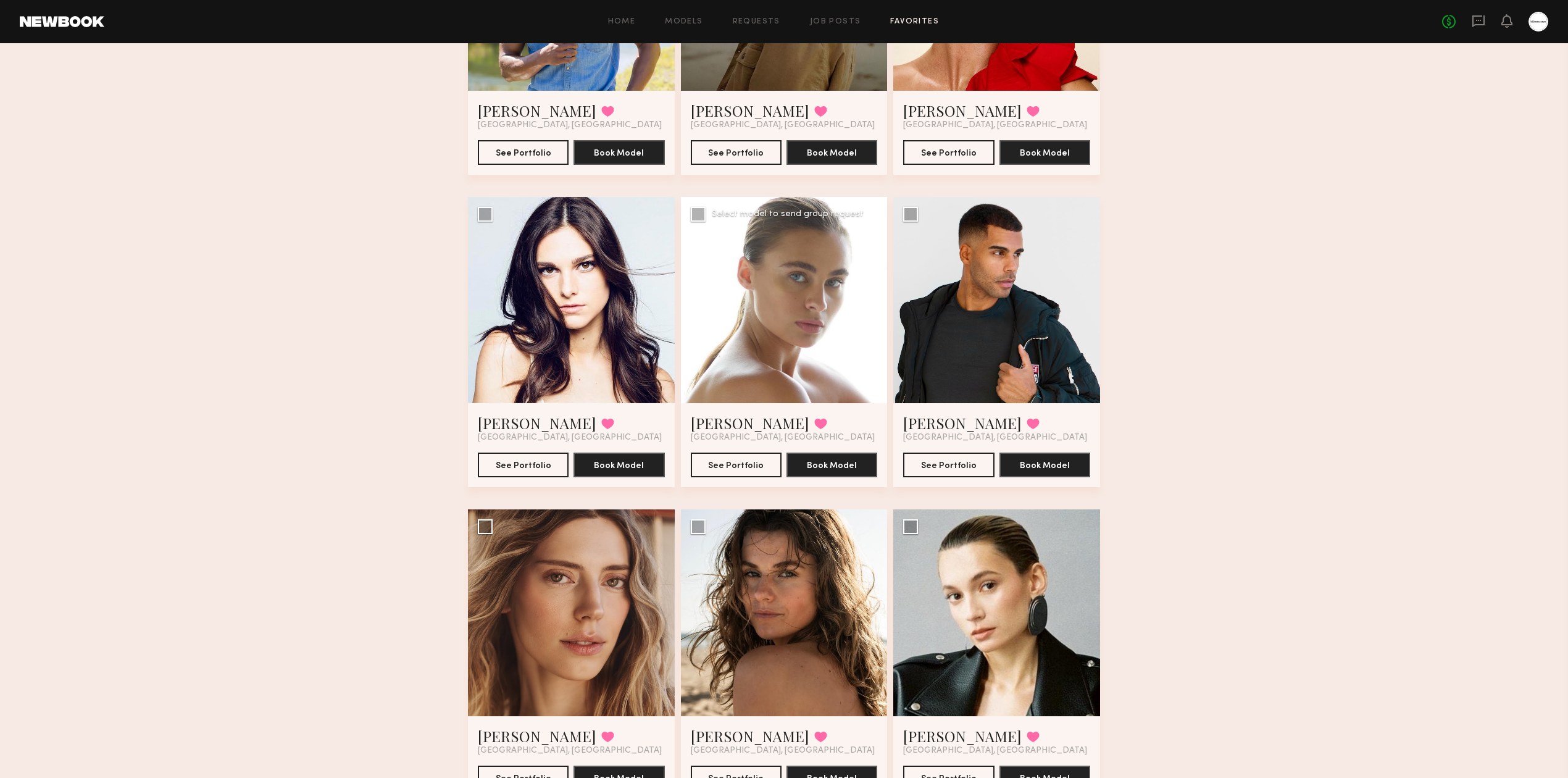
scroll to position [8394, 0]
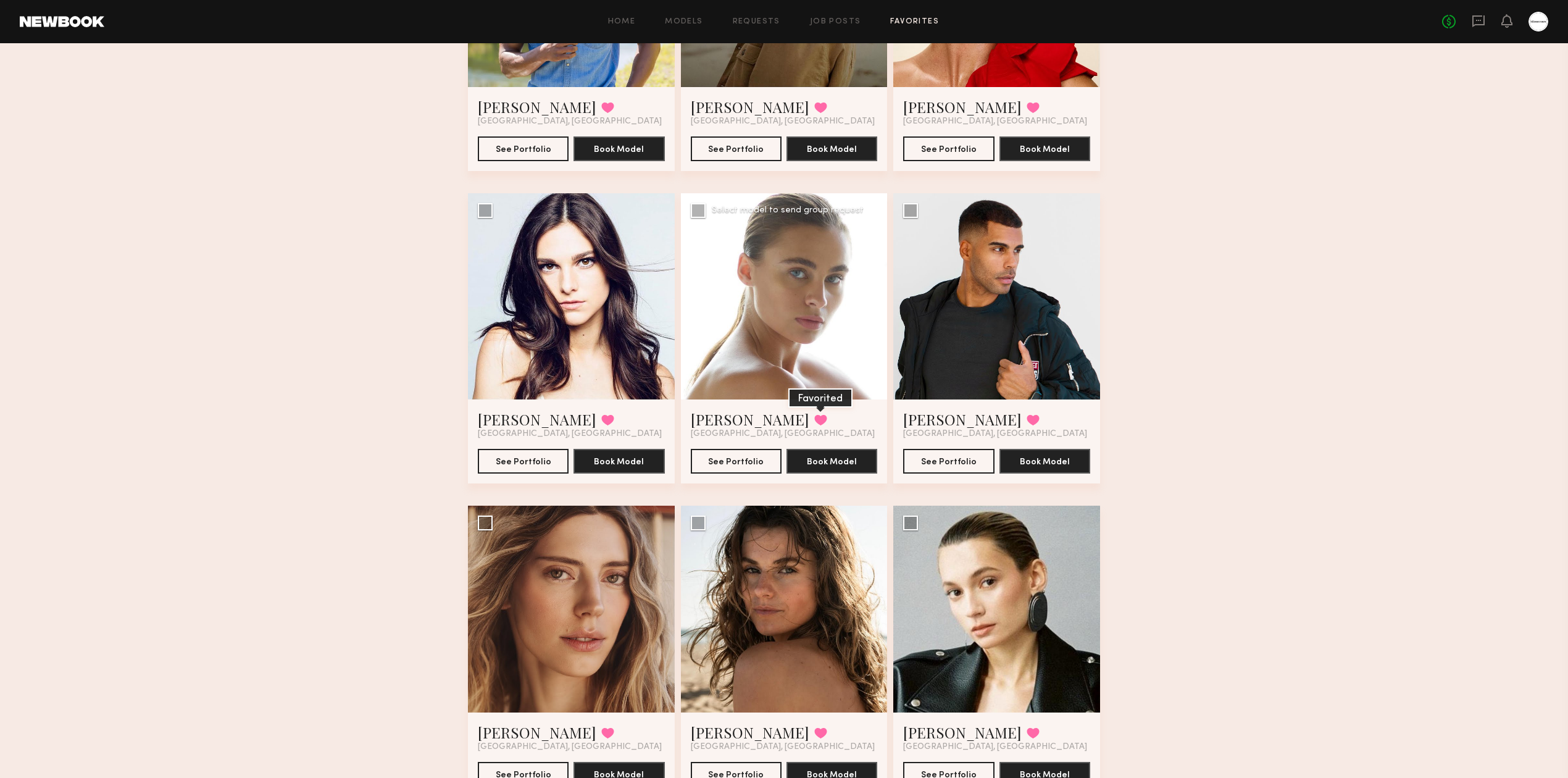
click at [815, 415] on button at bounding box center [821, 420] width 13 height 11
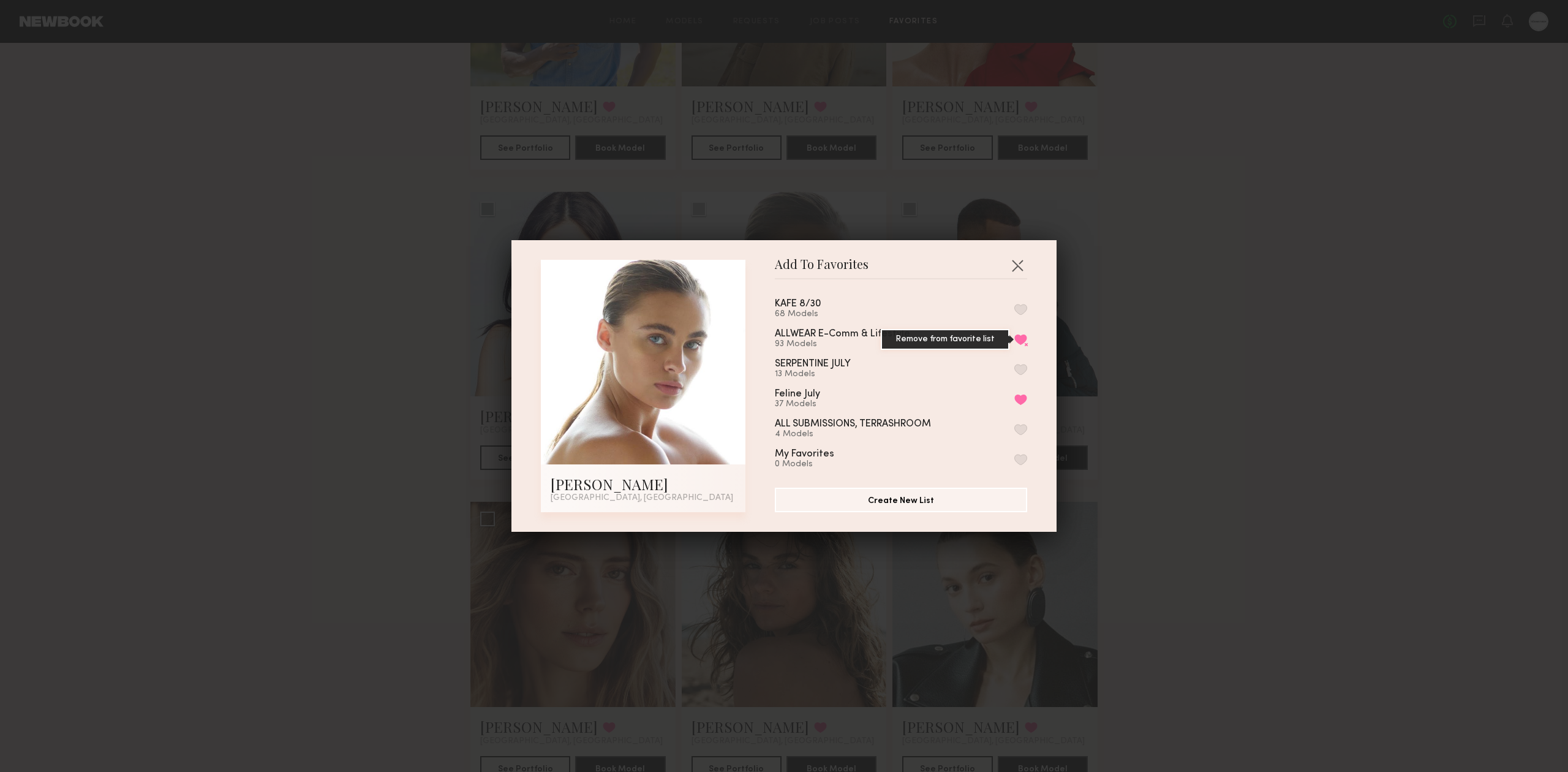
click at [1014, 343] on button "Remove from favorite list" at bounding box center [1021, 339] width 13 height 11
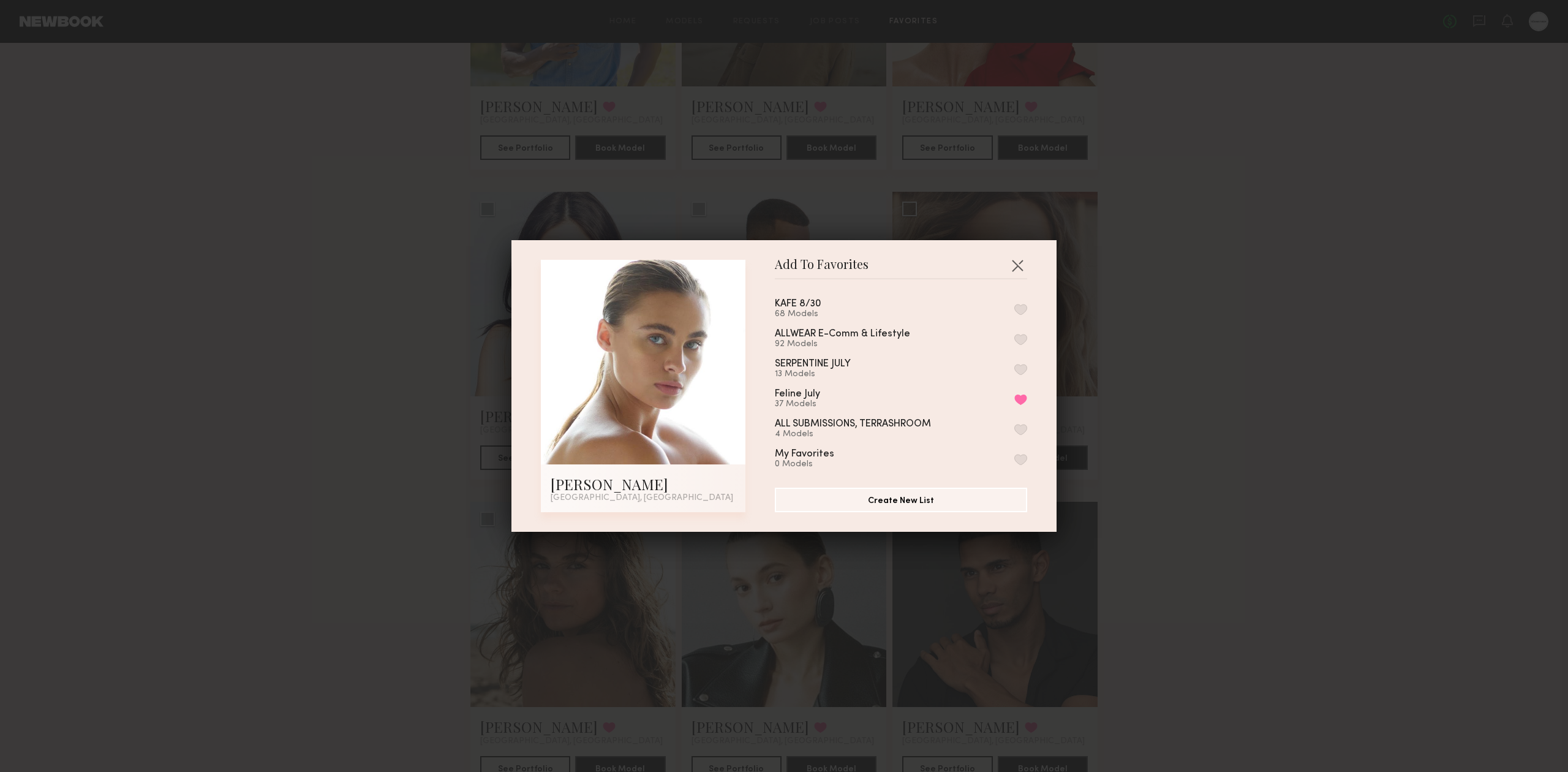
click at [1247, 384] on div "Add To Favorites Liv M. Los Angeles, CA Add To Favorites KAFE 8/30 68 Models AL…" at bounding box center [784, 386] width 1568 height 772
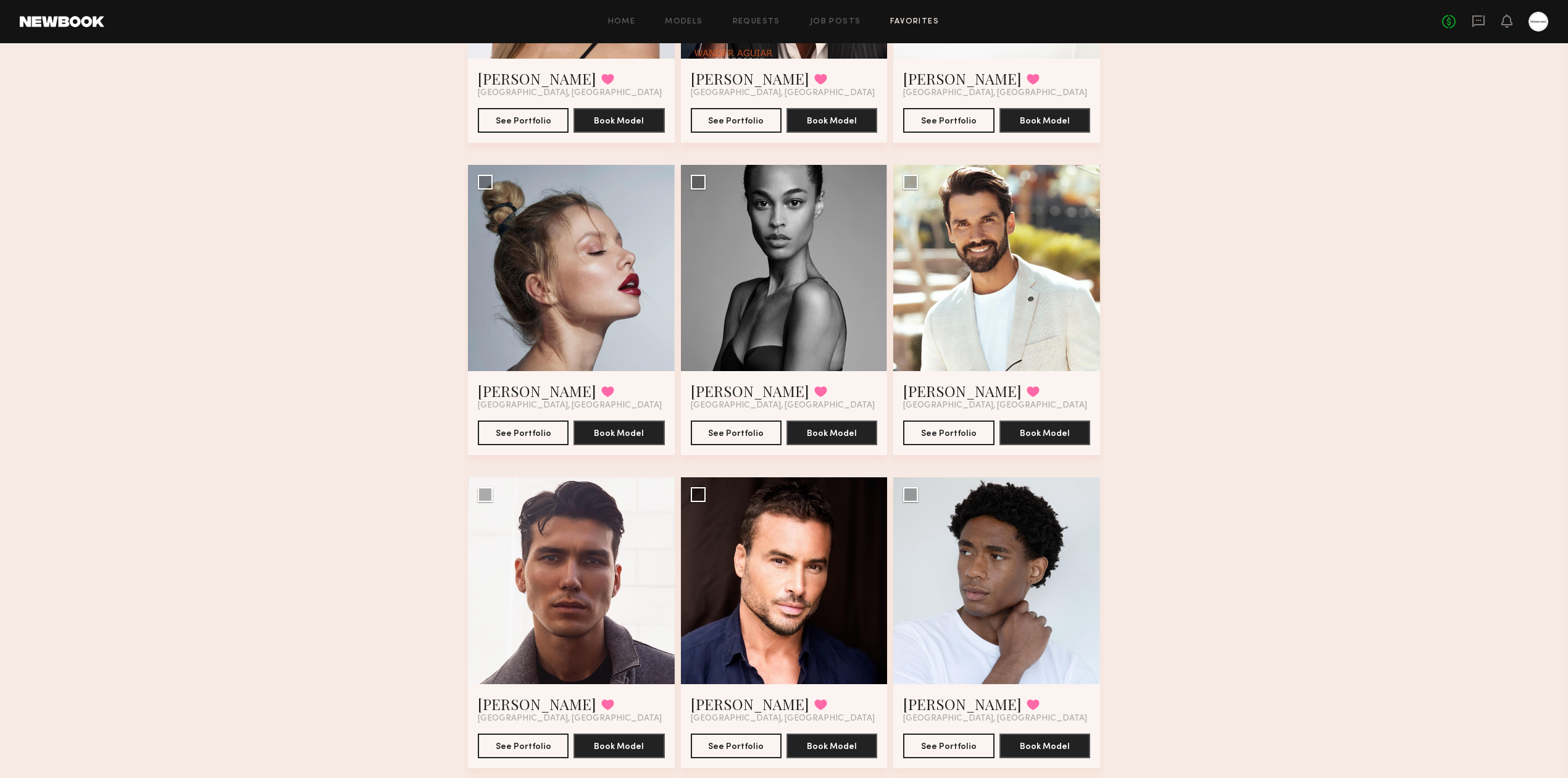
scroll to position [0, 0]
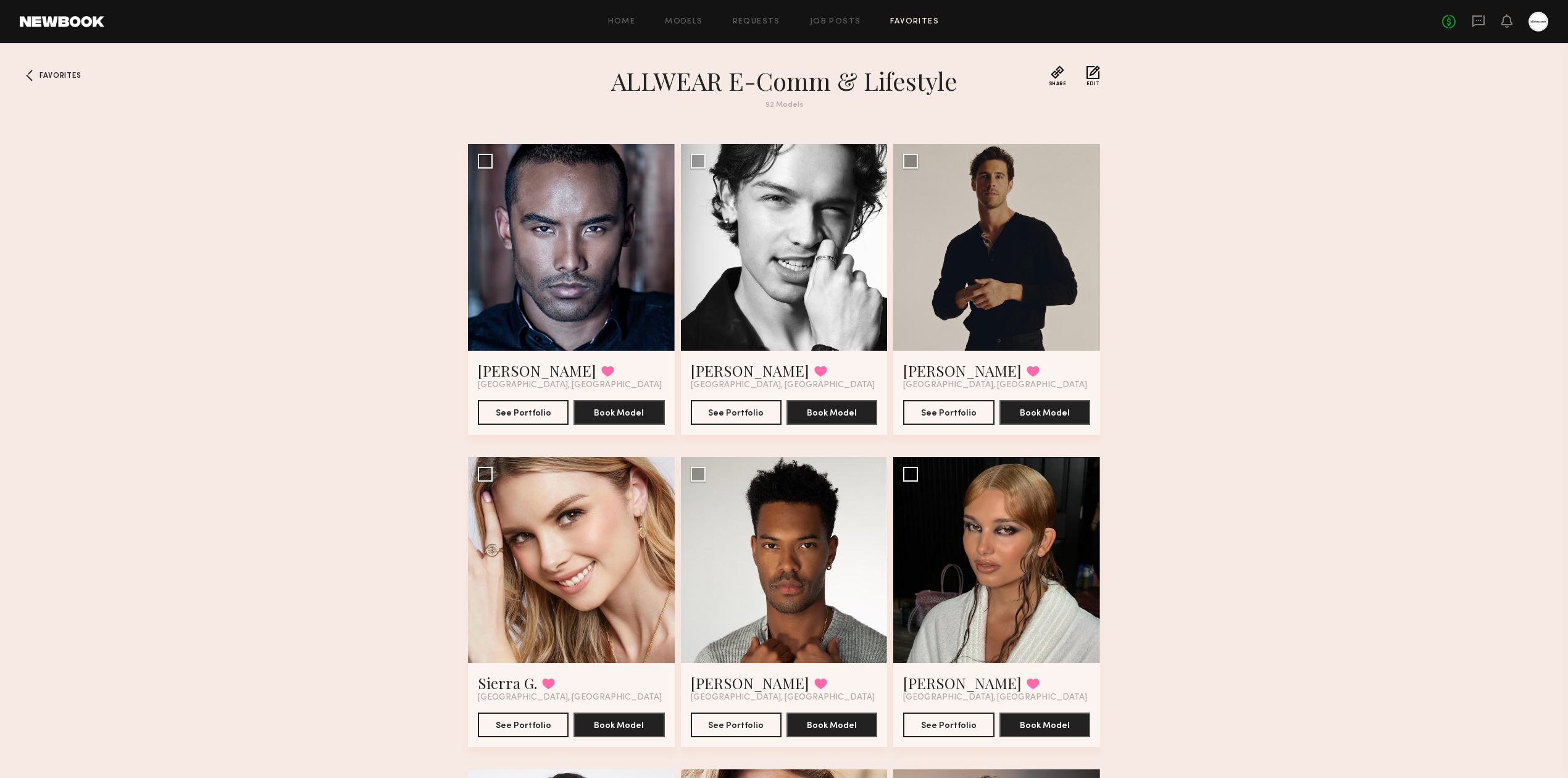
drag, startPoint x: 1218, startPoint y: 602, endPoint x: 1216, endPoint y: -71, distance: 673.0
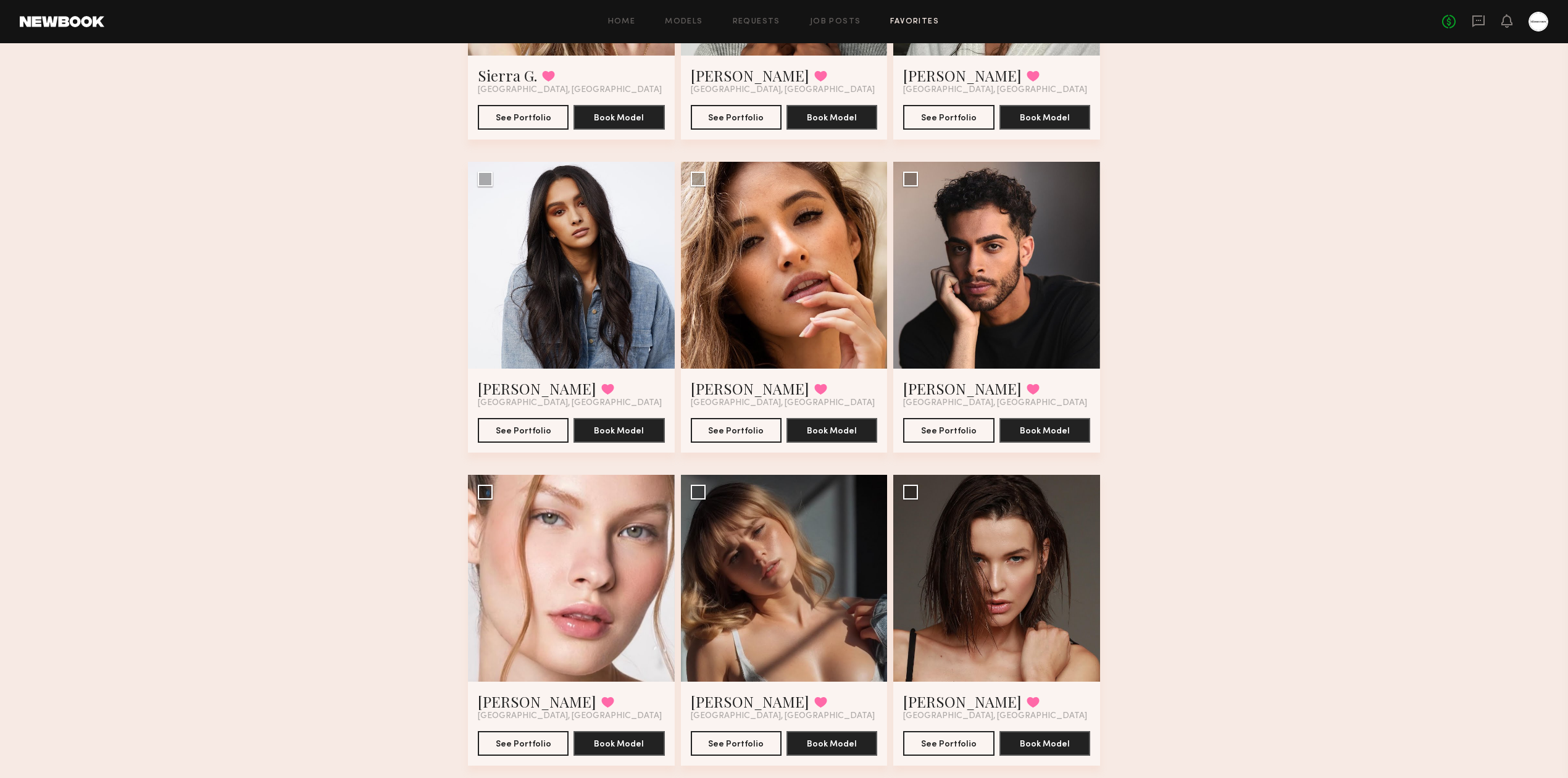
scroll to position [3422, 0]
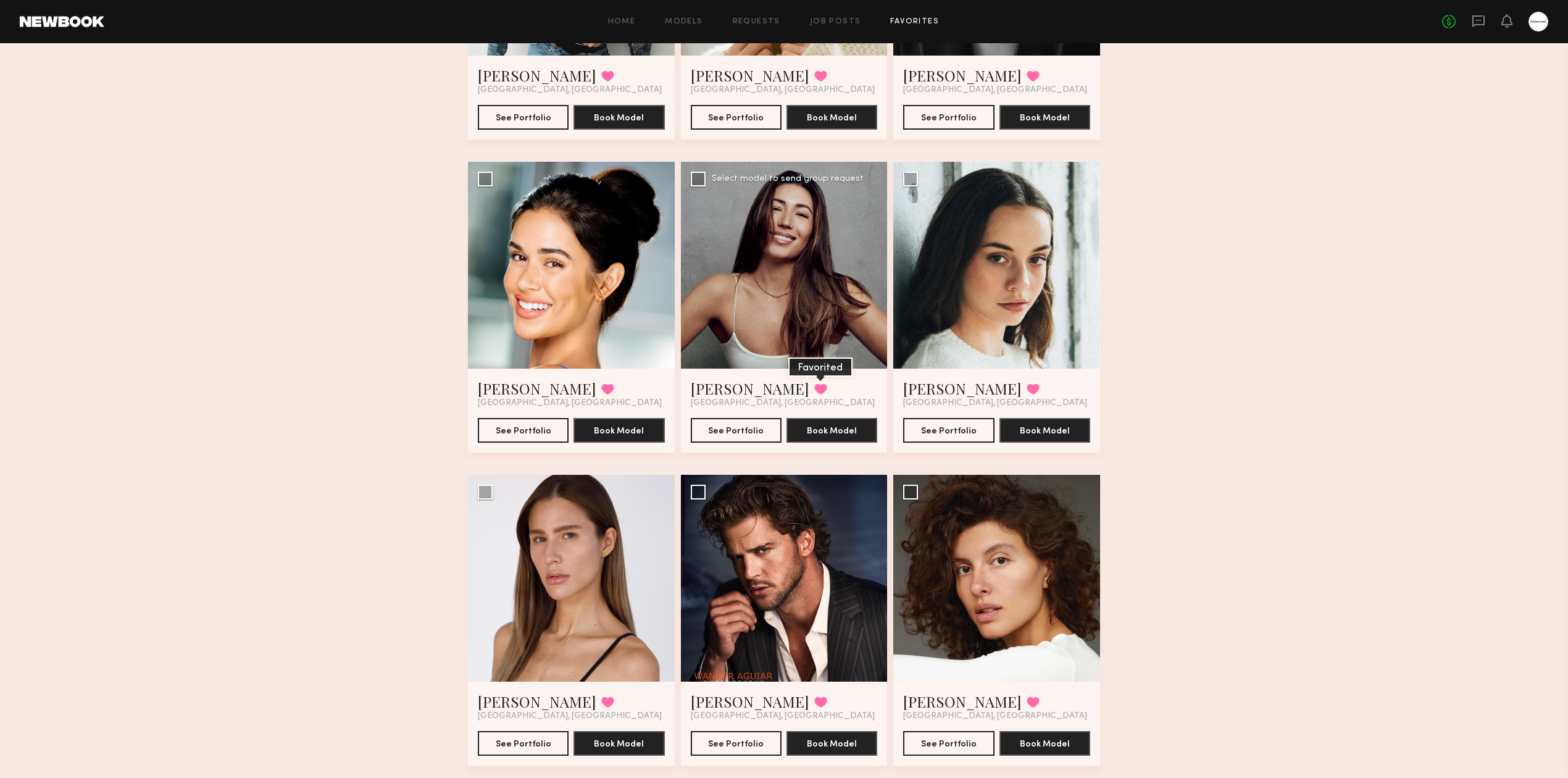
click at [815, 390] on button at bounding box center [821, 388] width 13 height 11
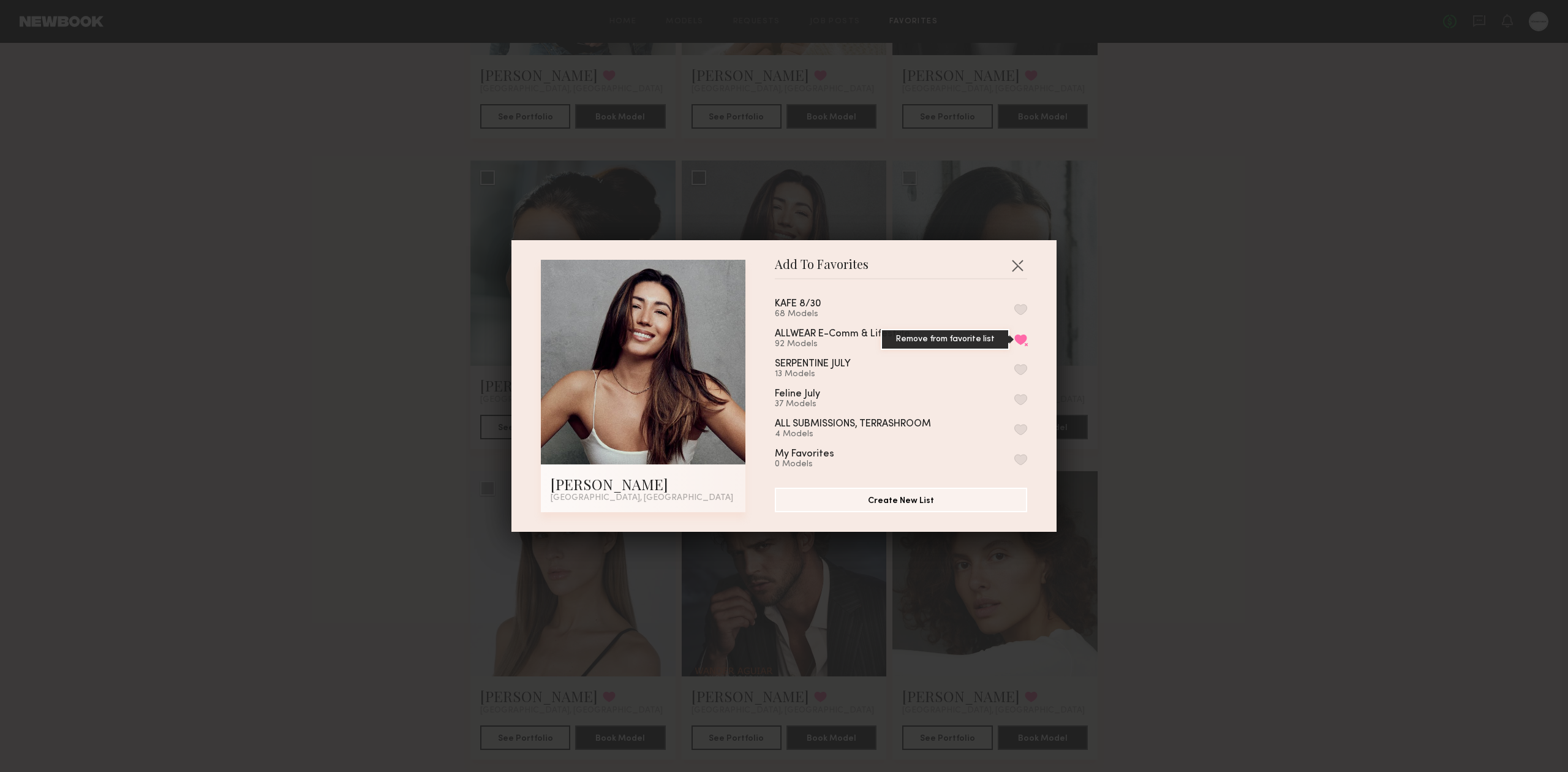
click at [1014, 340] on button "Remove from favorite list" at bounding box center [1021, 339] width 13 height 11
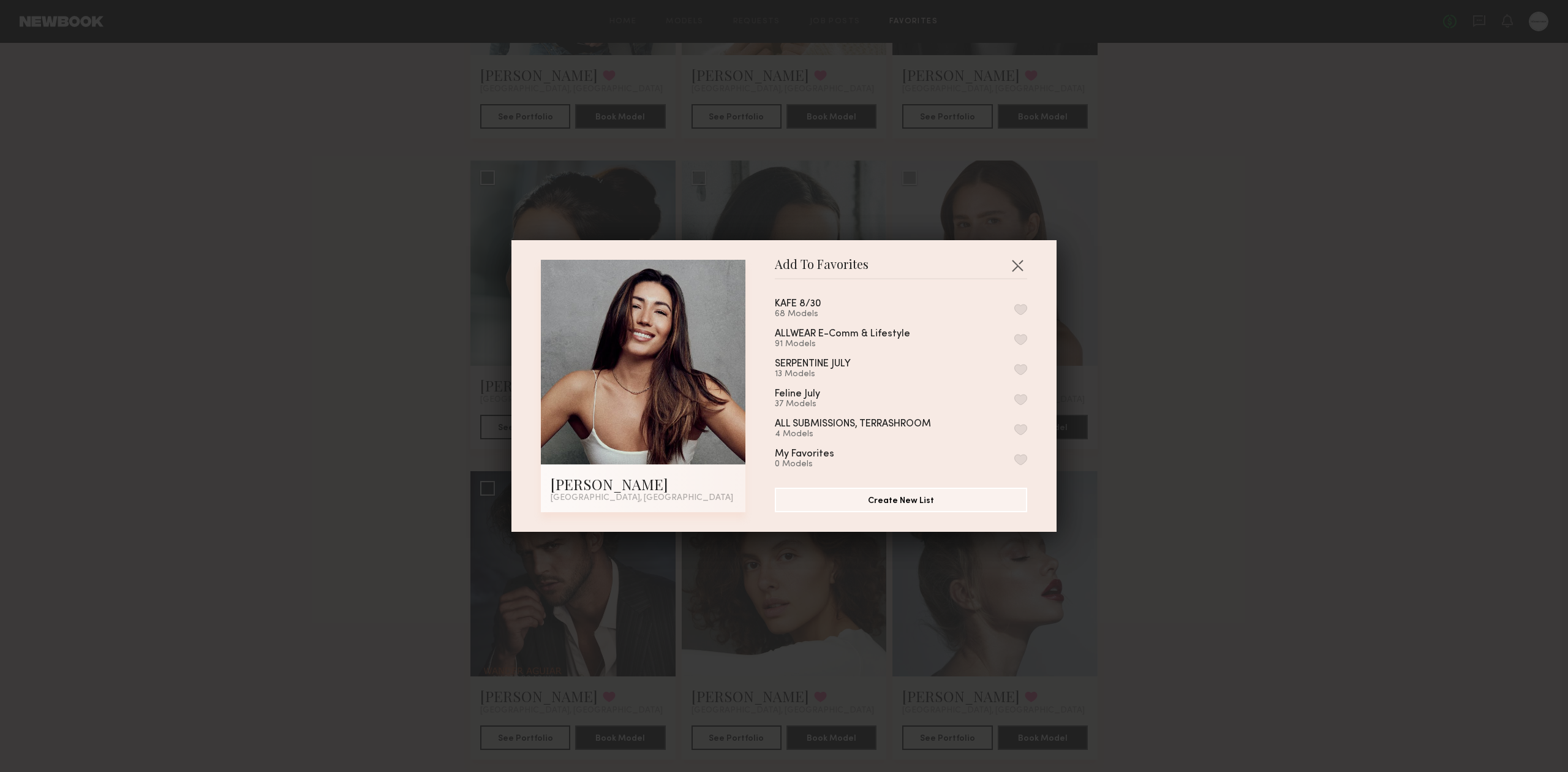
click at [1014, 249] on div "Add To Favorites Elke K. Los Angeles, CA Add To Favorites KAFE 8/30 68 Models A…" at bounding box center [784, 385] width 545 height 291
click at [1010, 271] on button "button" at bounding box center [1017, 265] width 20 height 20
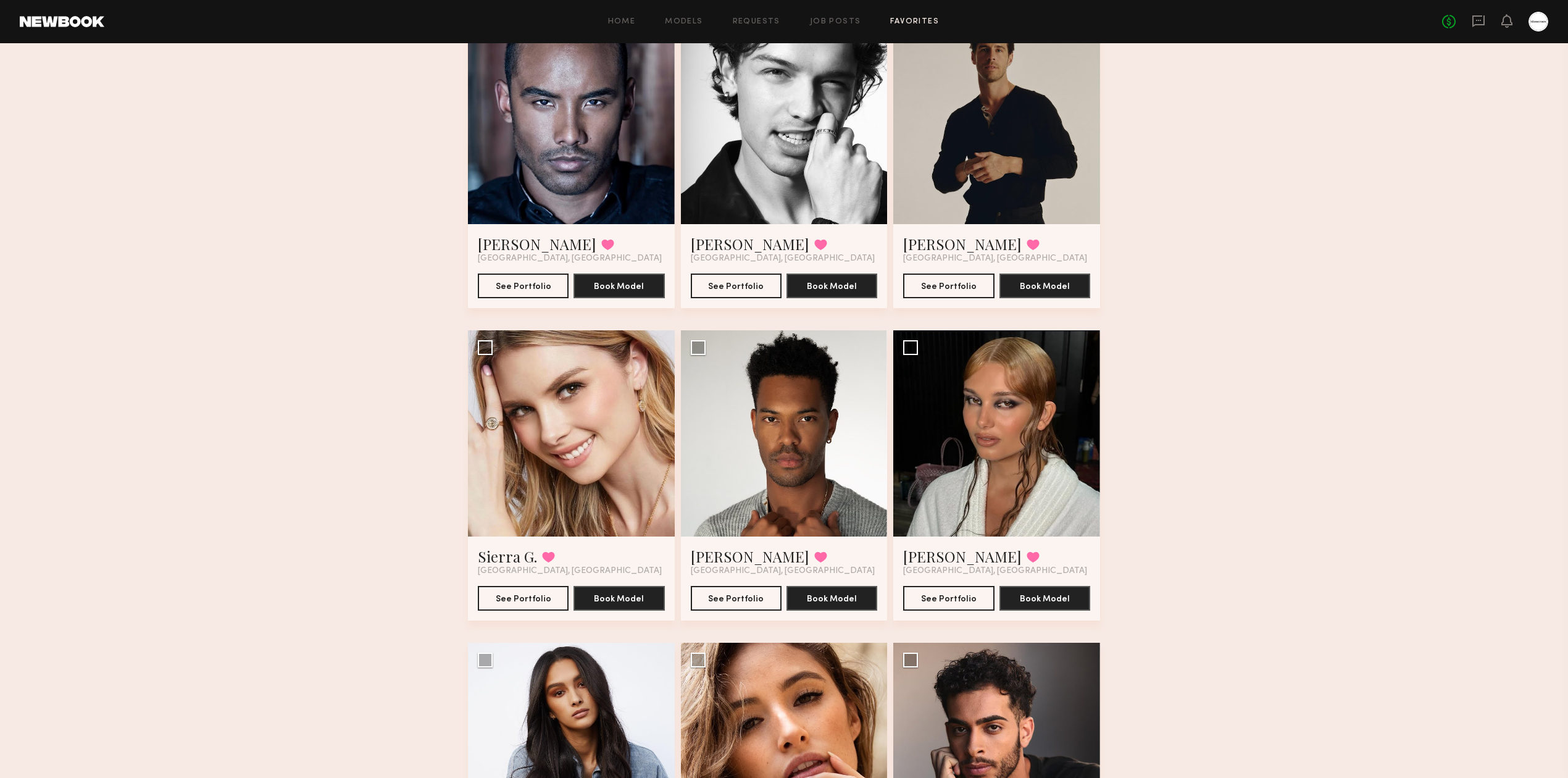
scroll to position [0, 0]
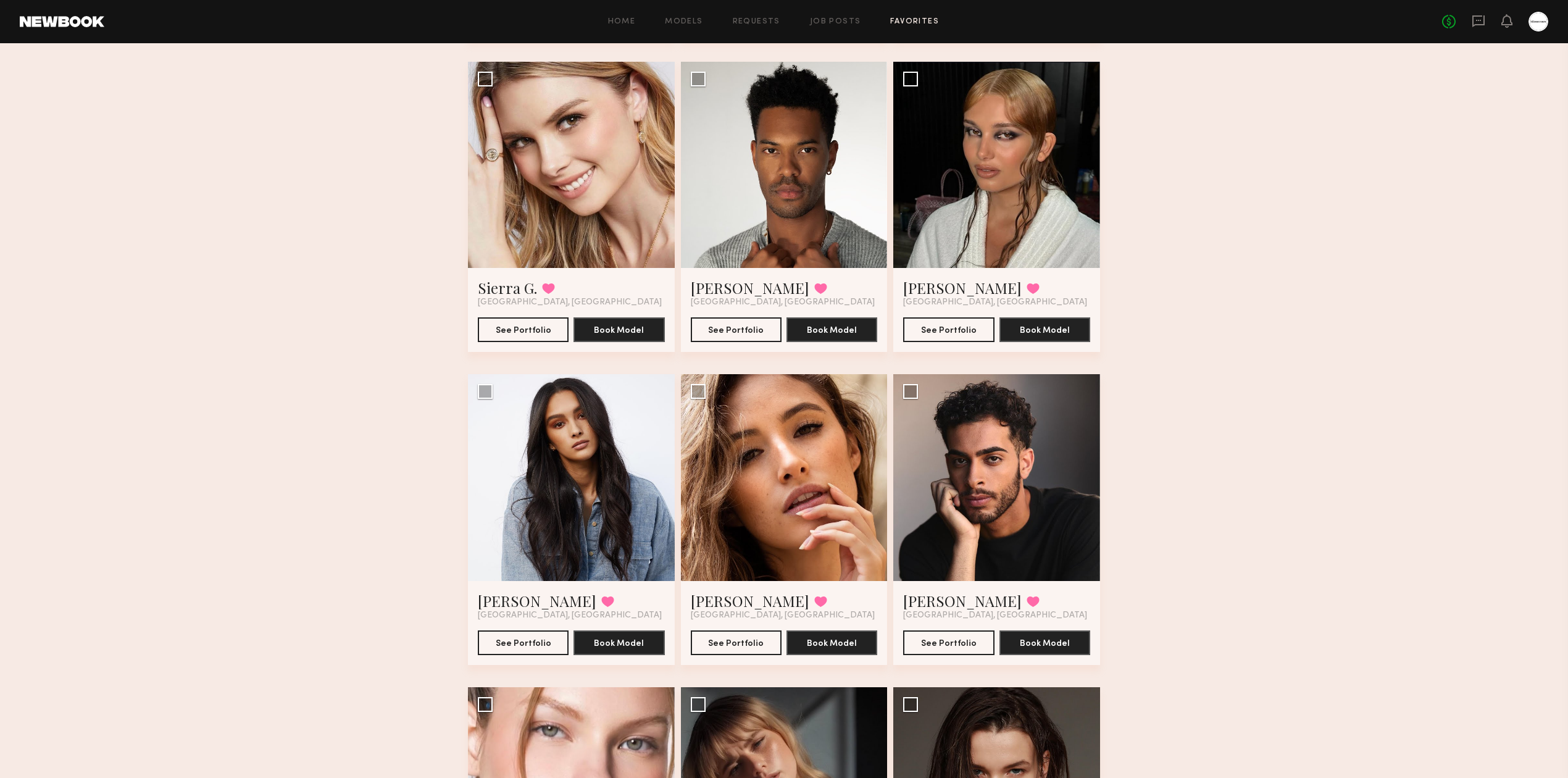
scroll to position [494, 0]
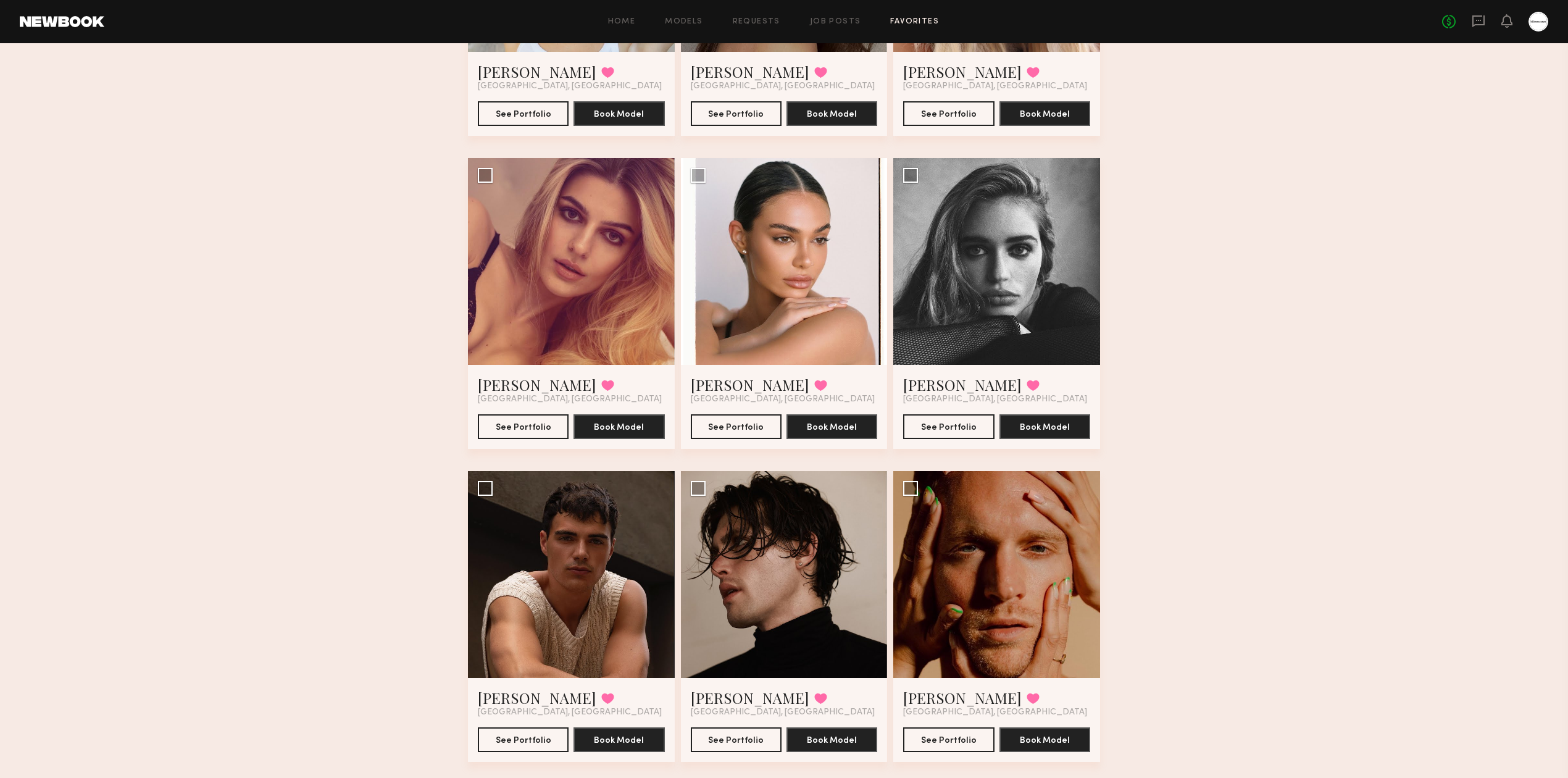
scroll to position [1152, 0]
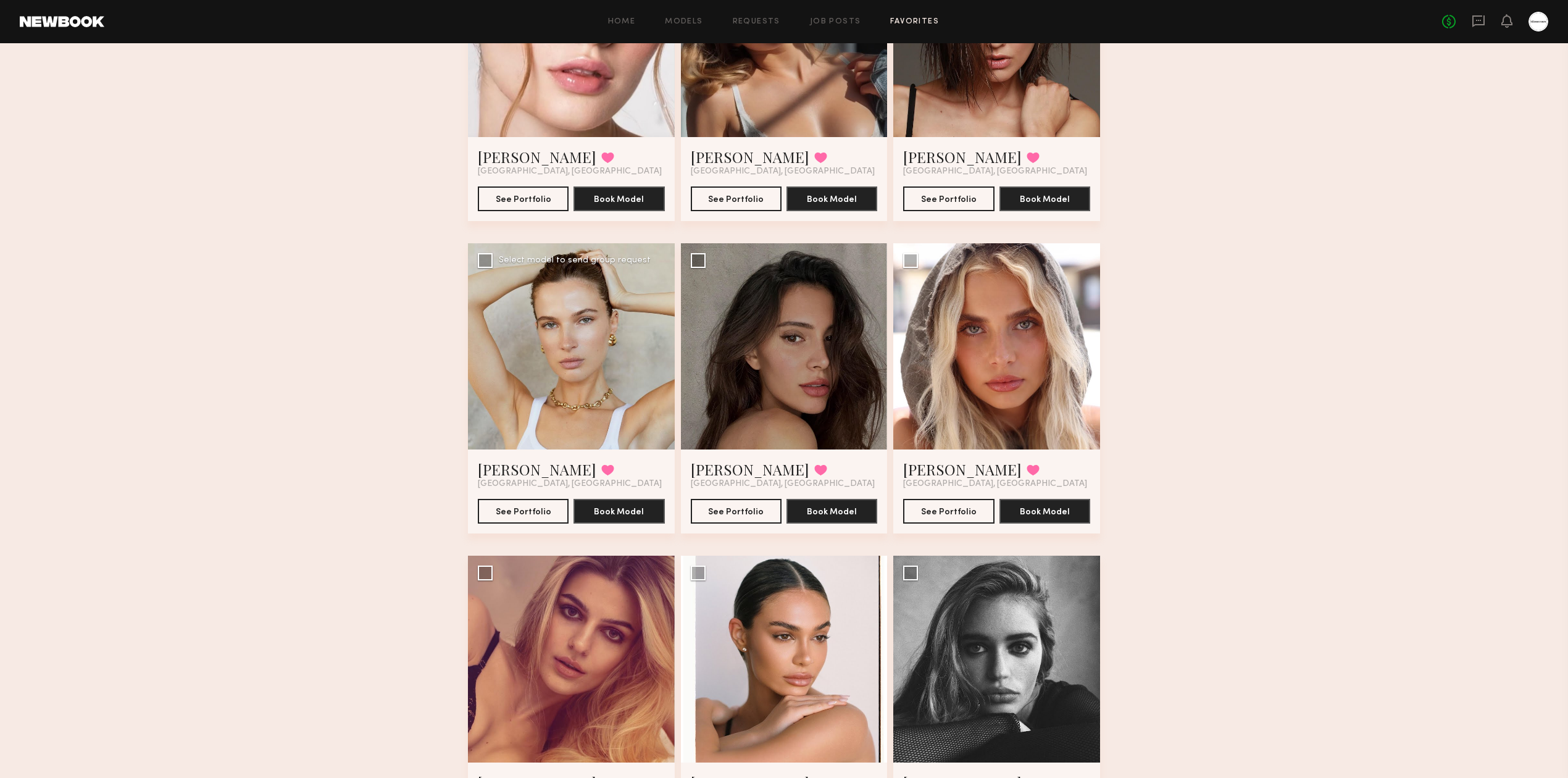
drag, startPoint x: 487, startPoint y: 479, endPoint x: 468, endPoint y: 471, distance: 20.6
drag, startPoint x: 468, startPoint y: 471, endPoint x: 491, endPoint y: 479, distance: 24.4
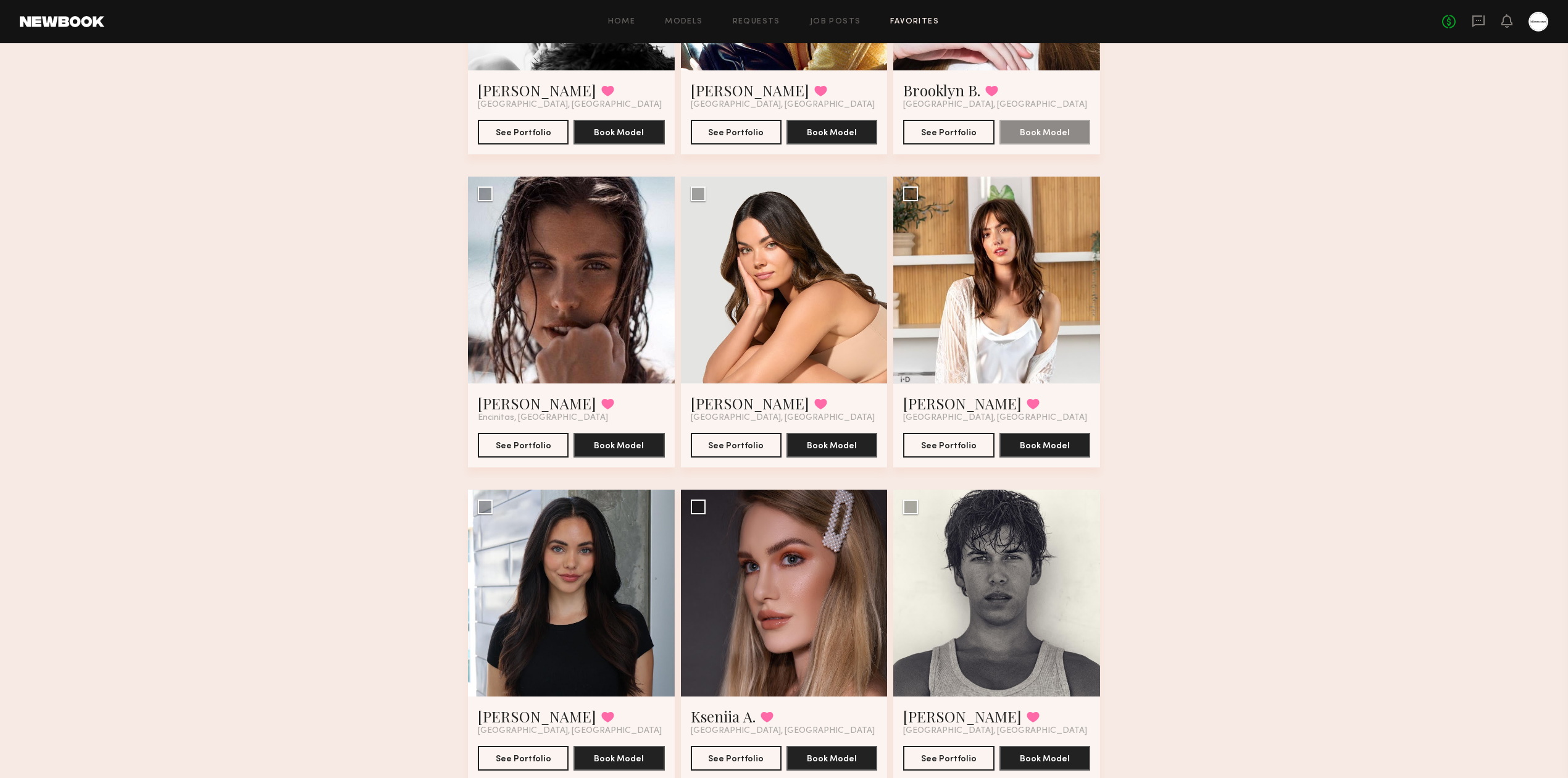
scroll to position [1858, 0]
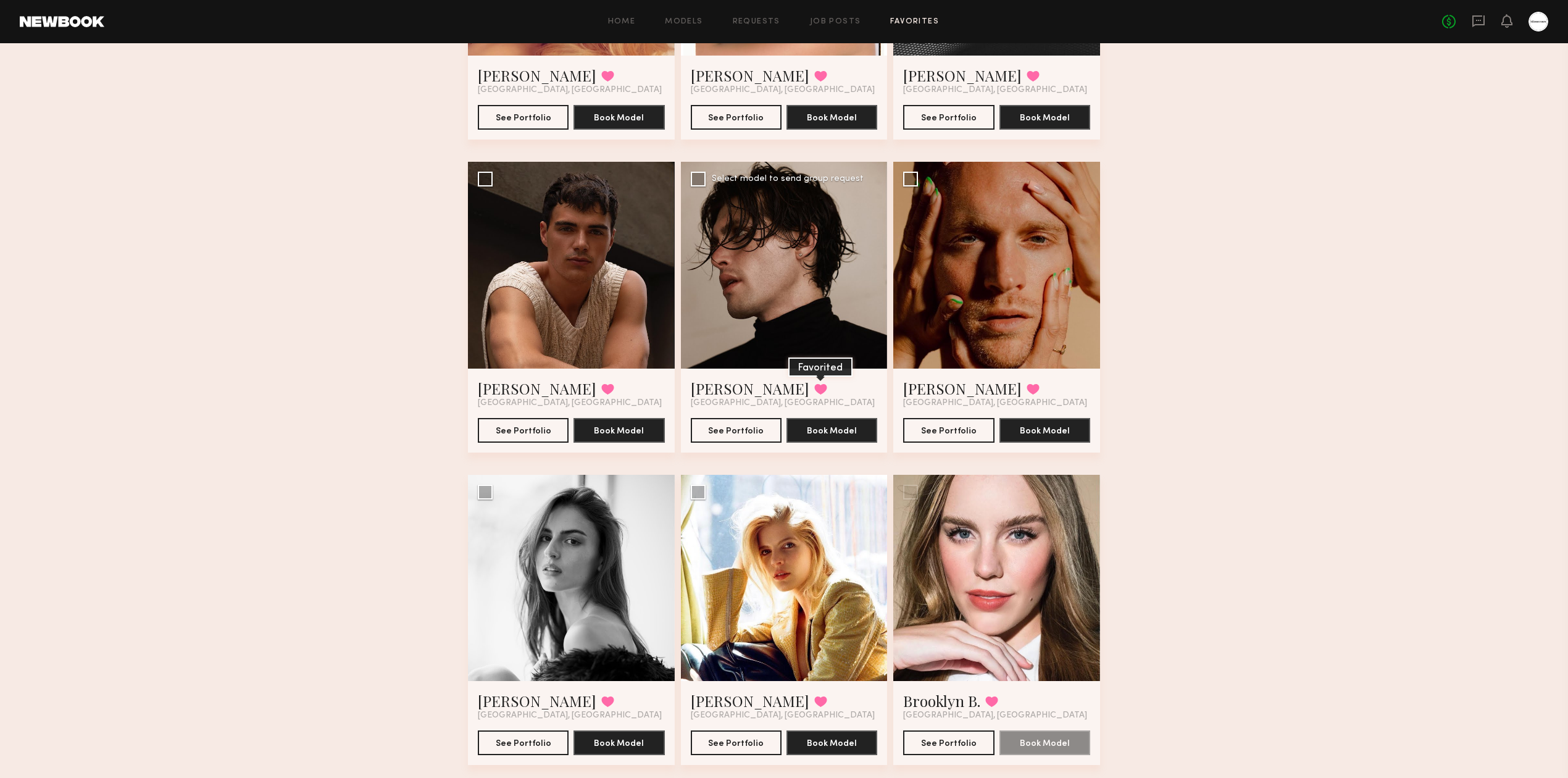
click at [815, 393] on button at bounding box center [821, 388] width 13 height 11
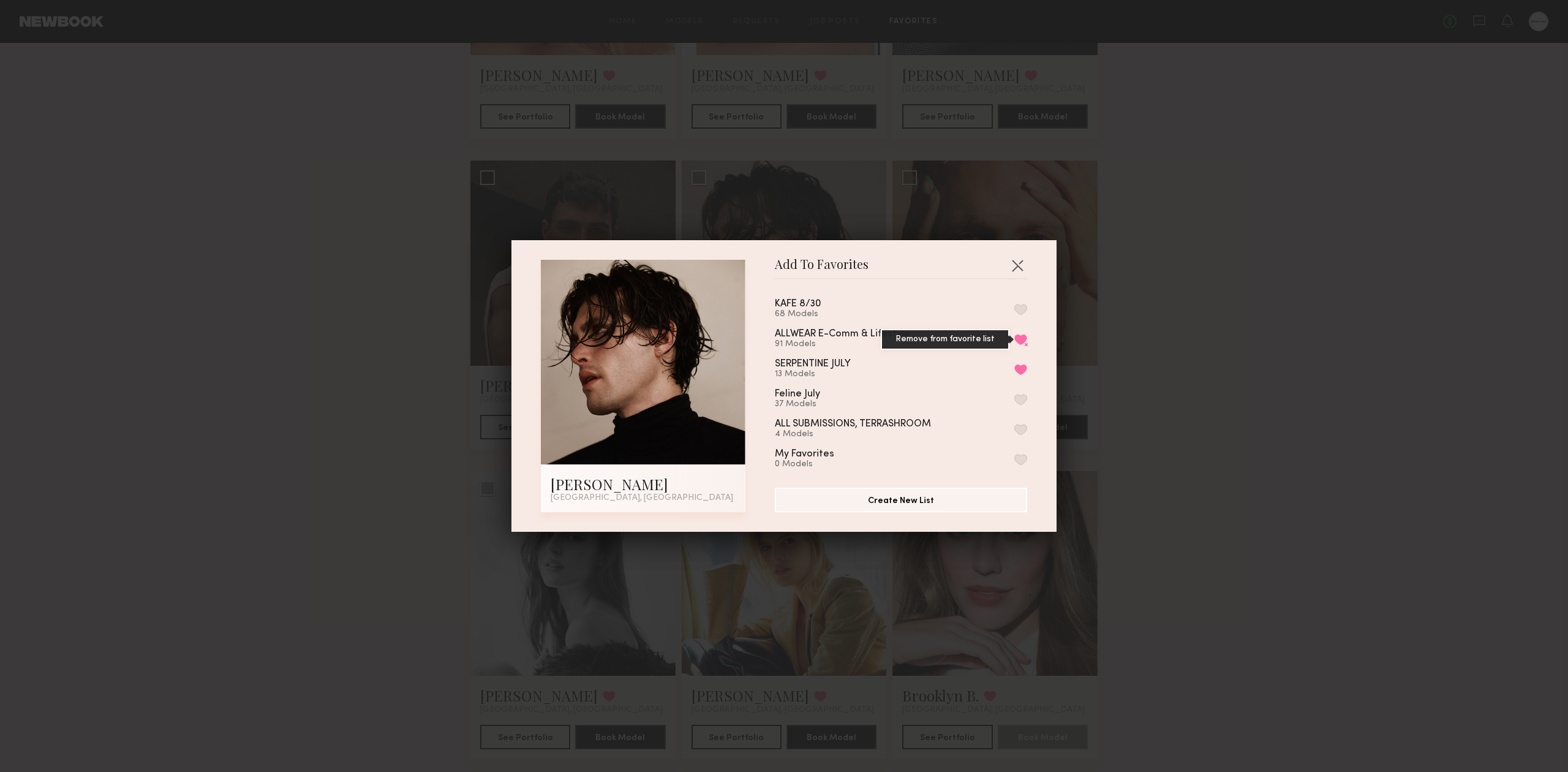
click at [1014, 338] on button "Remove from favorite list" at bounding box center [1021, 339] width 13 height 11
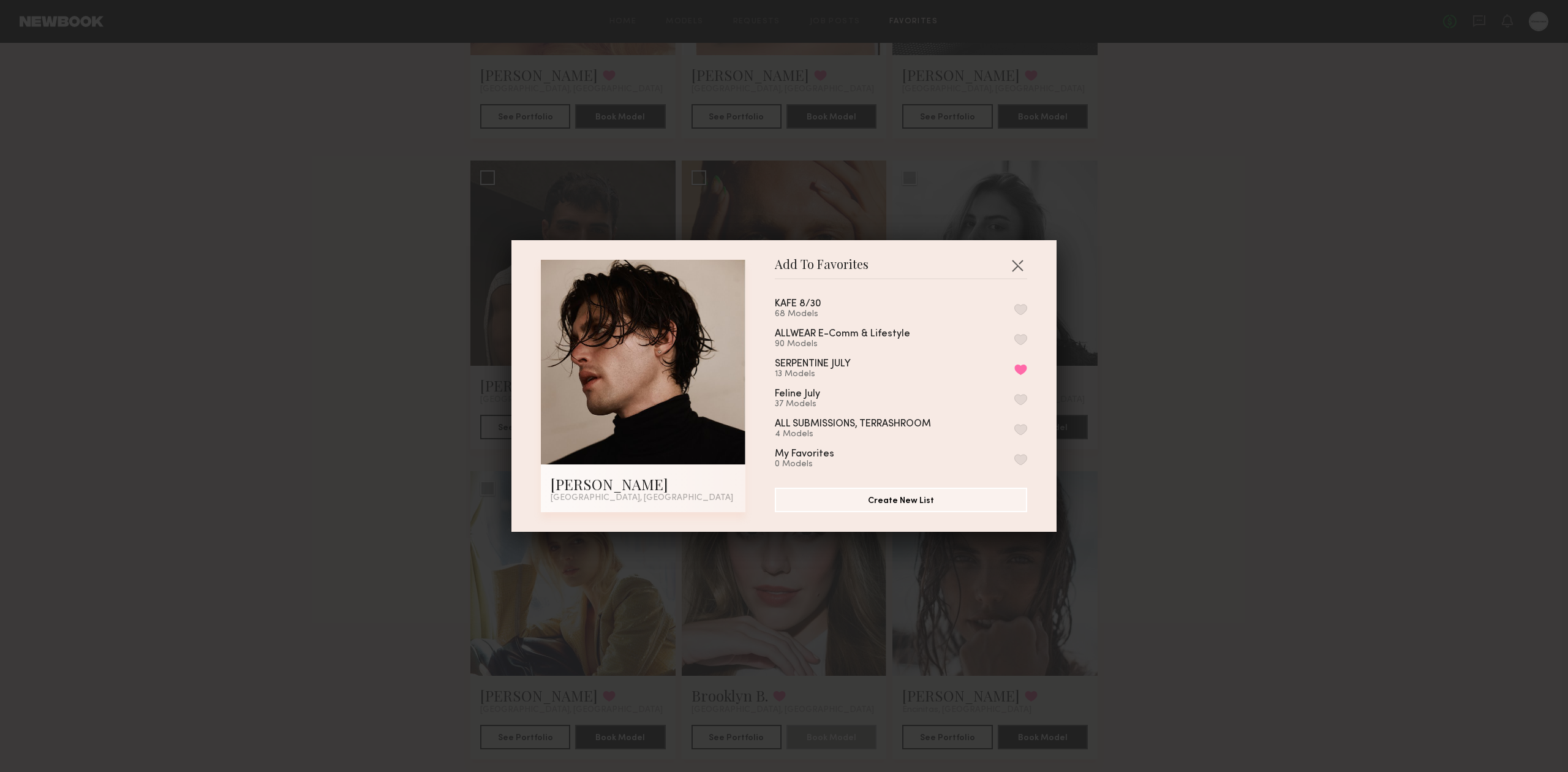
click at [1240, 411] on div "Add To Favorites Walter R. Los Angeles, CA Add To Favorites KAFE 8/30 68 Models…" at bounding box center [784, 386] width 1568 height 772
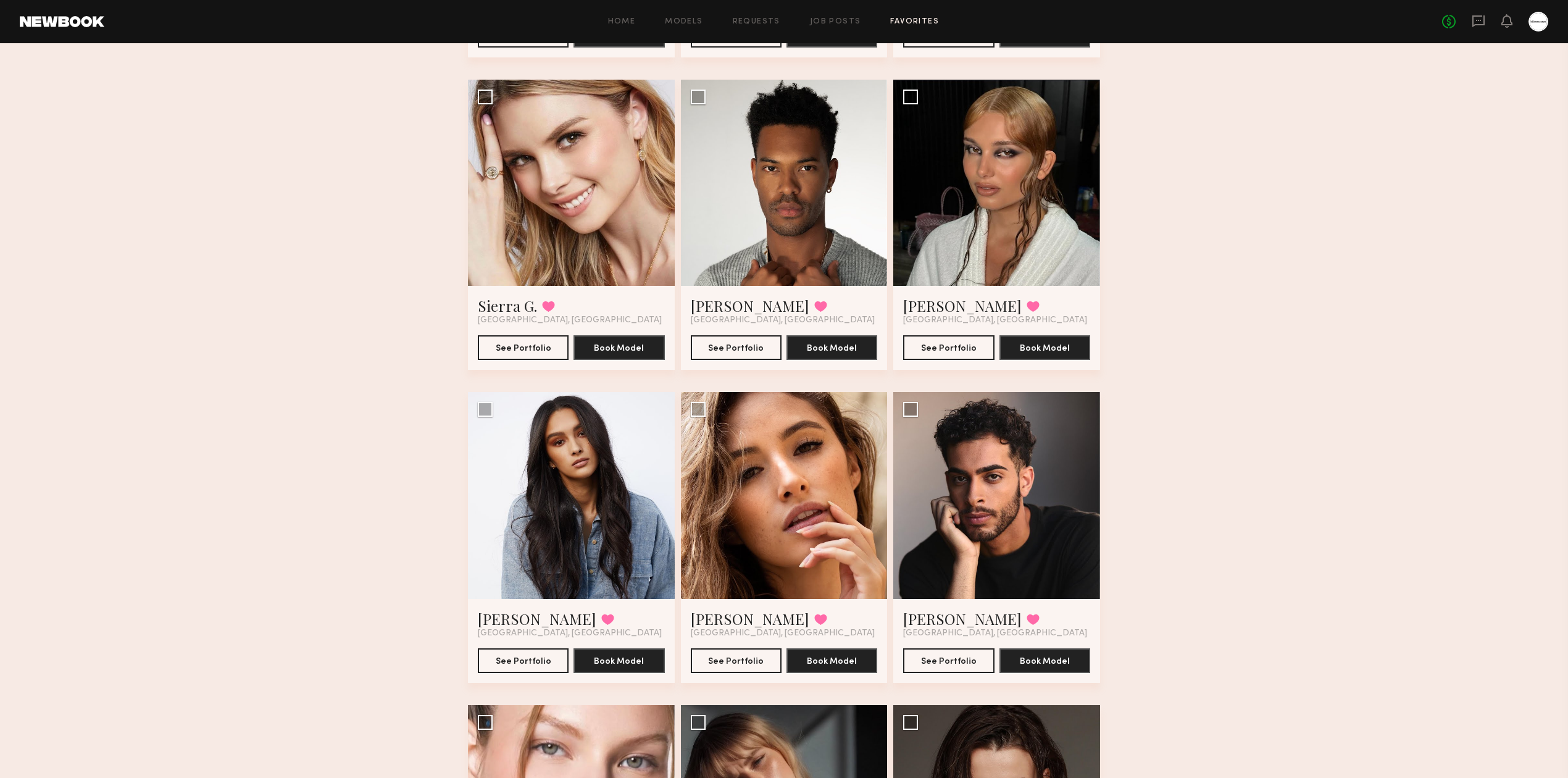
scroll to position [0, 0]
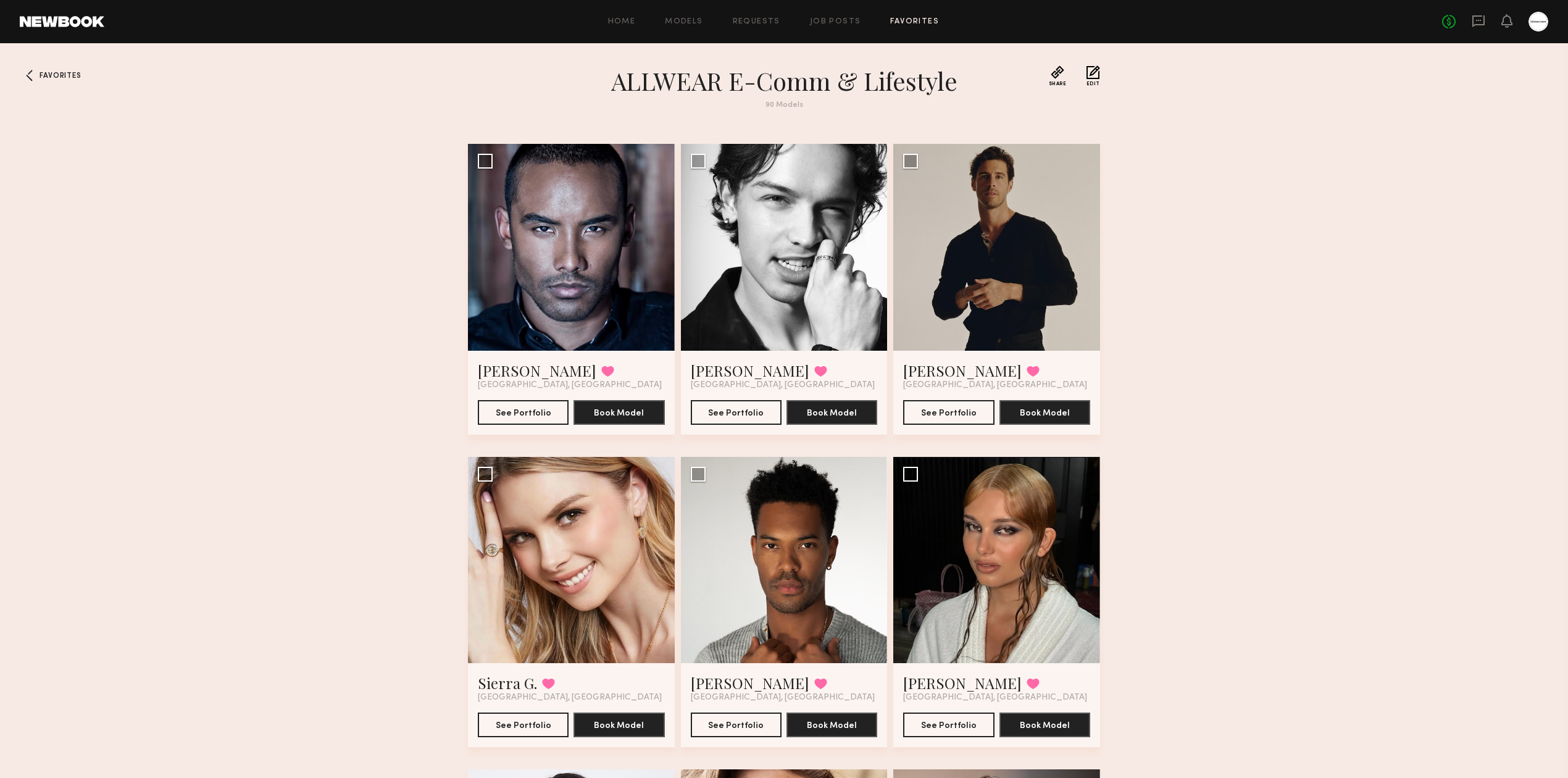
click at [928, 27] on div "Home Models Requests Job Posts Favorites Sign Out No fees up to $5,000" at bounding box center [826, 21] width 1444 height 20
click at [850, 26] on link "Job Posts" at bounding box center [836, 22] width 51 height 8
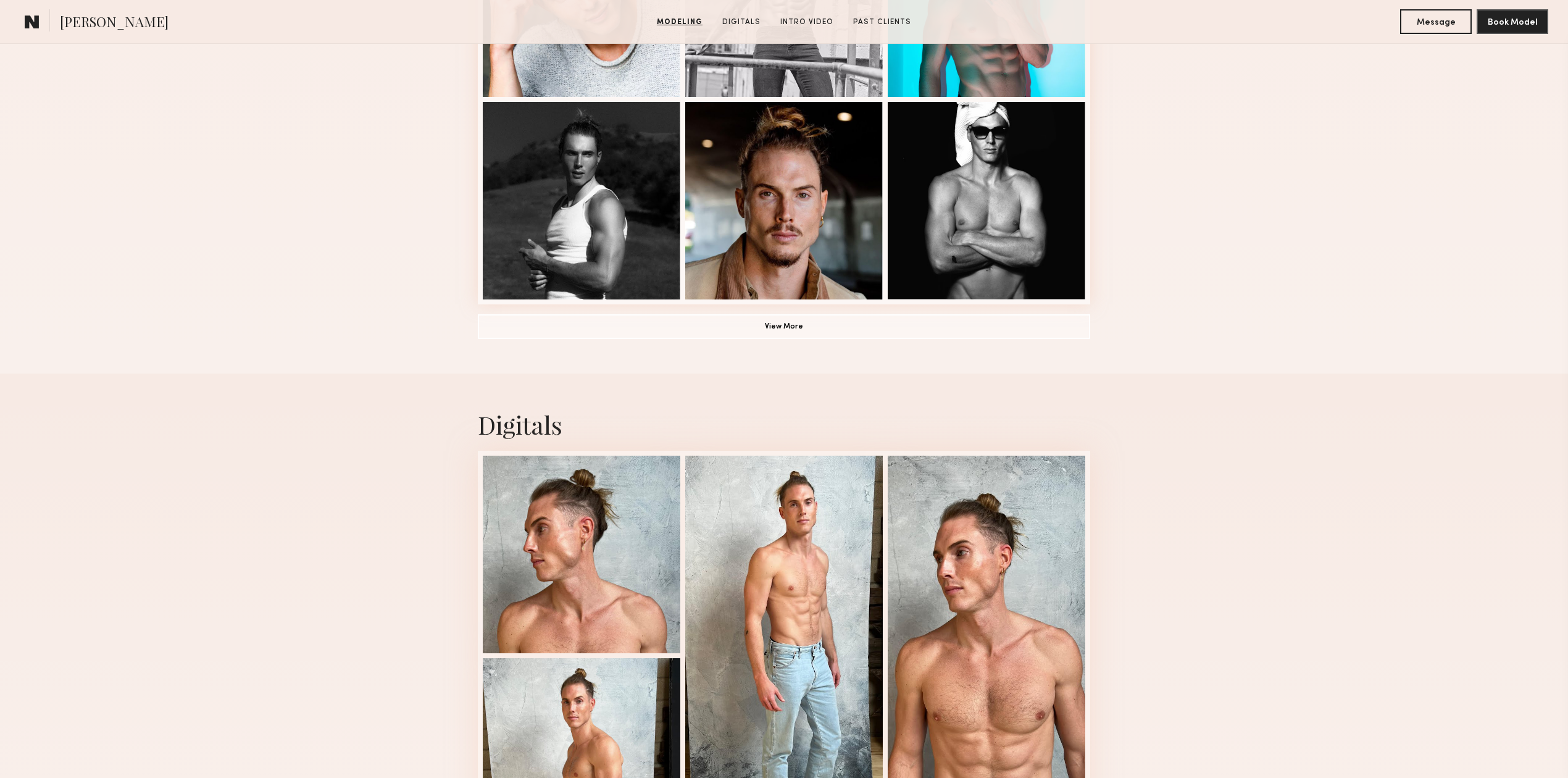
scroll to position [988, 0]
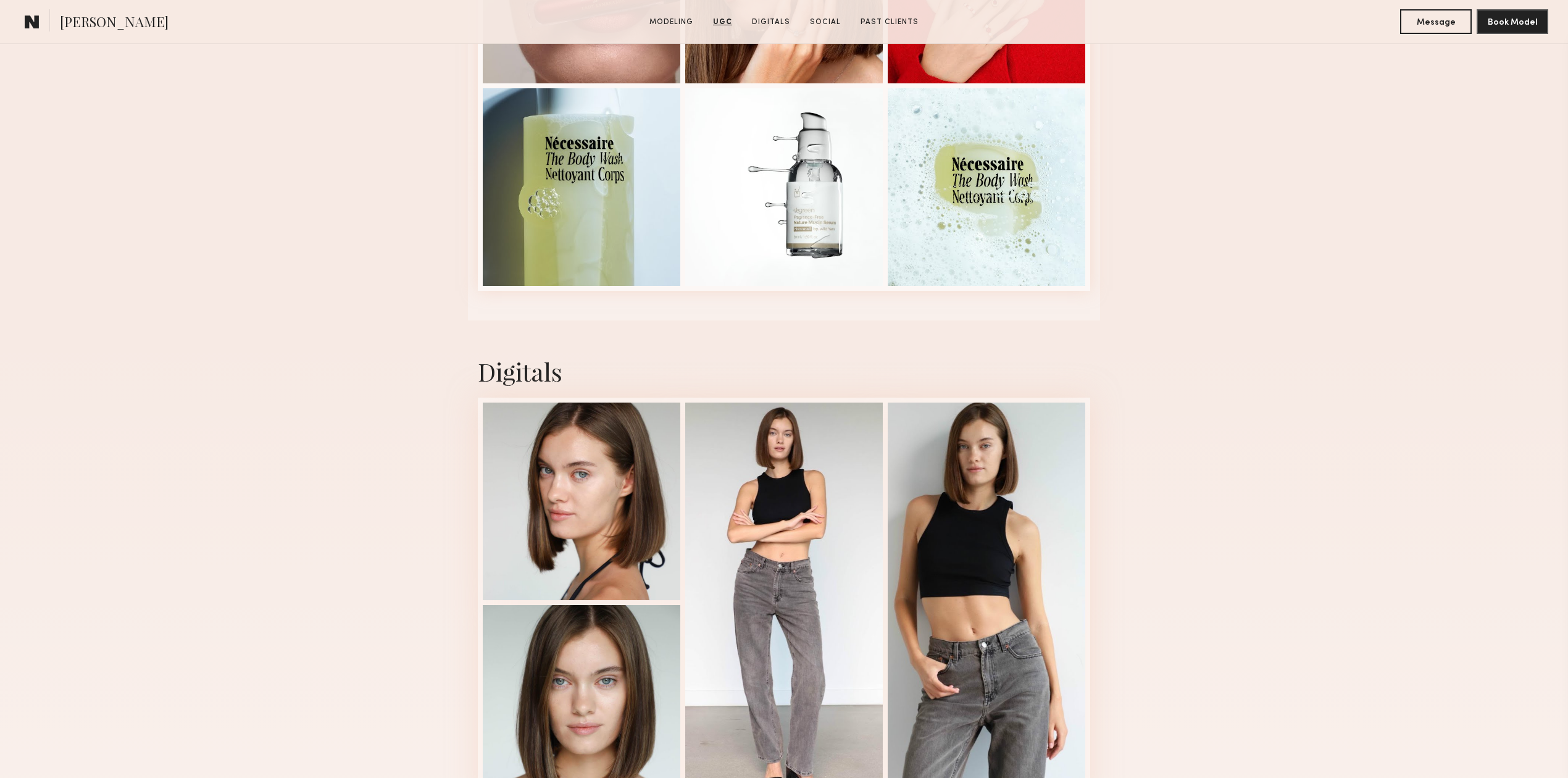
scroll to position [2798, 0]
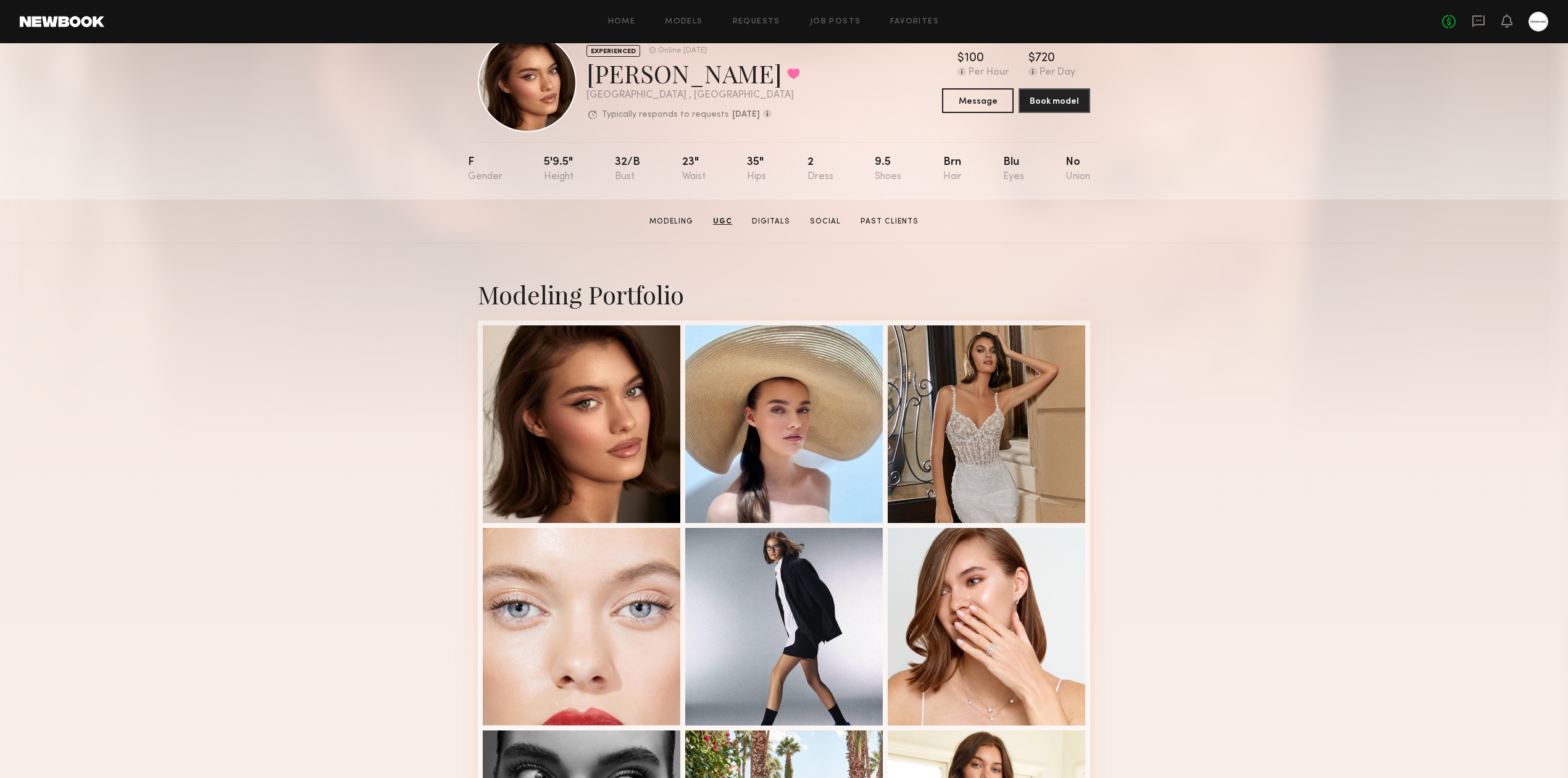
scroll to position [0, 0]
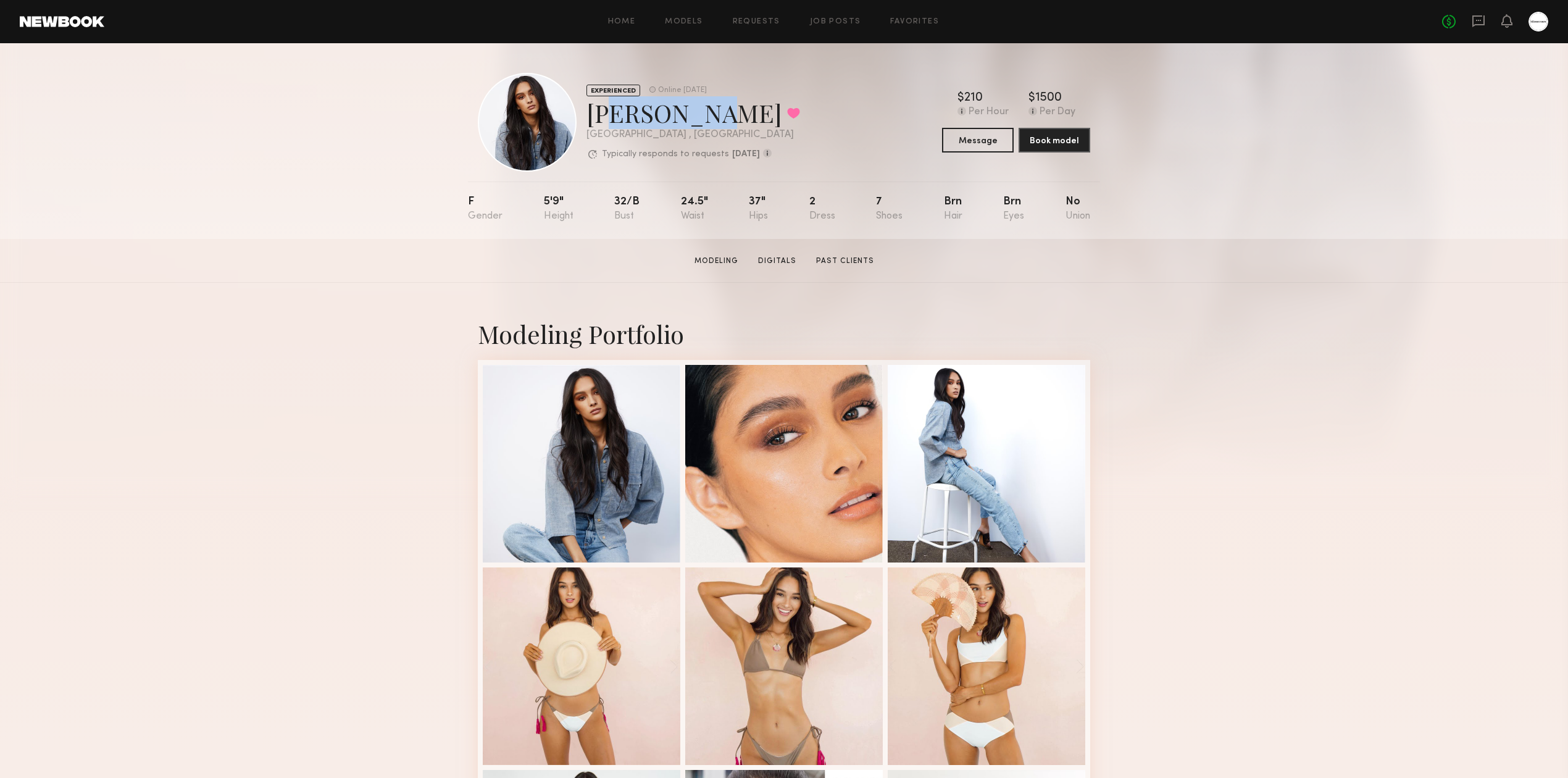
drag, startPoint x: 721, startPoint y: 114, endPoint x: 700, endPoint y: 115, distance: 21.0
click at [700, 115] on div "Brianna G. Favorited" at bounding box center [693, 112] width 213 height 33
drag, startPoint x: 702, startPoint y: 117, endPoint x: 576, endPoint y: 119, distance: 126.0
click at [576, 119] on div "EXPERIENCED Online 2d ago Brianna G. Favorited Los Angeles , CA Typically respo…" at bounding box center [639, 122] width 322 height 99
copy div "EXPERIENCED Online 2d ago Brianna G."
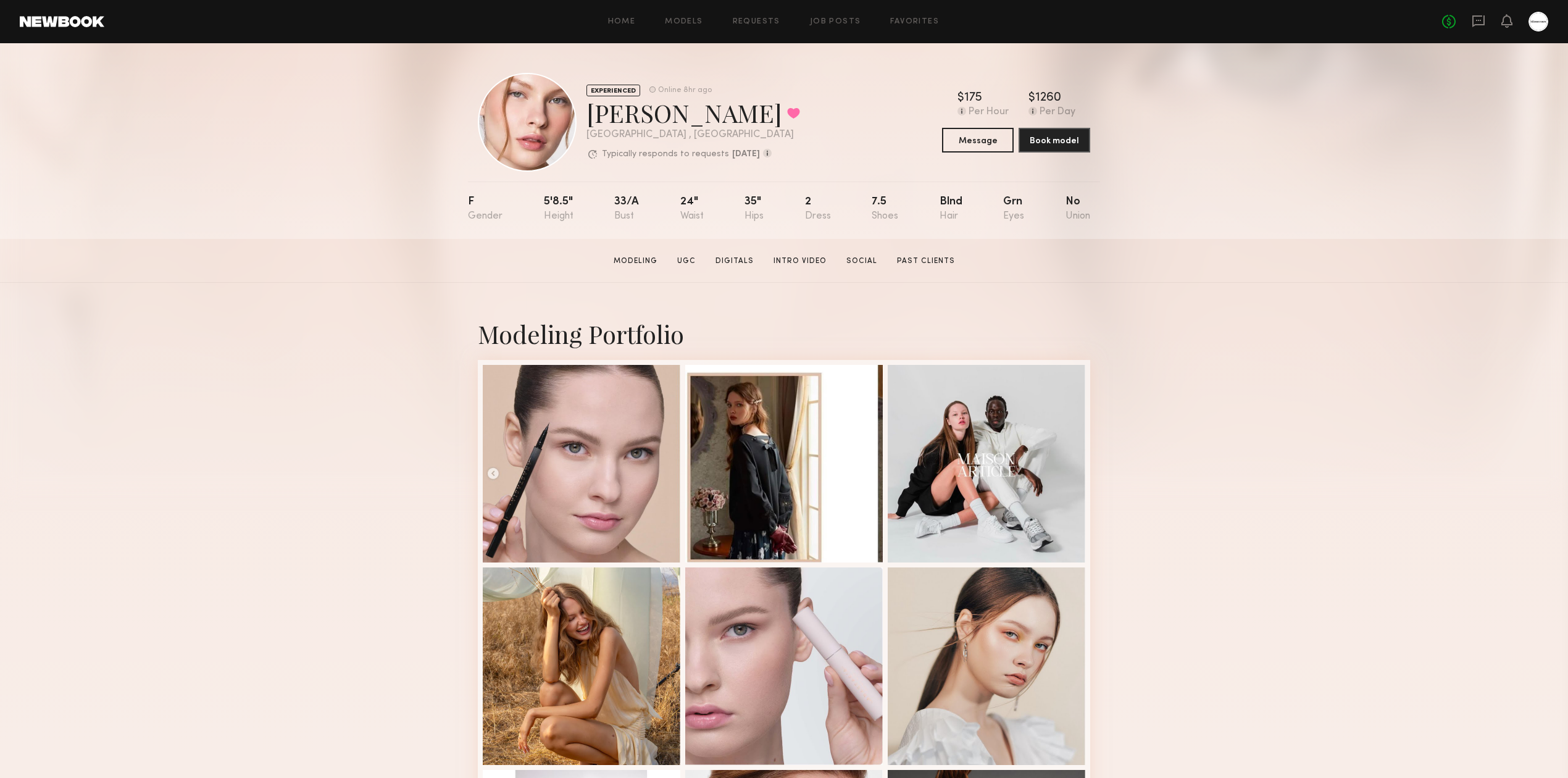
drag, startPoint x: 1207, startPoint y: 337, endPoint x: 1182, endPoint y: 330, distance: 26.0
click at [1207, 337] on div "Modeling Portfolio View More" at bounding box center [784, 763] width 1568 height 961
click at [633, 114] on div "Anastasiia M. Favorited" at bounding box center [693, 112] width 213 height 33
copy div "Anastasiia"
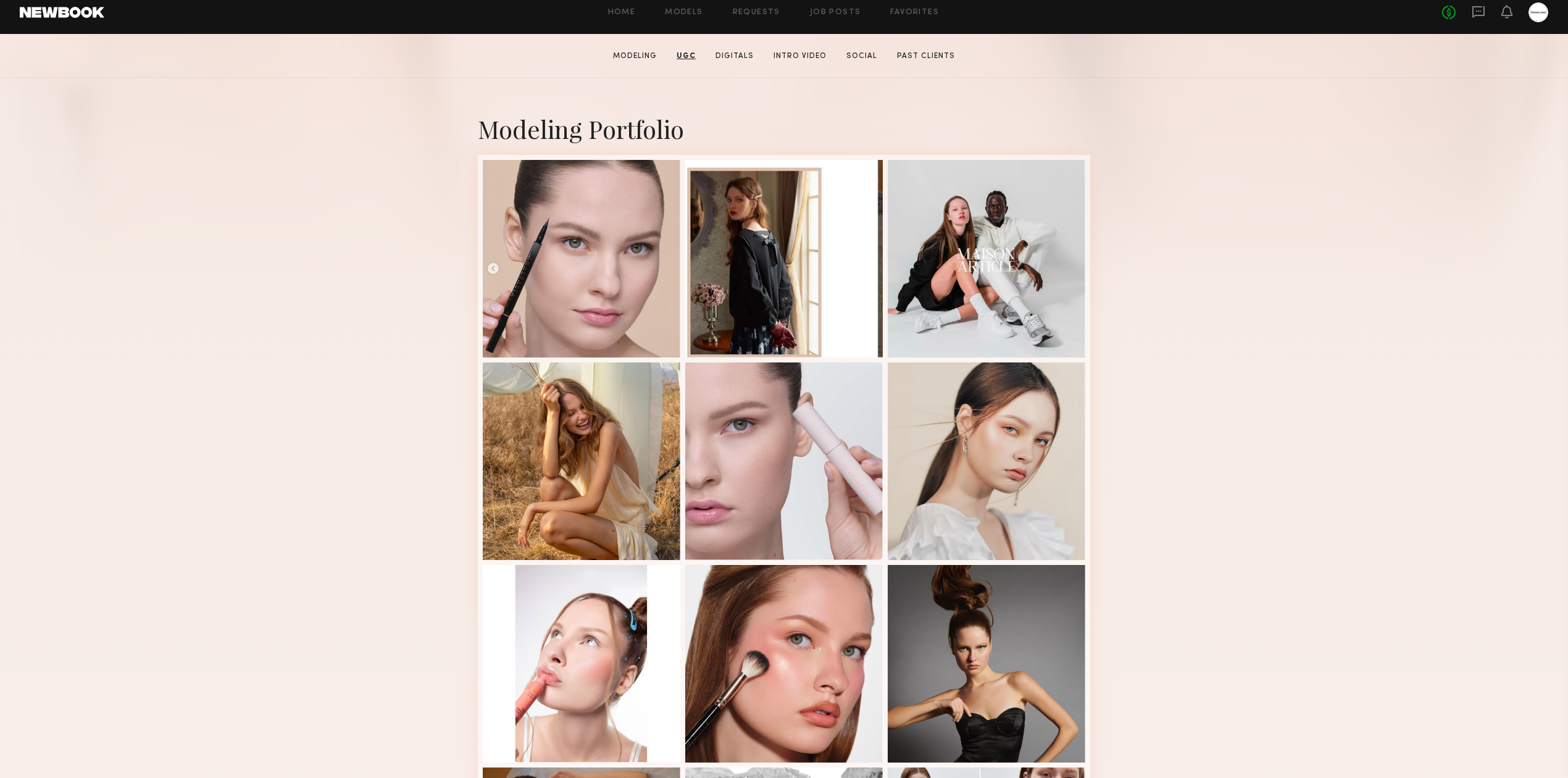
scroll to position [164, 0]
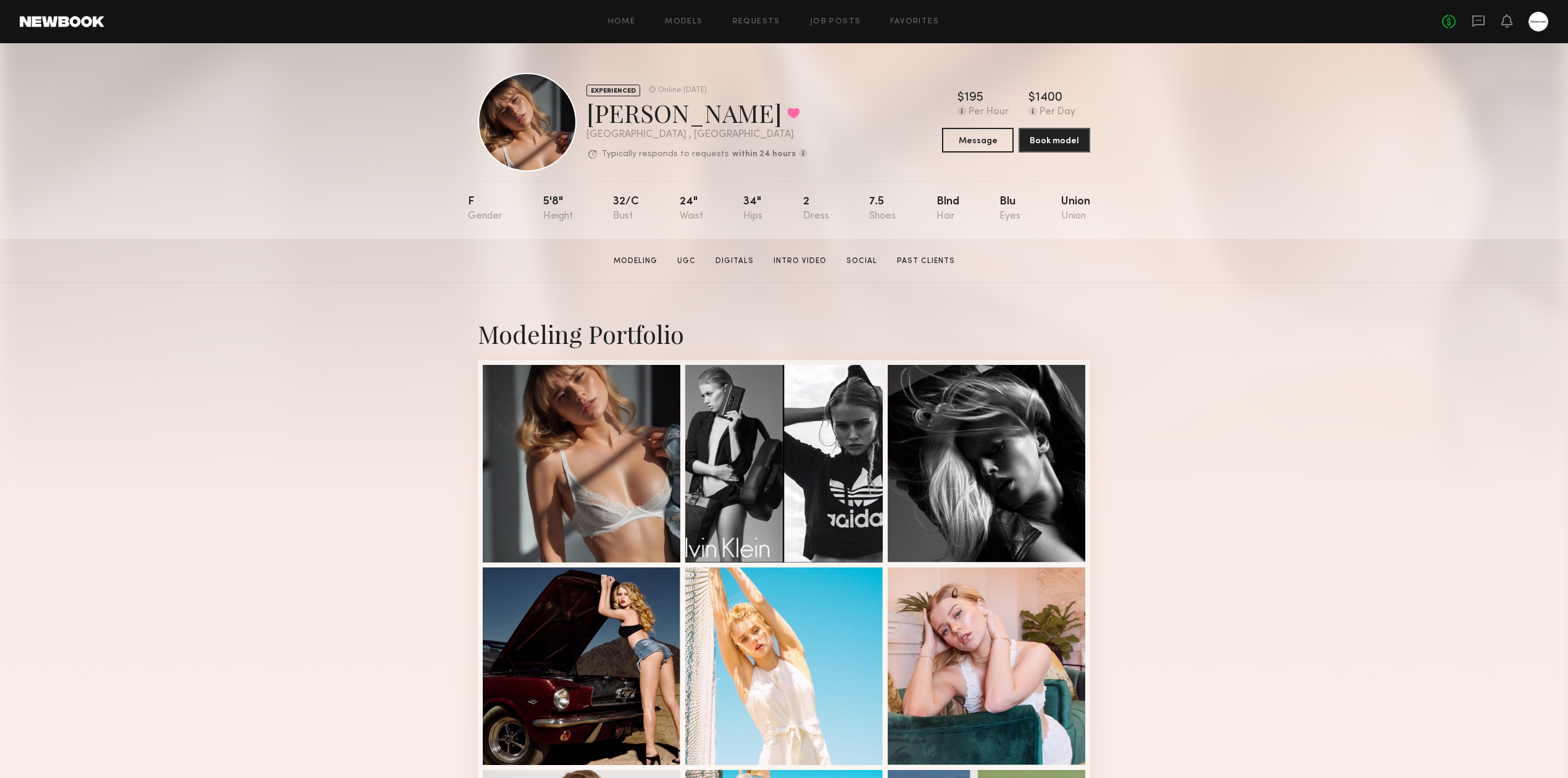
click at [1247, 398] on div "Modeling Portfolio View More" at bounding box center [784, 763] width 1568 height 961
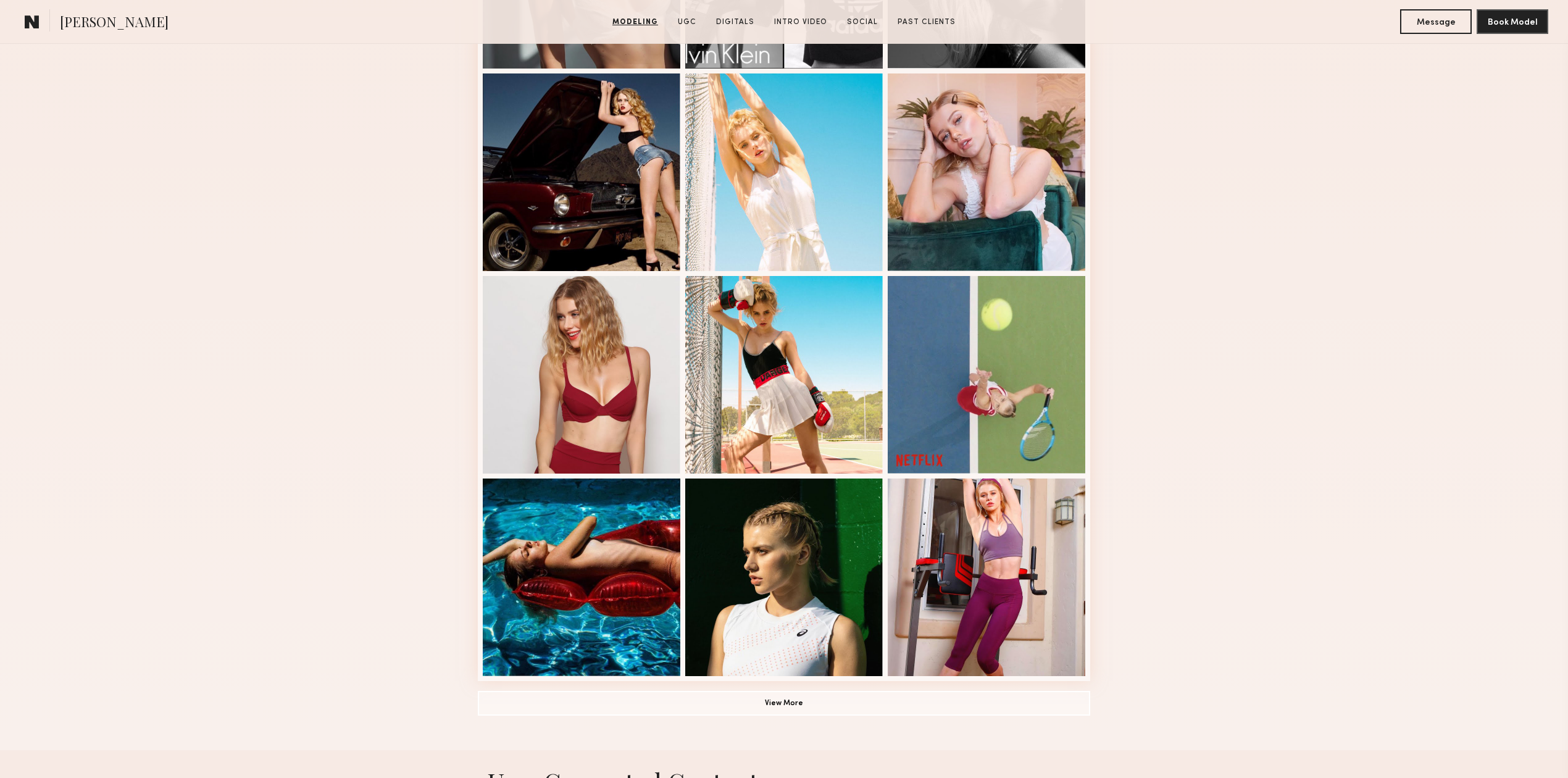
click at [1214, 366] on div "Modeling Portfolio View More" at bounding box center [784, 269] width 1568 height 961
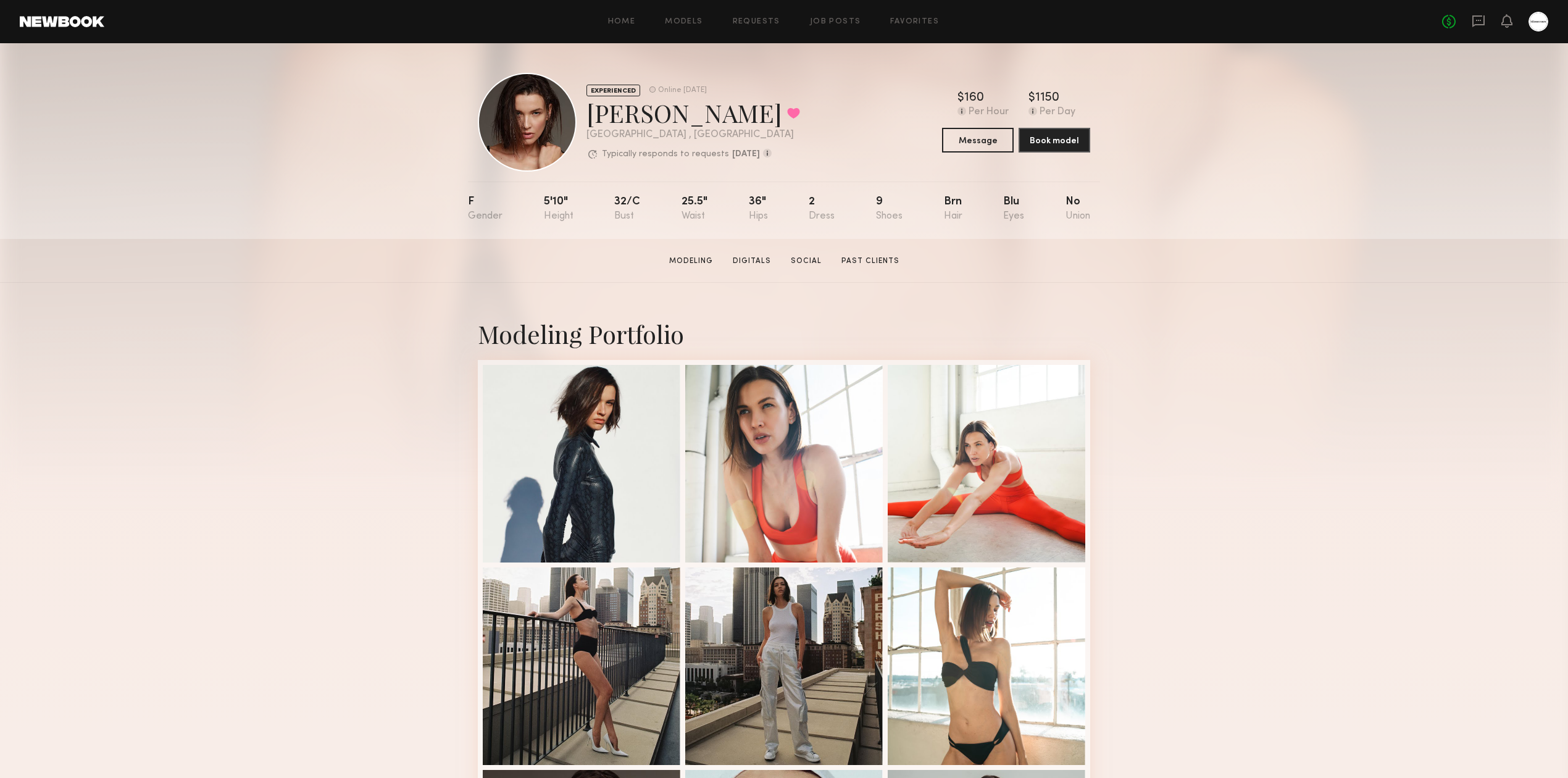
click at [1215, 390] on div "Modeling Portfolio" at bounding box center [784, 746] width 1568 height 927
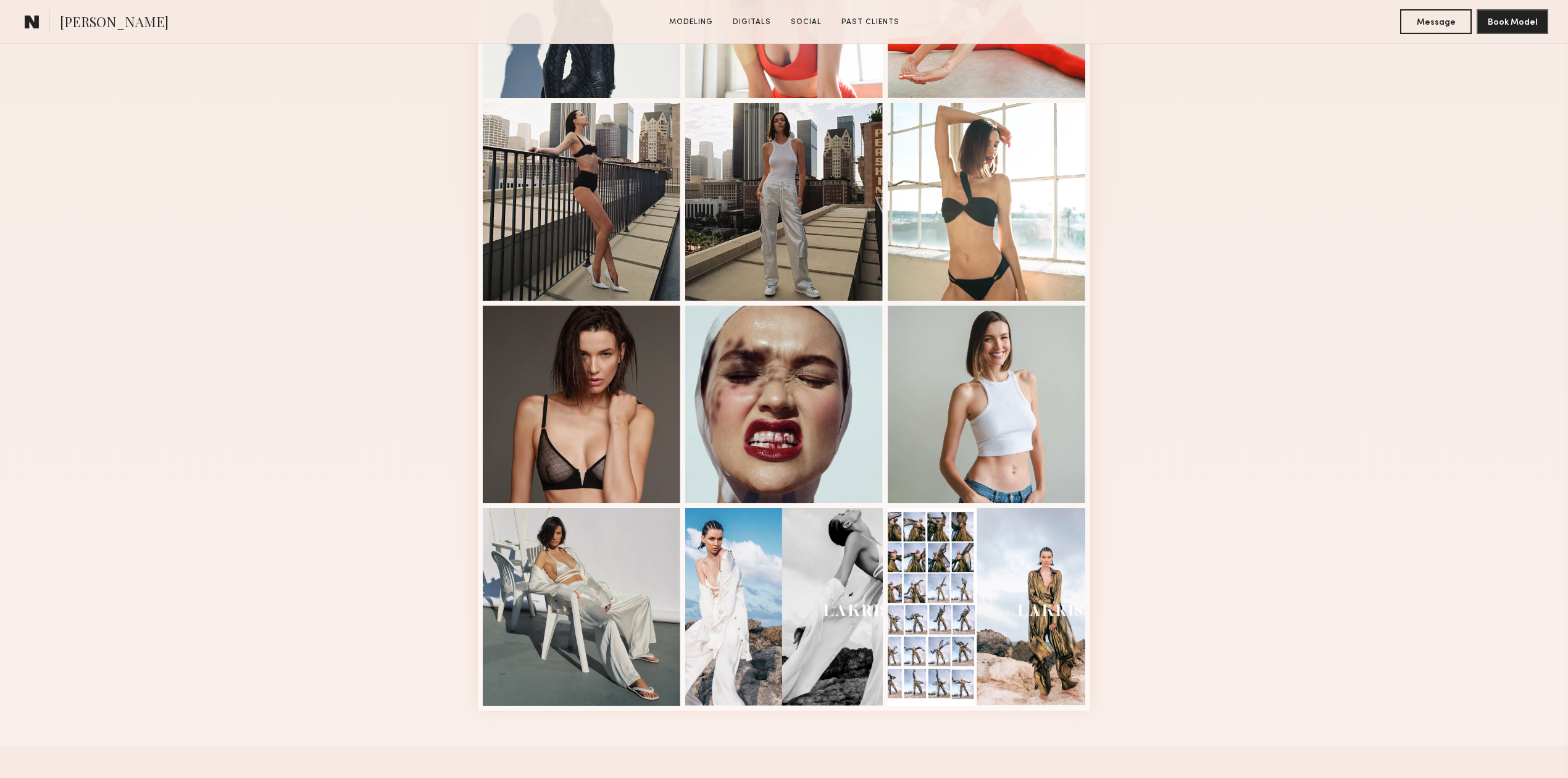
scroll to position [494, 0]
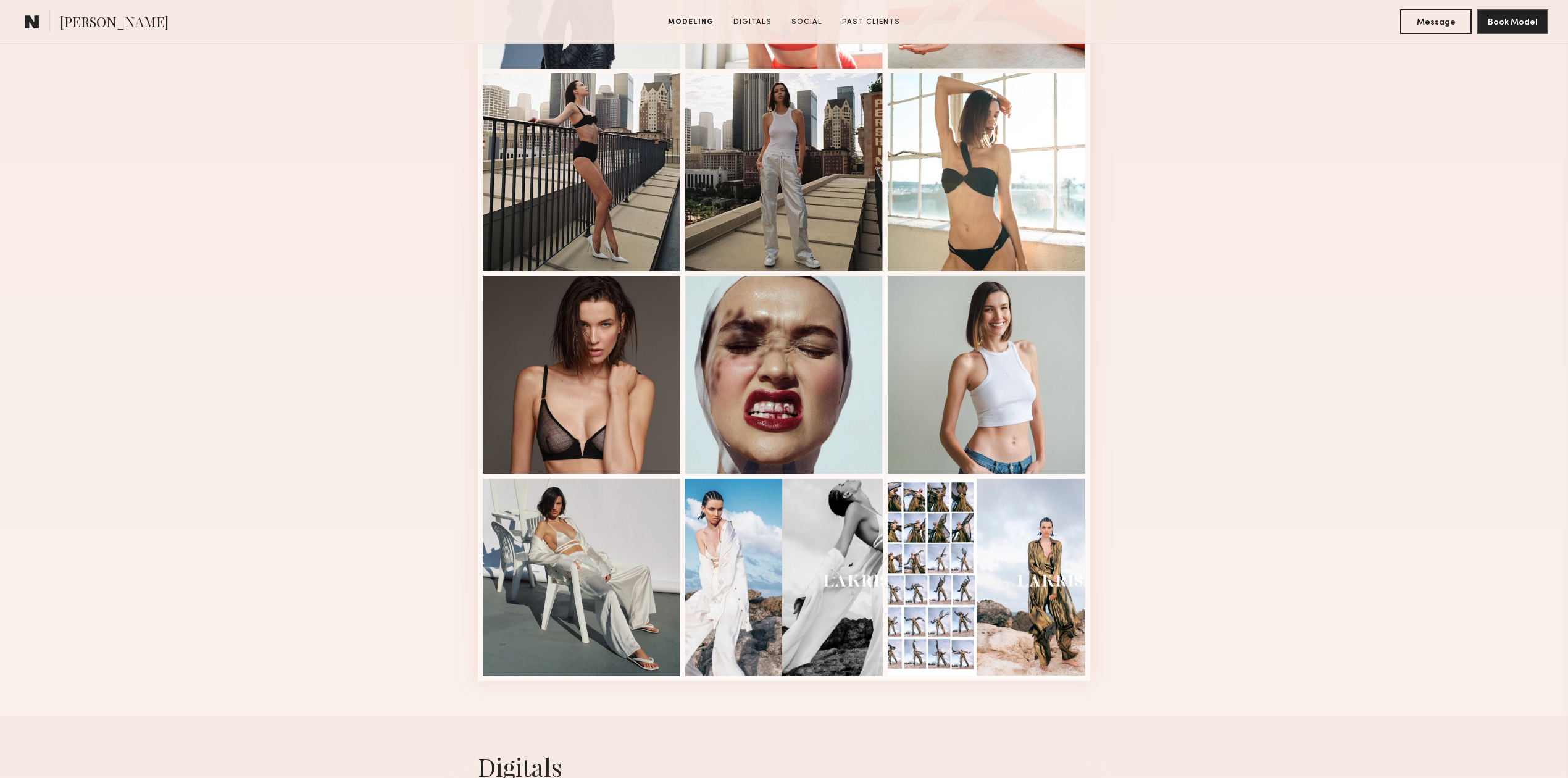
click at [1203, 390] on div "Modeling Portfolio" at bounding box center [784, 252] width 1568 height 927
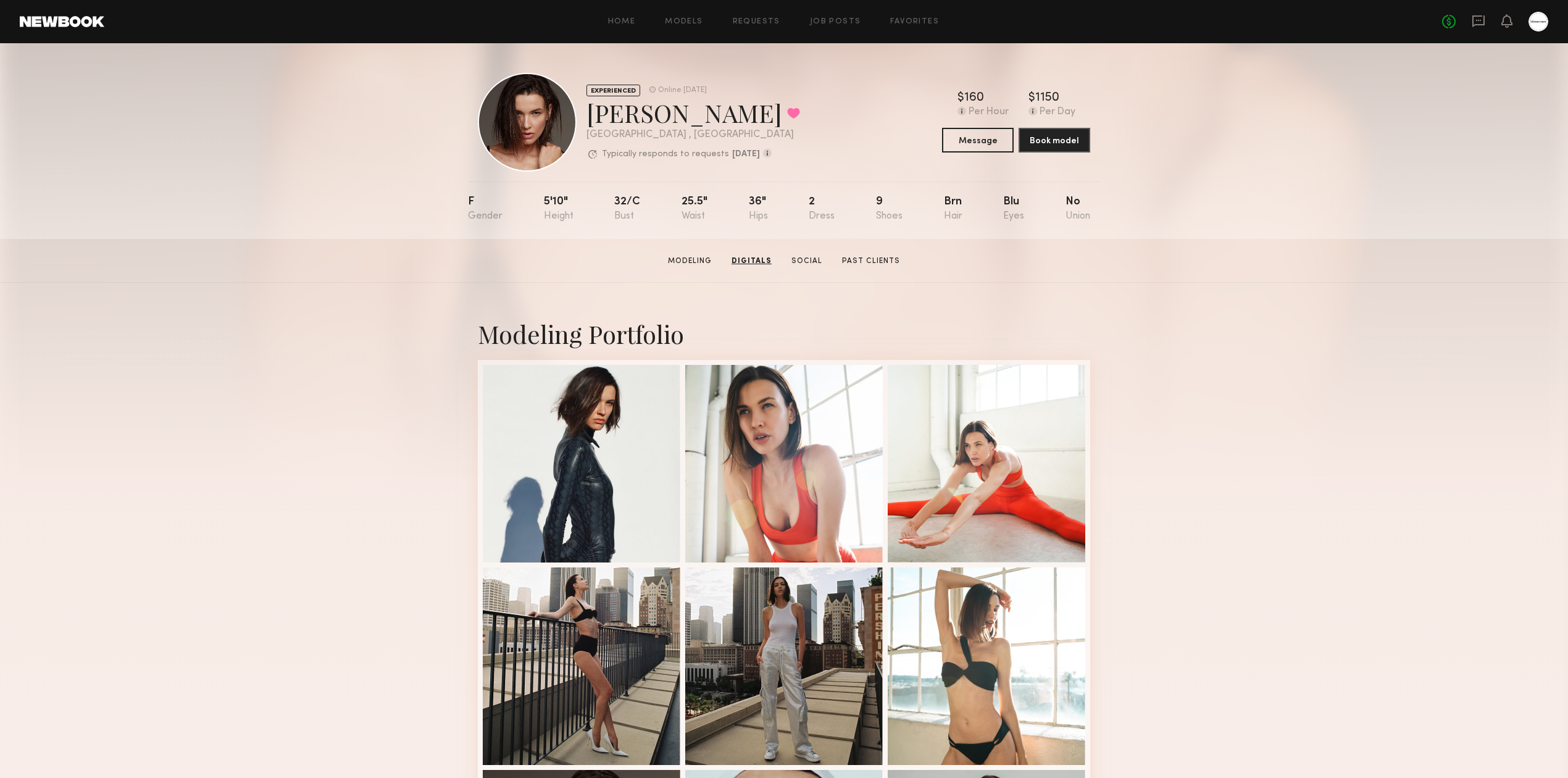
scroll to position [0, 0]
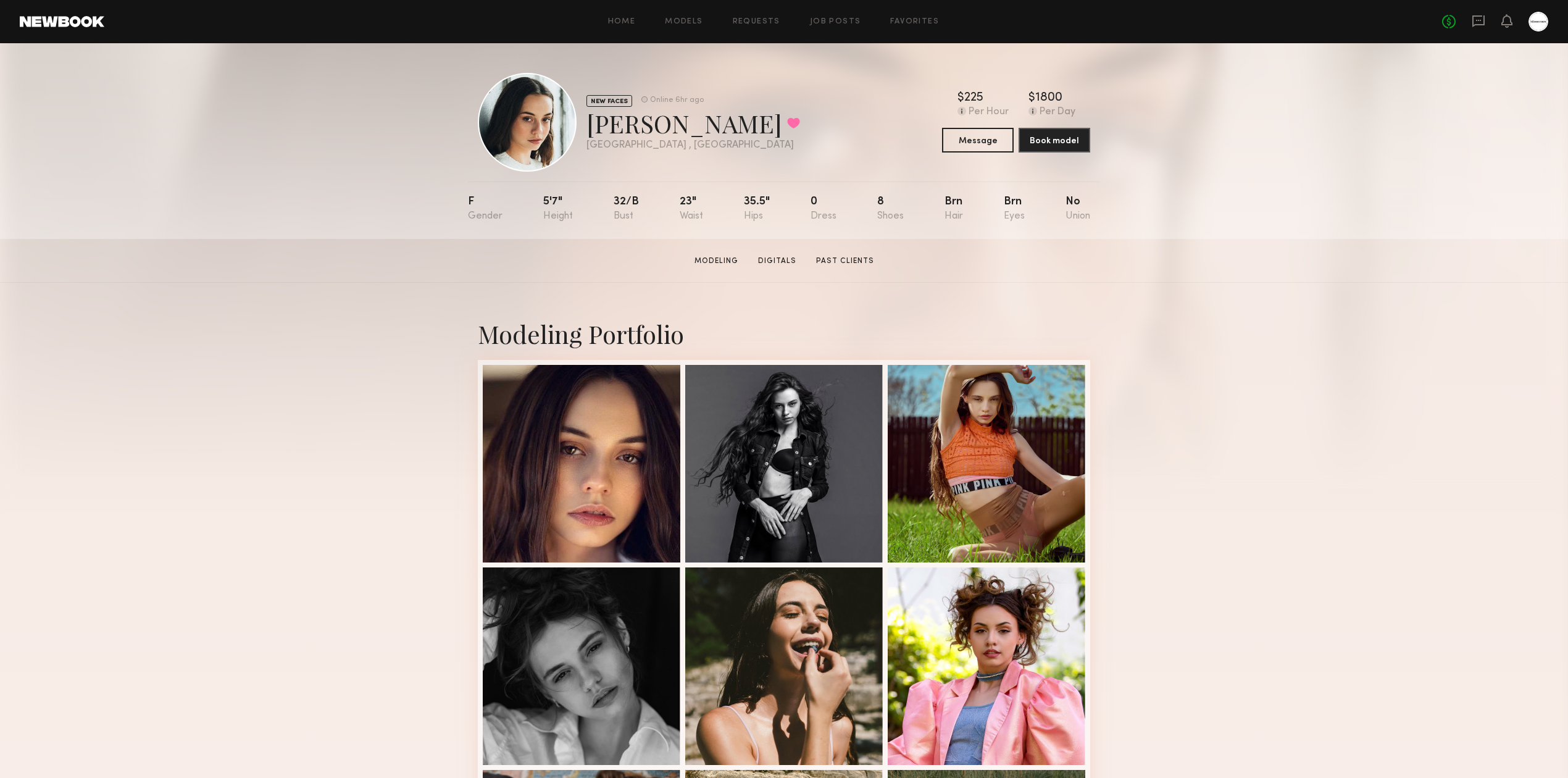
click at [1227, 256] on section "Gabrielle T. Modeling Digitals Past Clients Message Book Model" at bounding box center [784, 261] width 1568 height 44
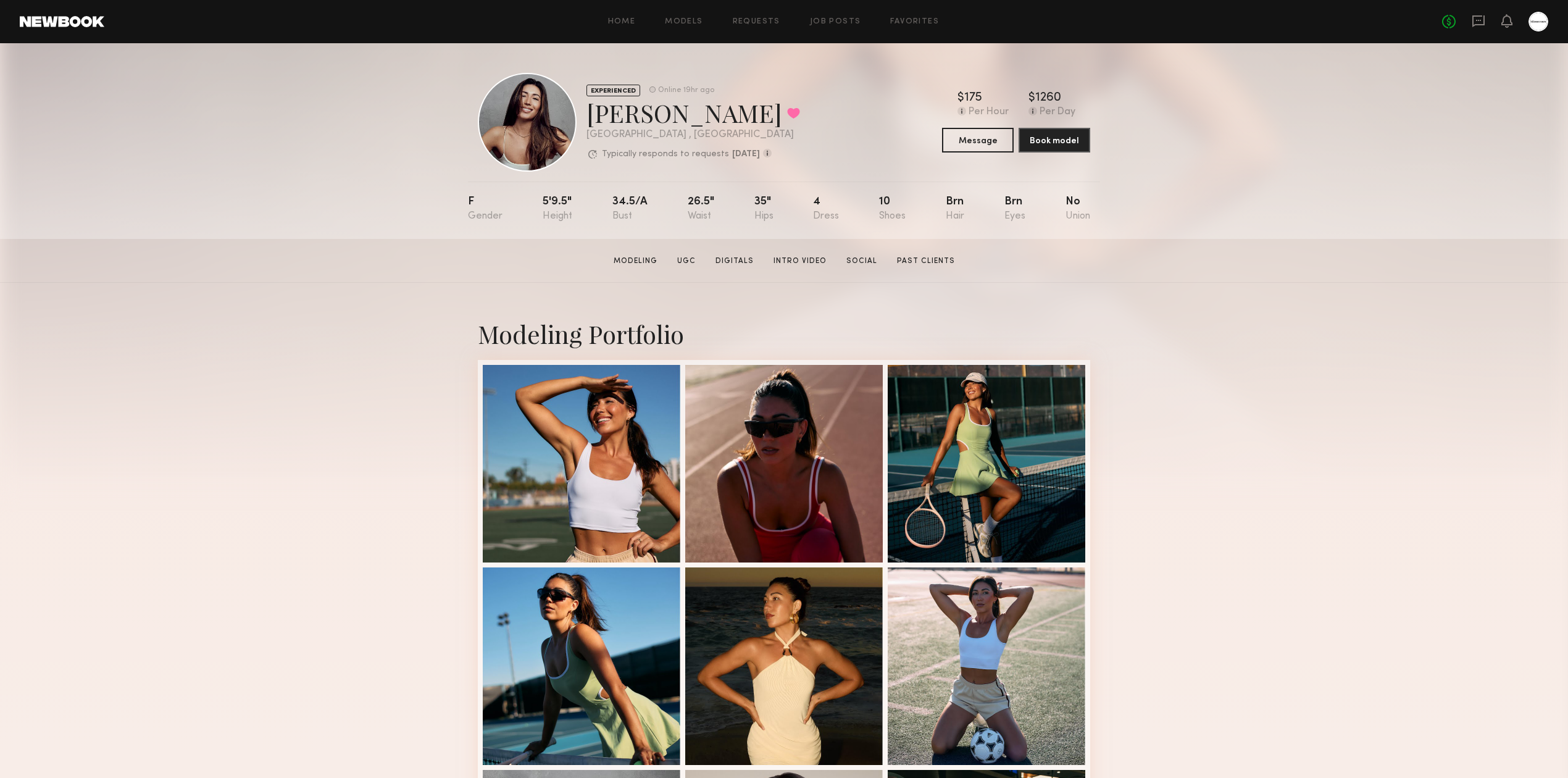
scroll to position [329, 0]
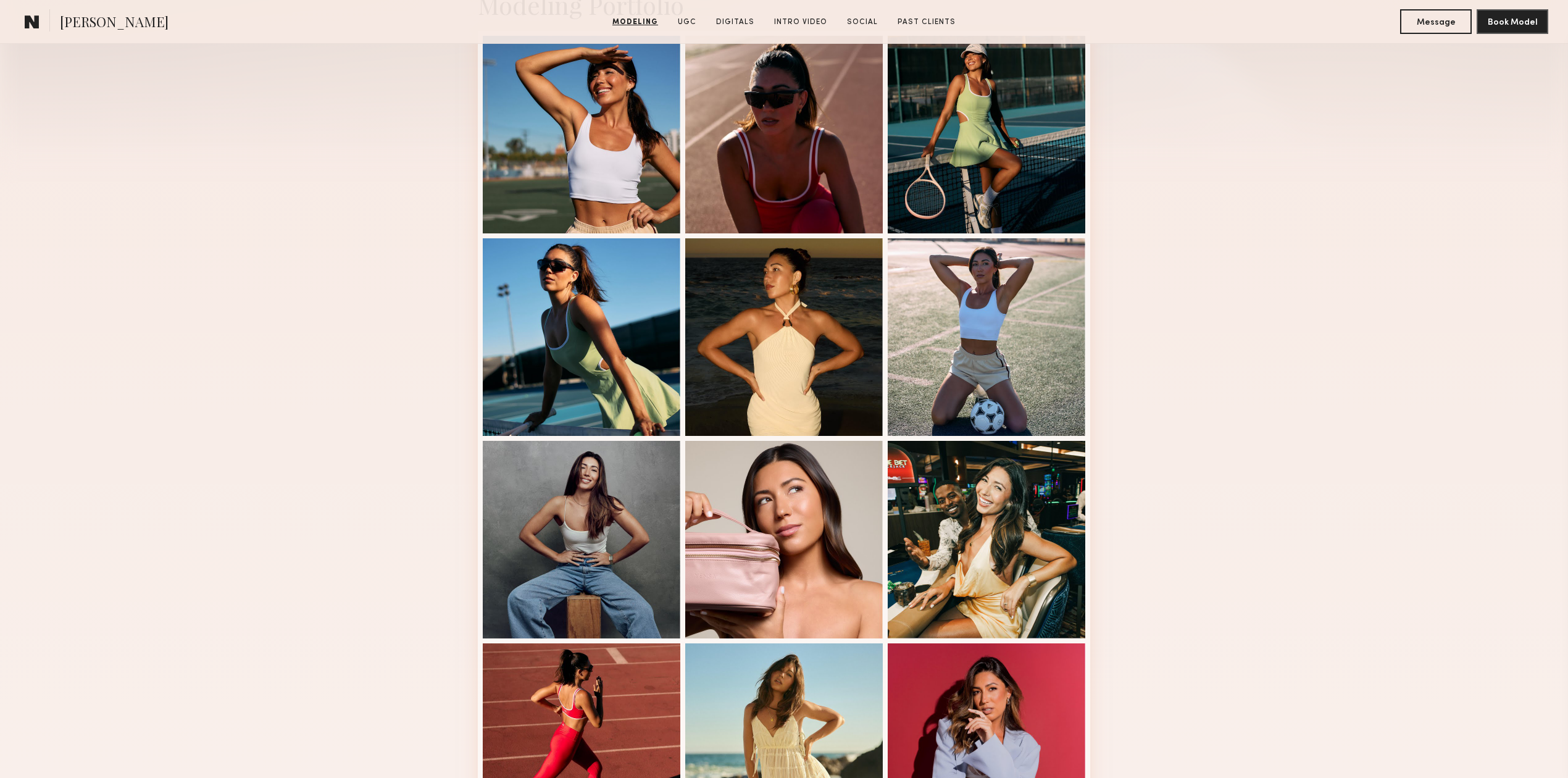
click at [1191, 372] on div "Modeling Portfolio View More" at bounding box center [784, 433] width 1568 height 961
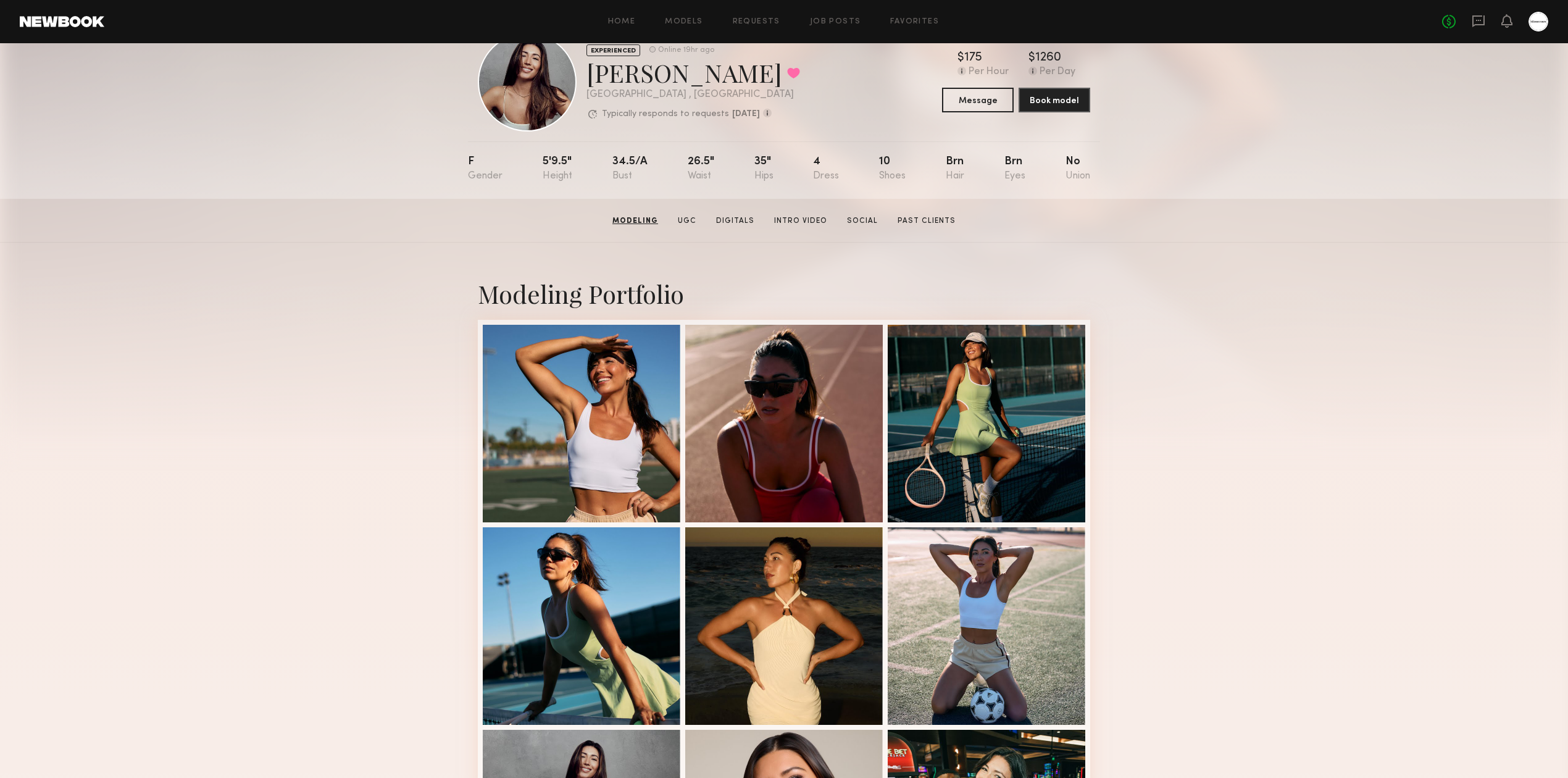
scroll to position [0, 0]
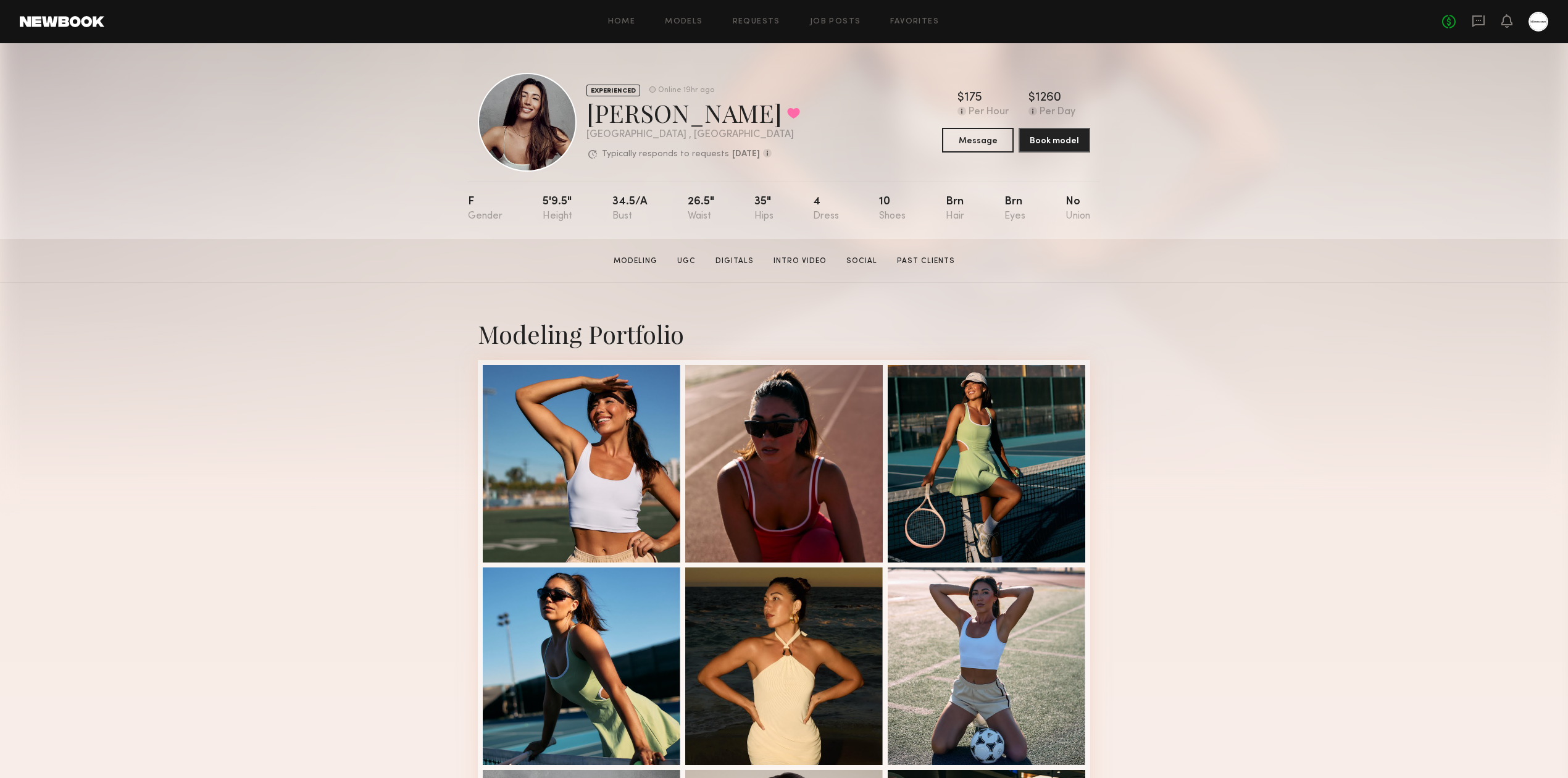
click at [611, 115] on div "[PERSON_NAME] Favorited" at bounding box center [693, 112] width 213 height 33
copy div "[PERSON_NAME]"
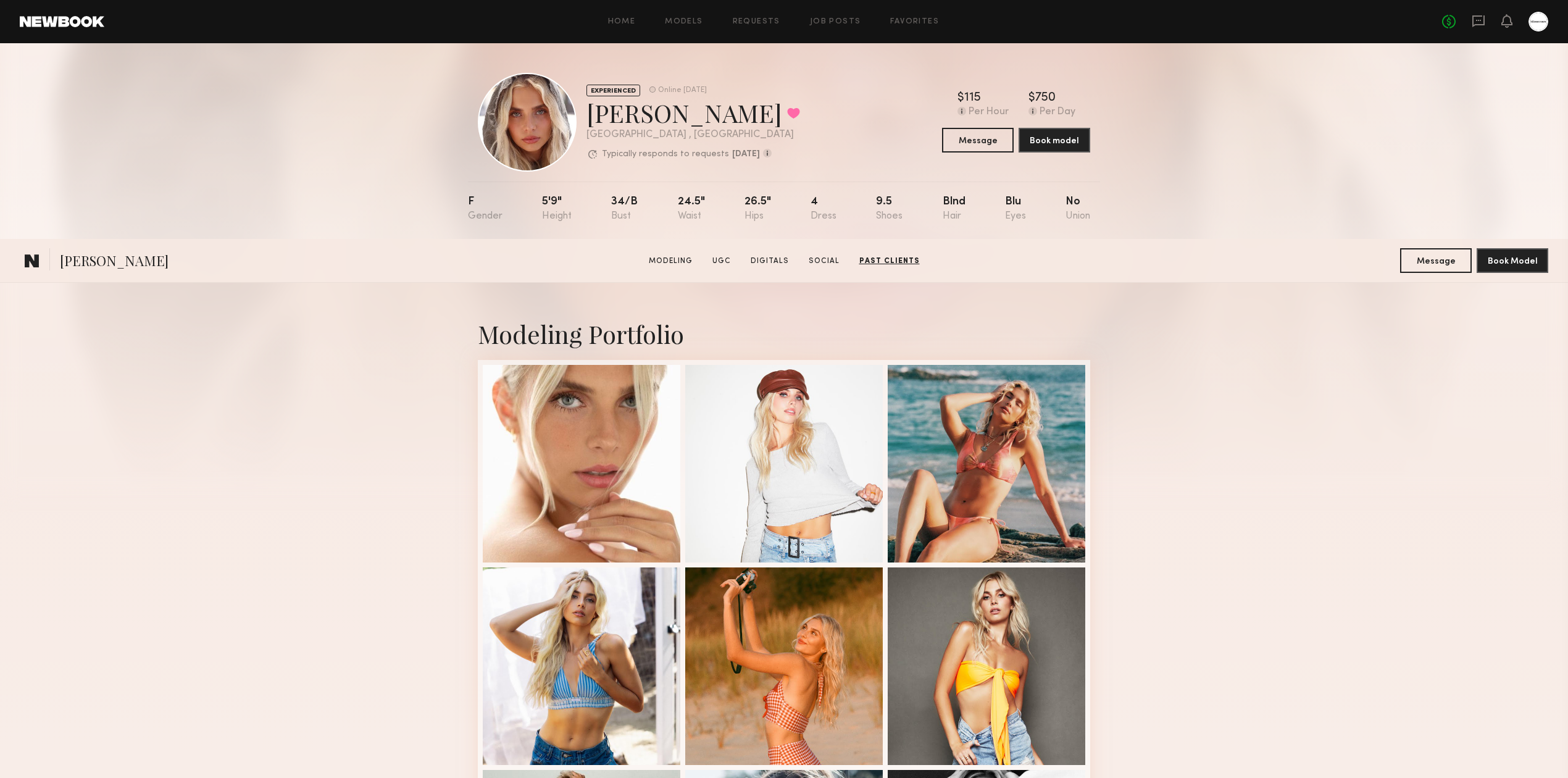
drag, startPoint x: 448, startPoint y: 541, endPoint x: 495, endPoint y: -71, distance: 613.8
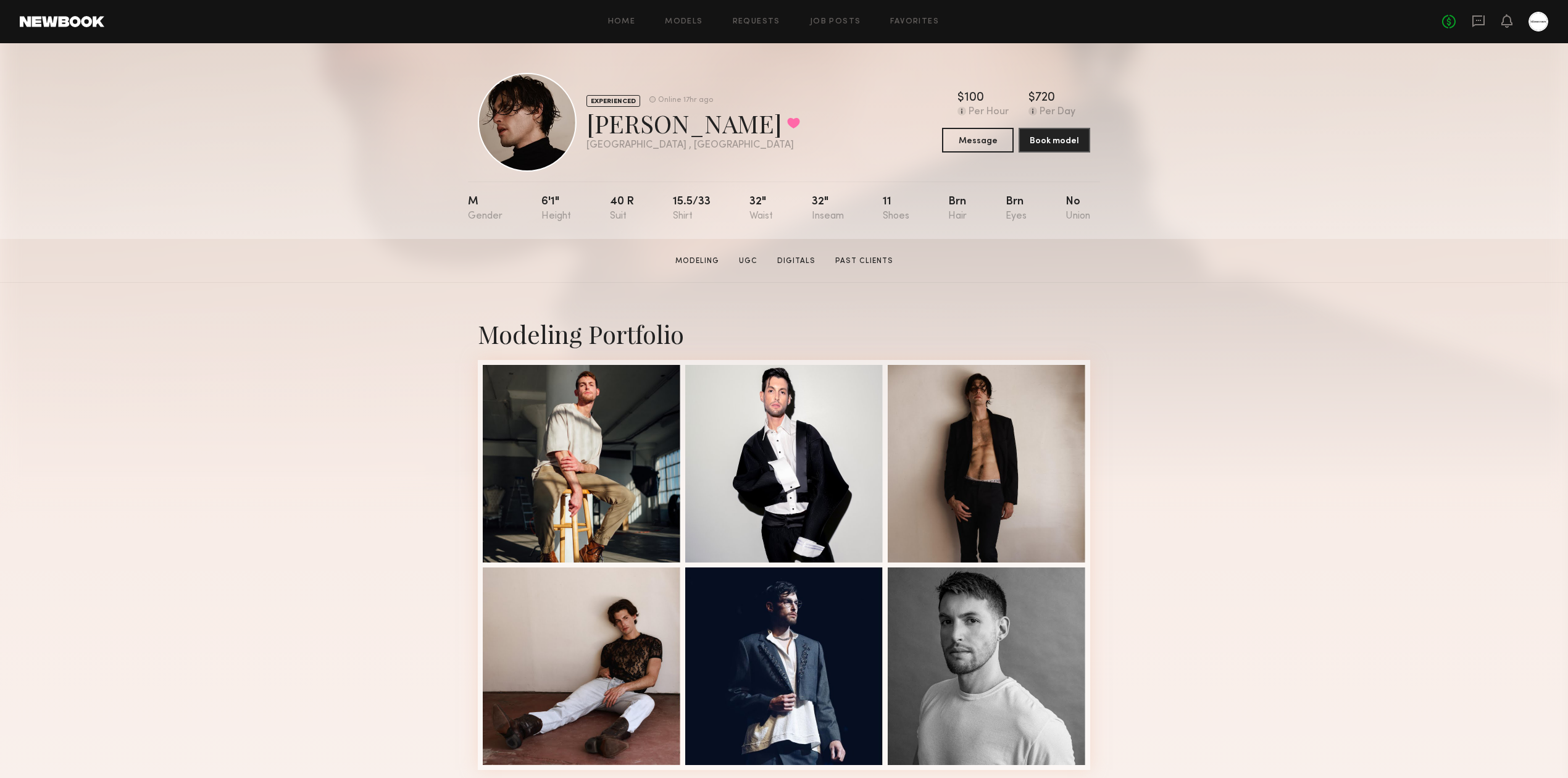
click at [286, 310] on div "Modeling Portfolio" at bounding box center [784, 543] width 1568 height 522
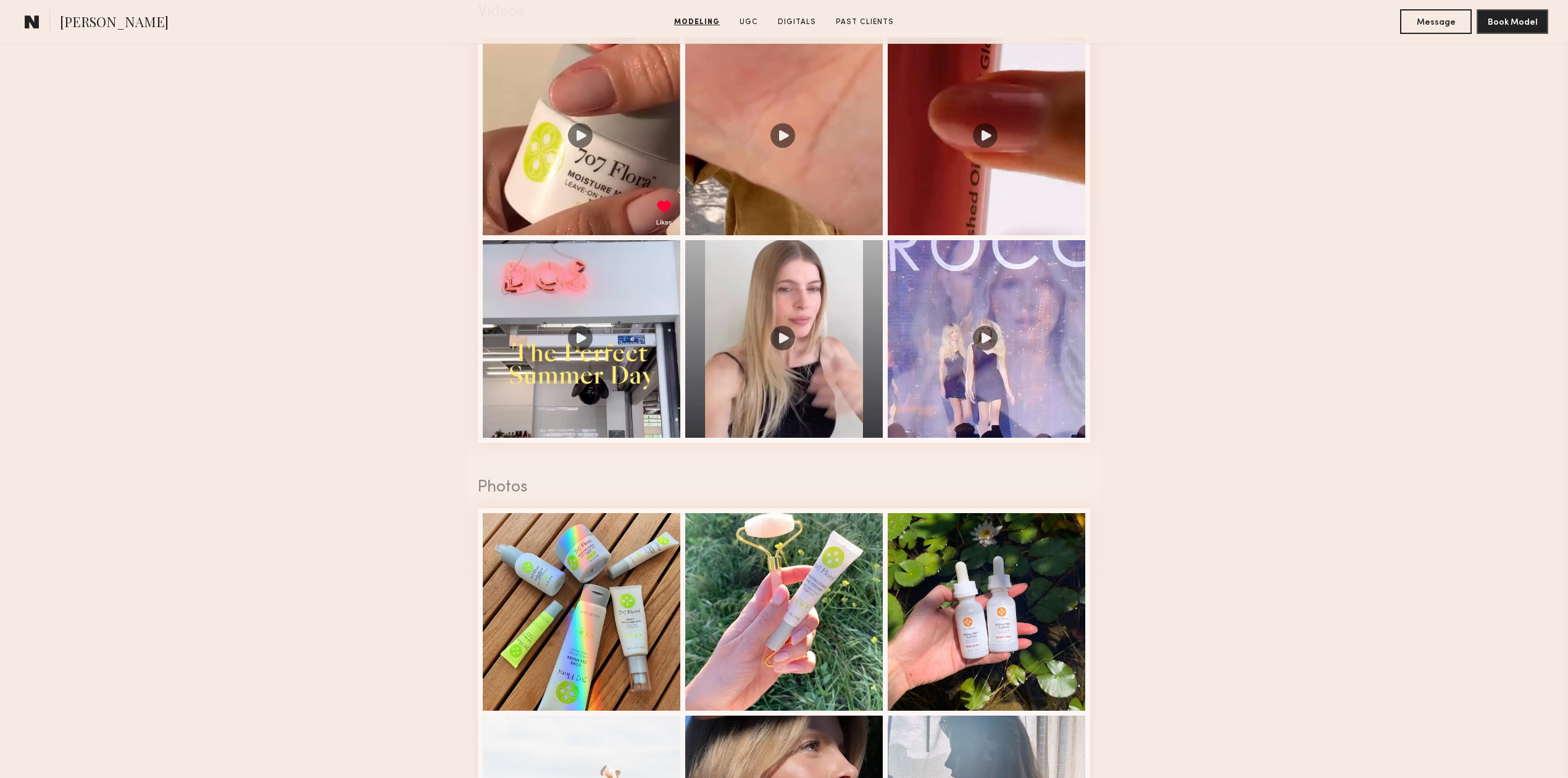
scroll to position [1316, 0]
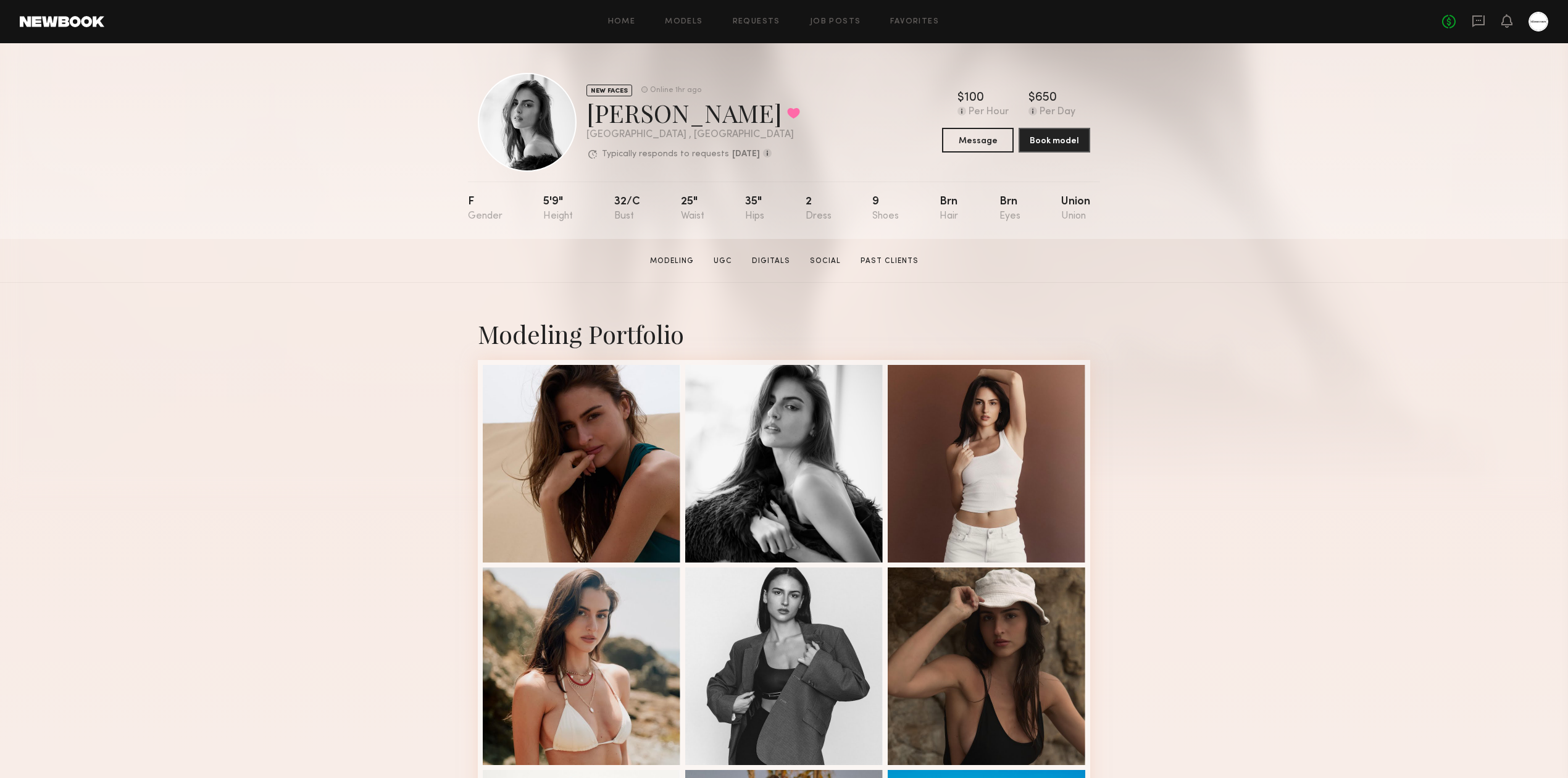
click at [355, 377] on div "Modeling Portfolio View More" at bounding box center [784, 763] width 1568 height 961
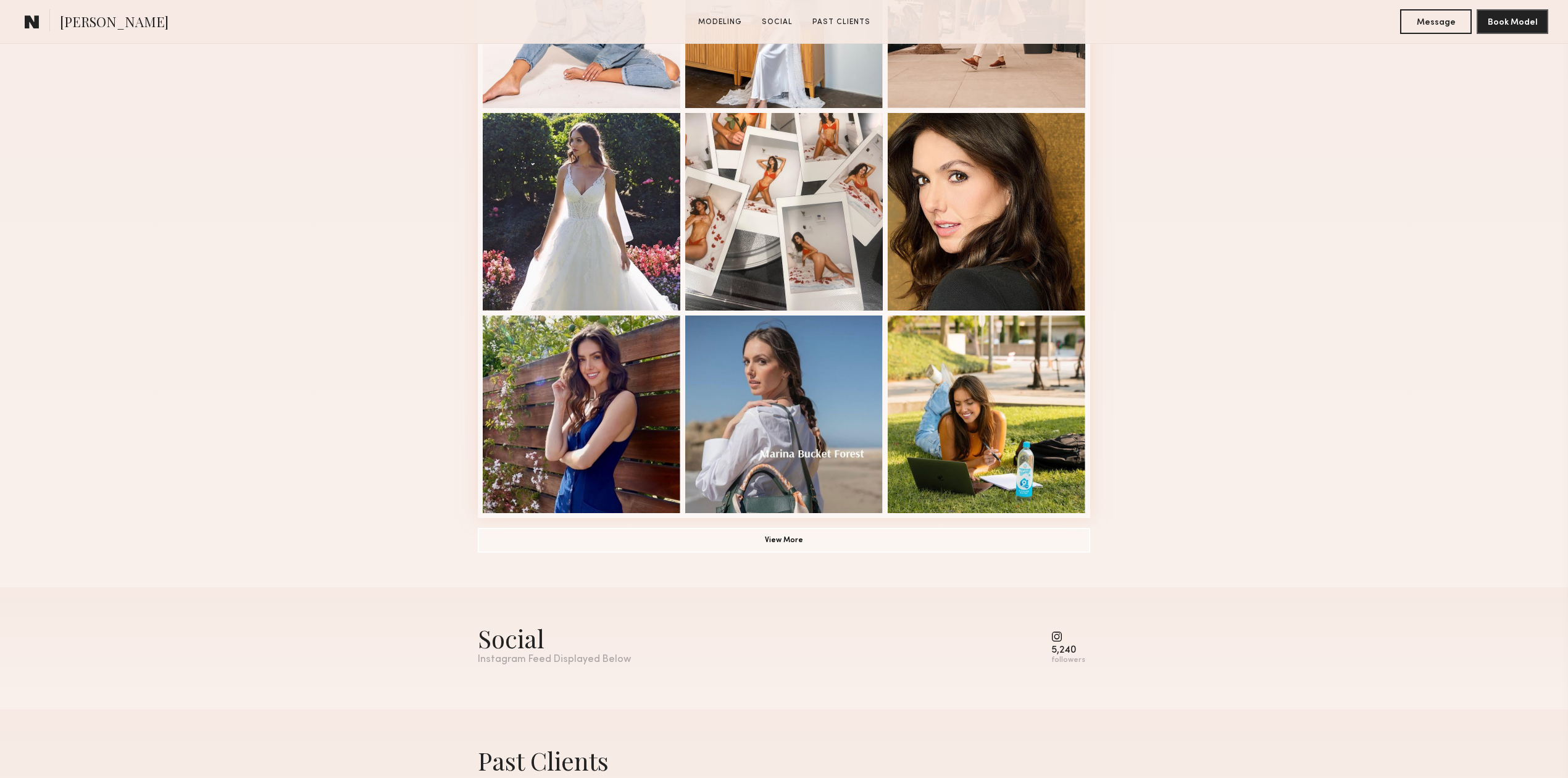
scroll to position [658, 0]
click at [1151, 350] on div "Modeling Portfolio View More" at bounding box center [784, 105] width 1568 height 961
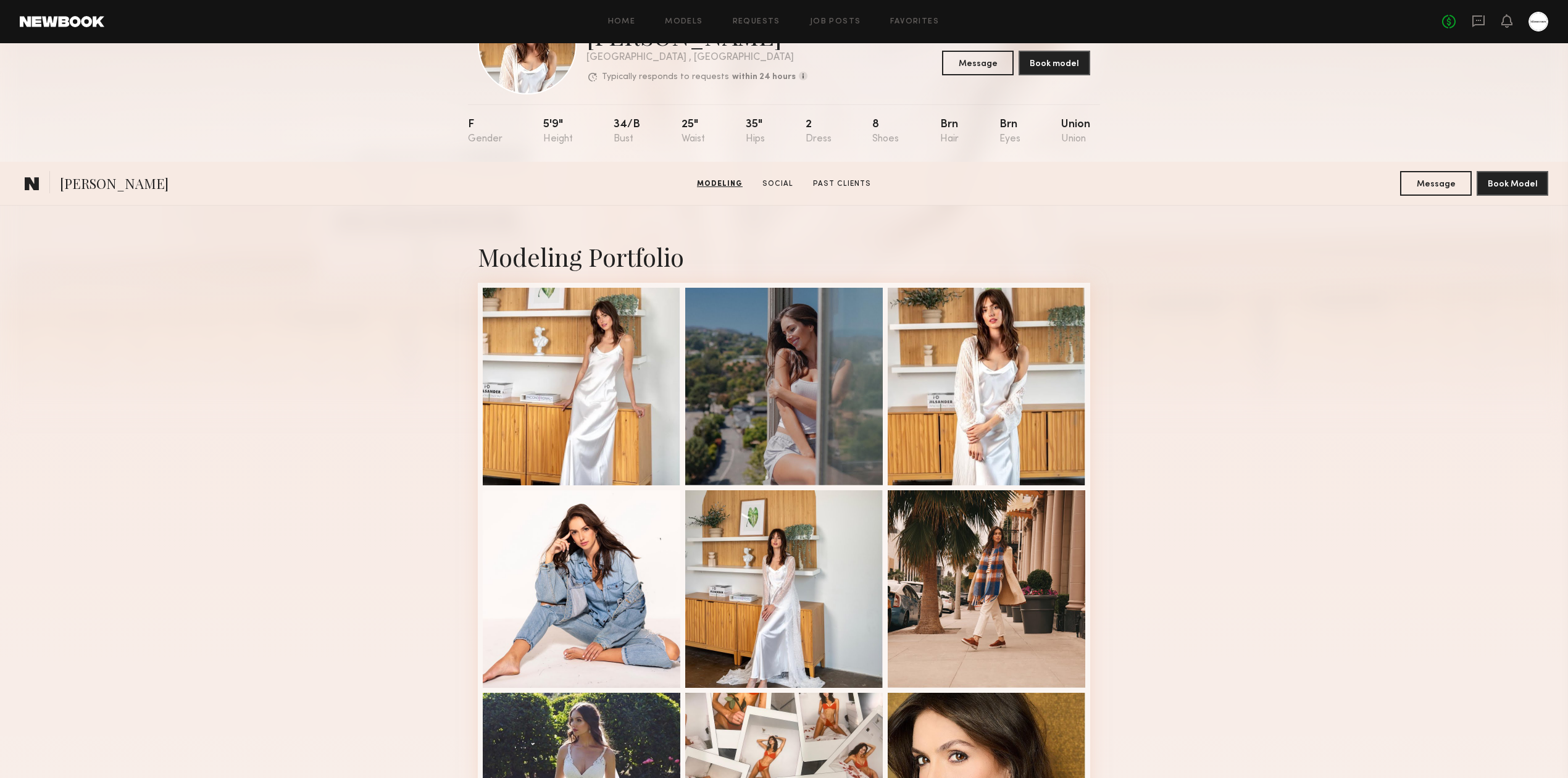
scroll to position [0, 0]
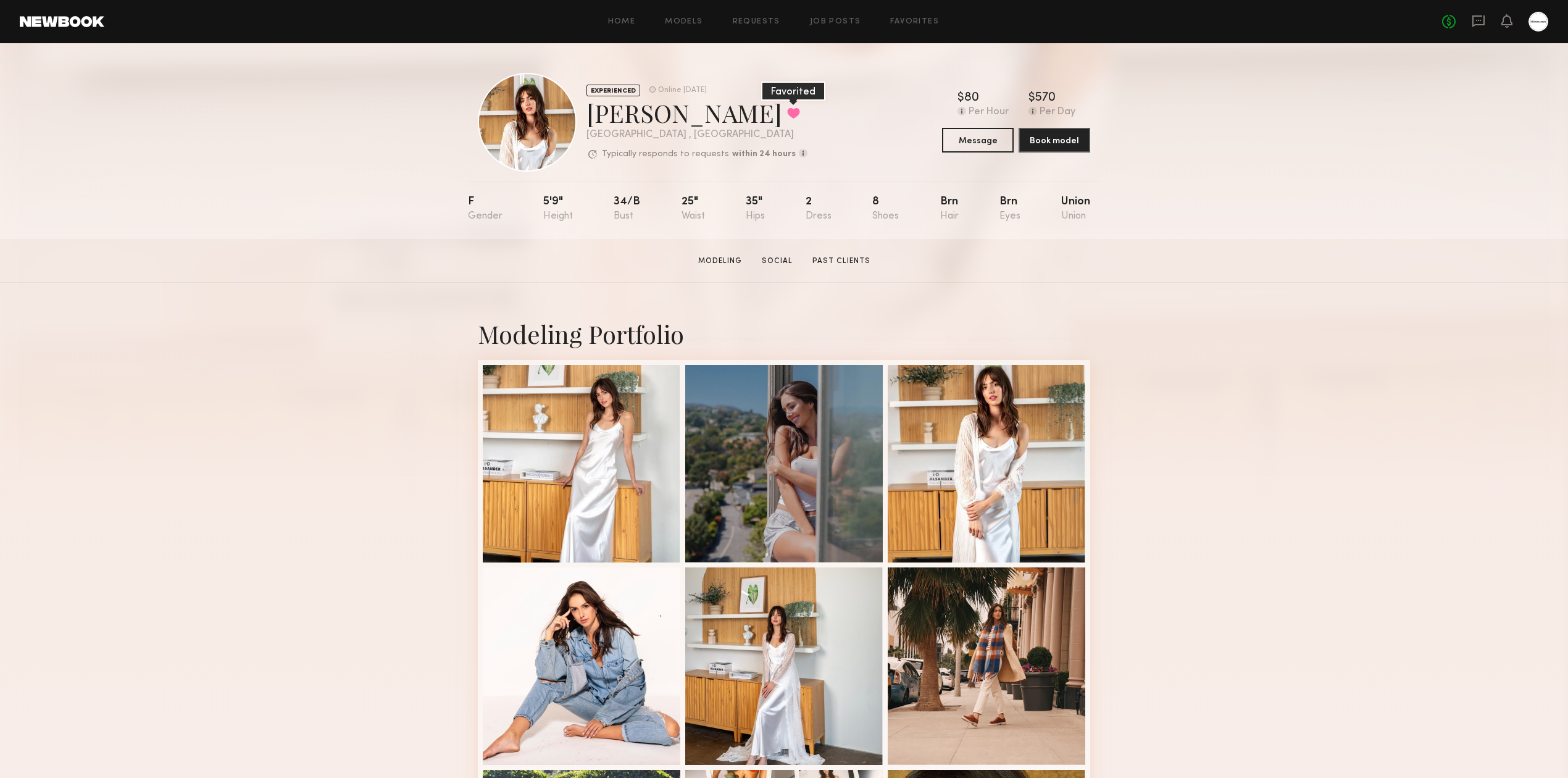
click at [787, 107] on button at bounding box center [793, 112] width 13 height 11
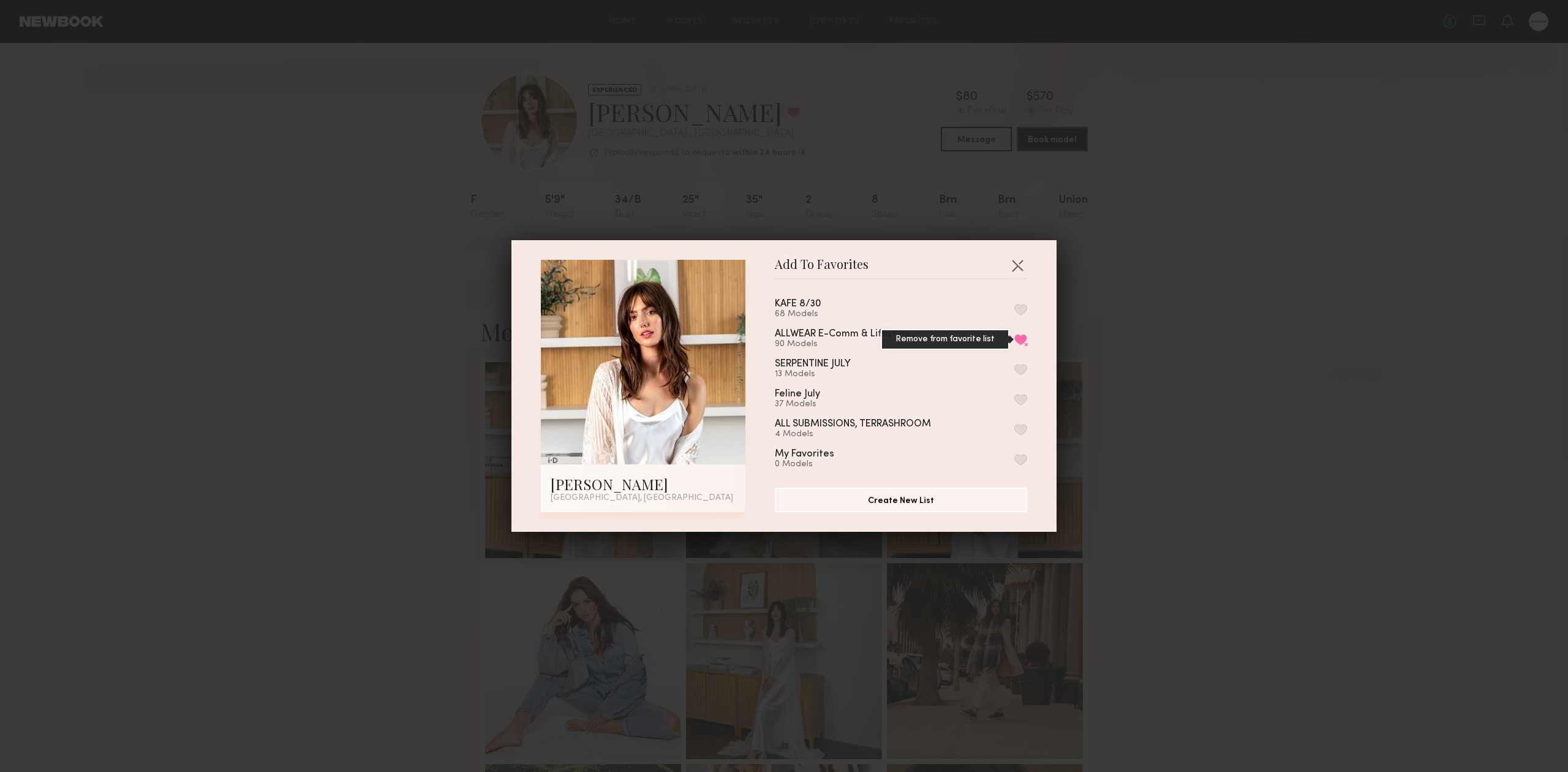
click at [1014, 341] on button "Remove from favorite list" at bounding box center [1021, 339] width 13 height 11
click at [996, 333] on div "ALLWEAR E-Comm & Lifestyle 89 Models" at bounding box center [901, 339] width 252 height 20
click at [1014, 340] on button "button" at bounding box center [1021, 339] width 13 height 11
click at [1231, 377] on div "Add To Favorites Marilyn B. Los Angeles, CA Add To Favorites KAFE 8/30 68 Model…" at bounding box center [784, 386] width 1568 height 772
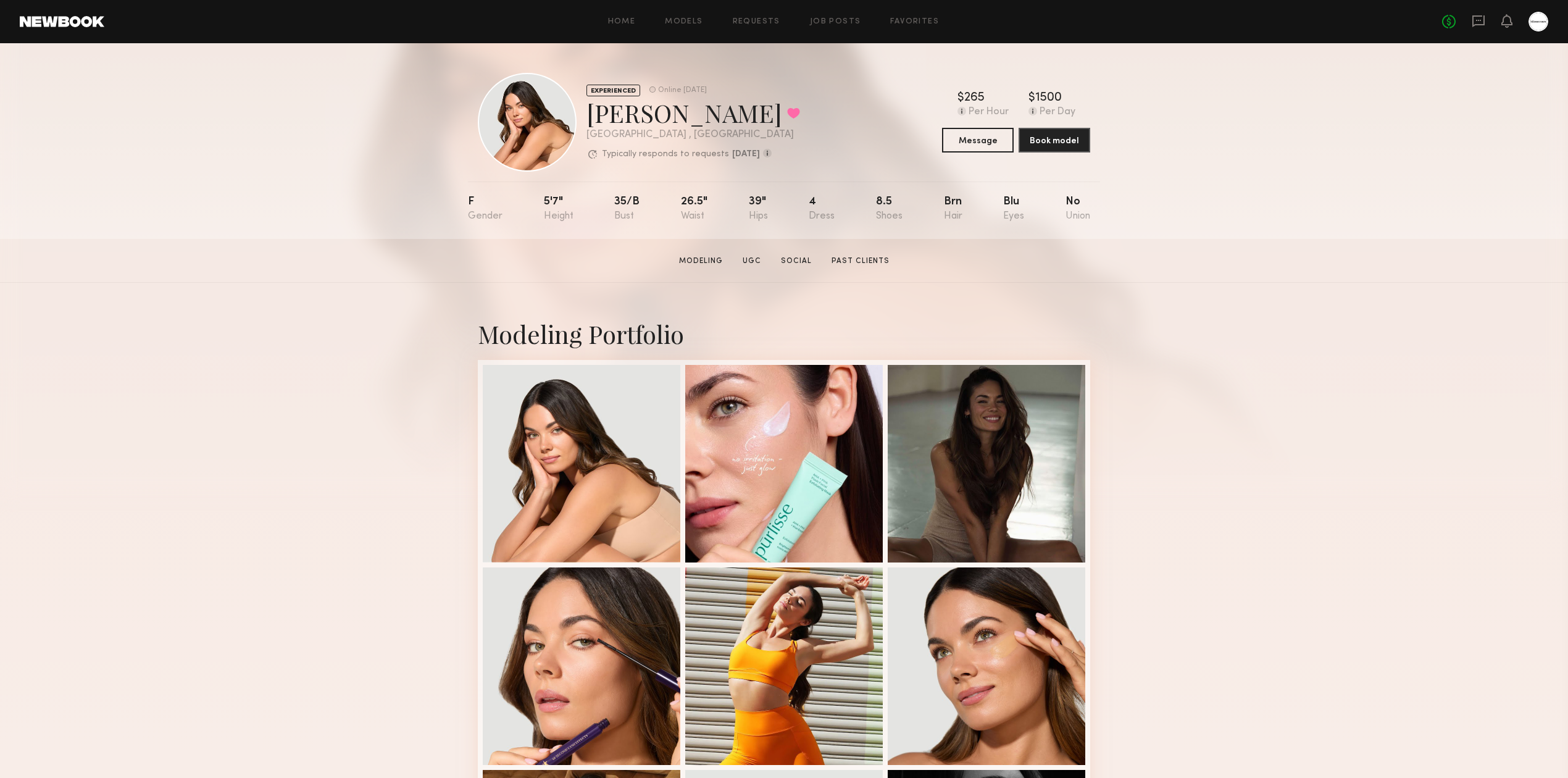
click at [1309, 316] on div "Modeling Portfolio View More" at bounding box center [784, 763] width 1568 height 961
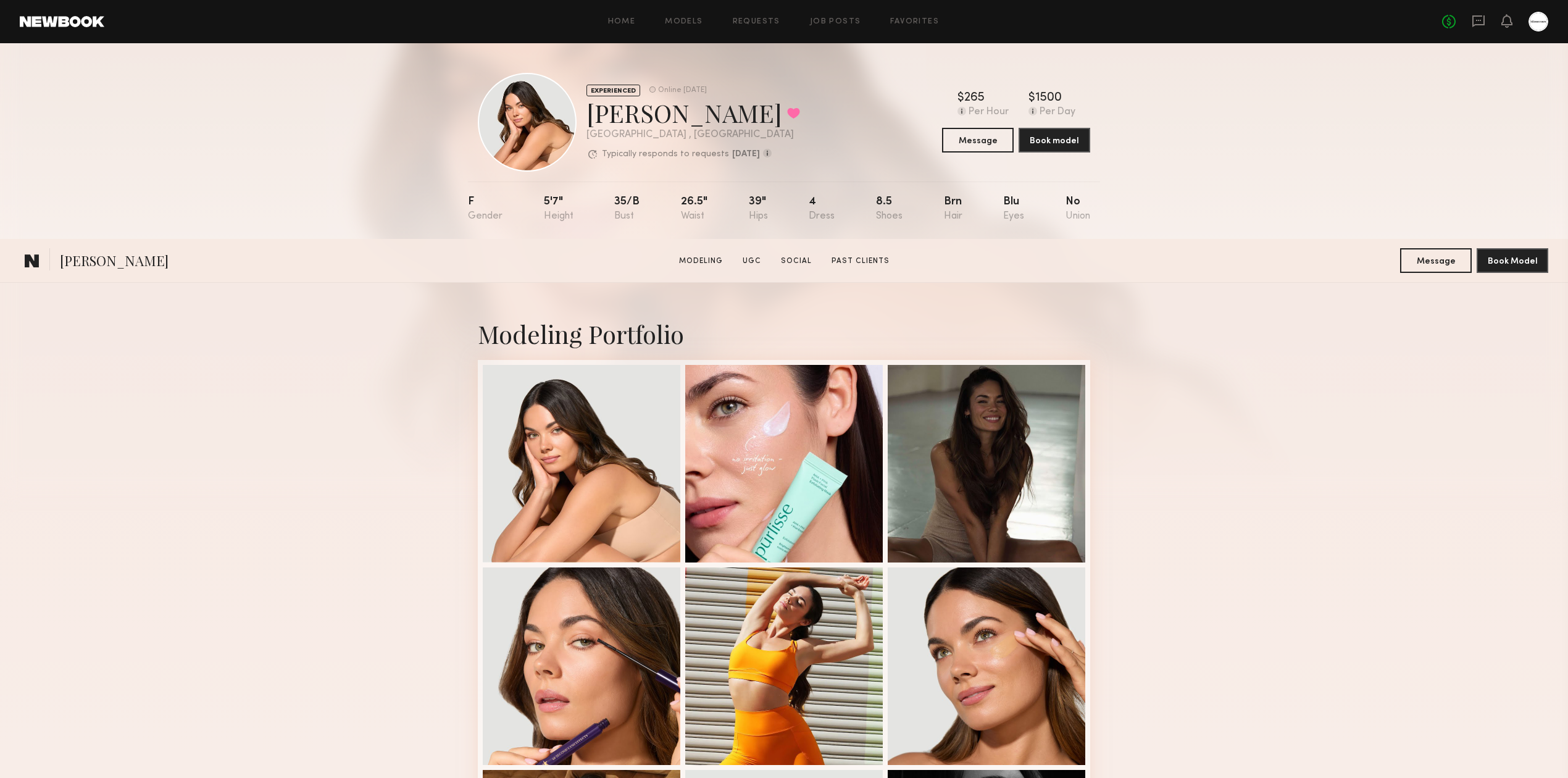
scroll to position [822, 0]
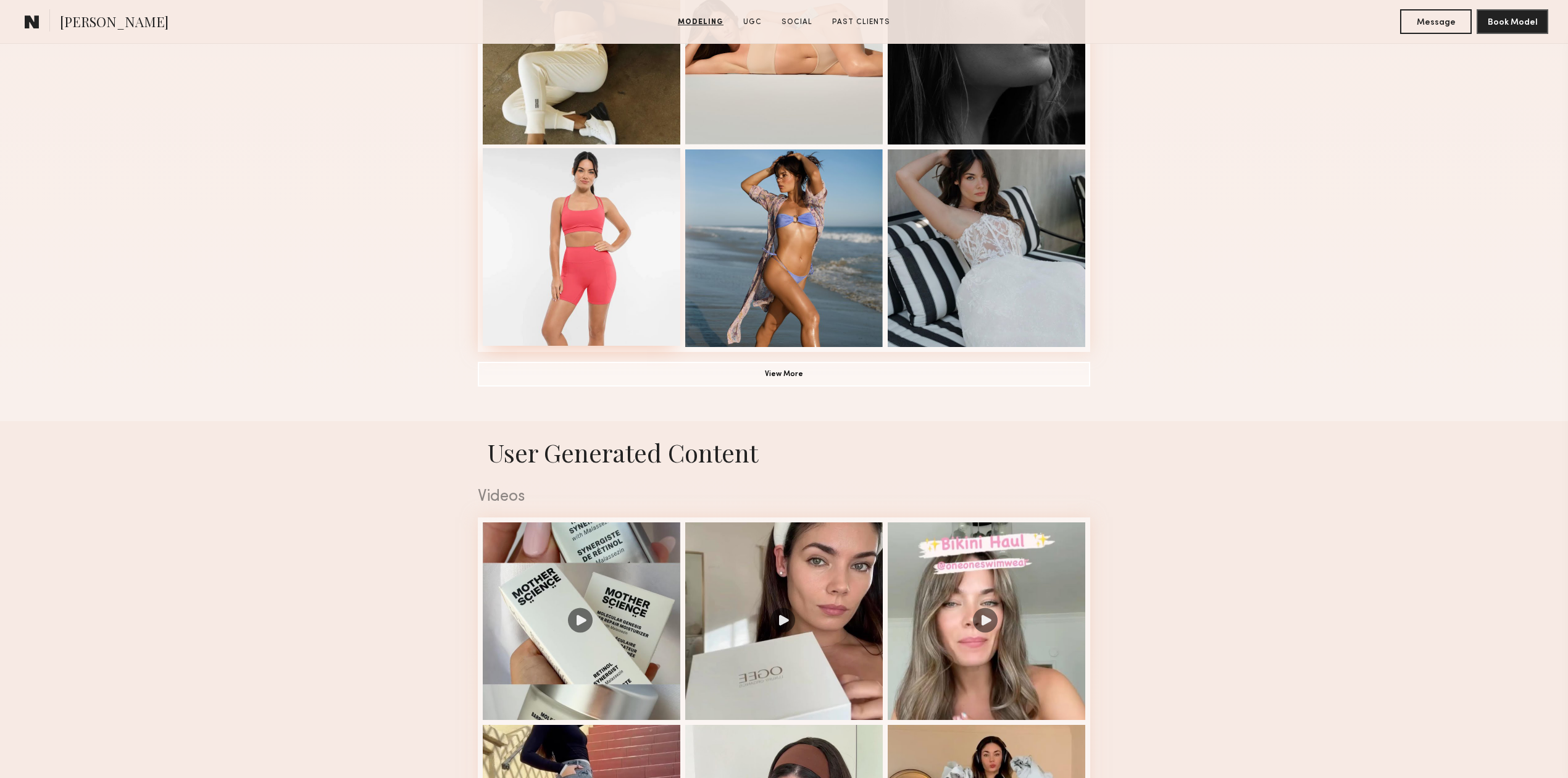
click at [654, 306] on div at bounding box center [581, 246] width 197 height 197
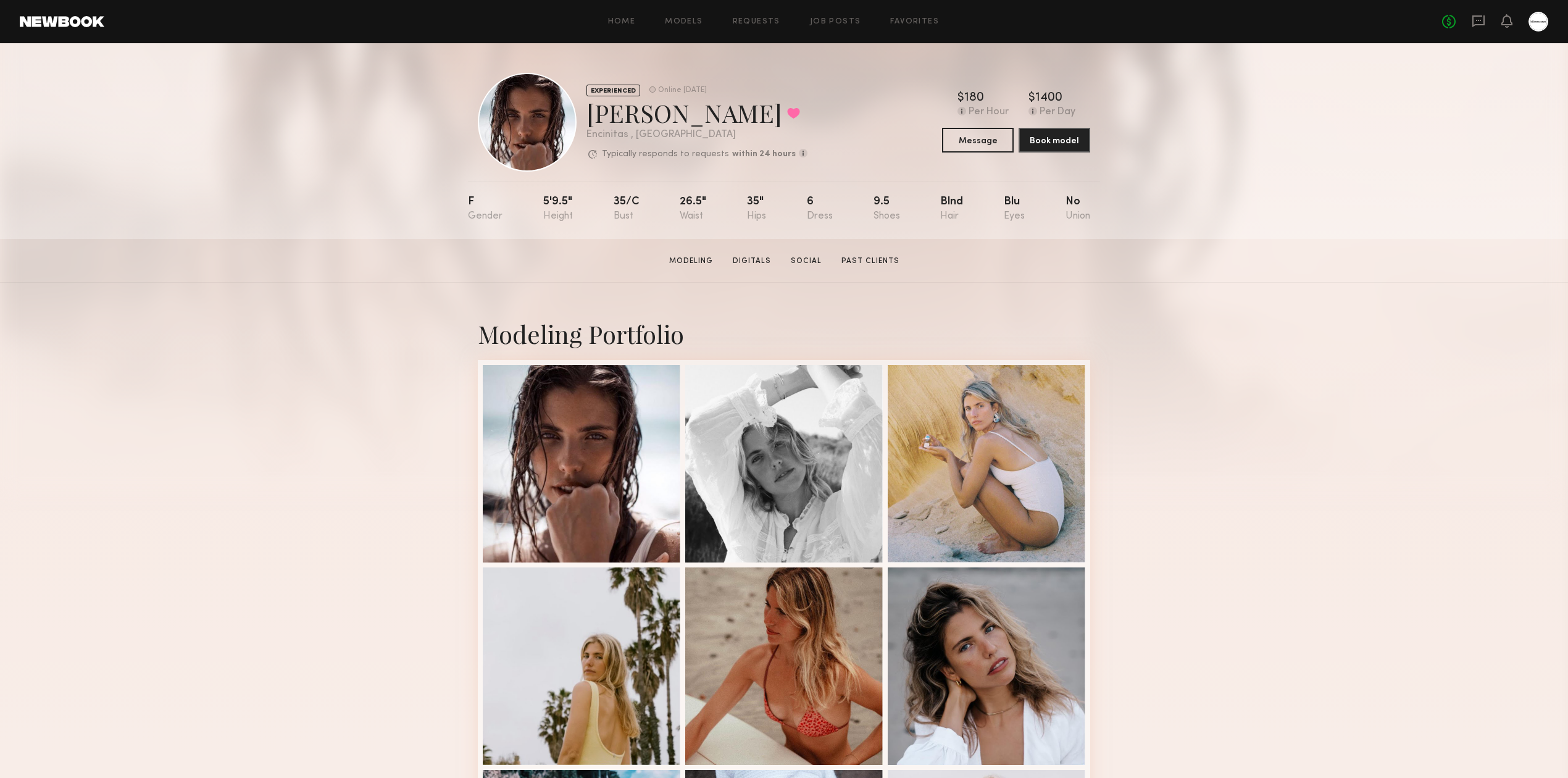
click at [1290, 377] on div "Modeling Portfolio View More" at bounding box center [784, 763] width 1568 height 961
click at [1177, 428] on div "Modeling Portfolio View More" at bounding box center [784, 763] width 1568 height 961
click at [787, 117] on button at bounding box center [793, 112] width 13 height 11
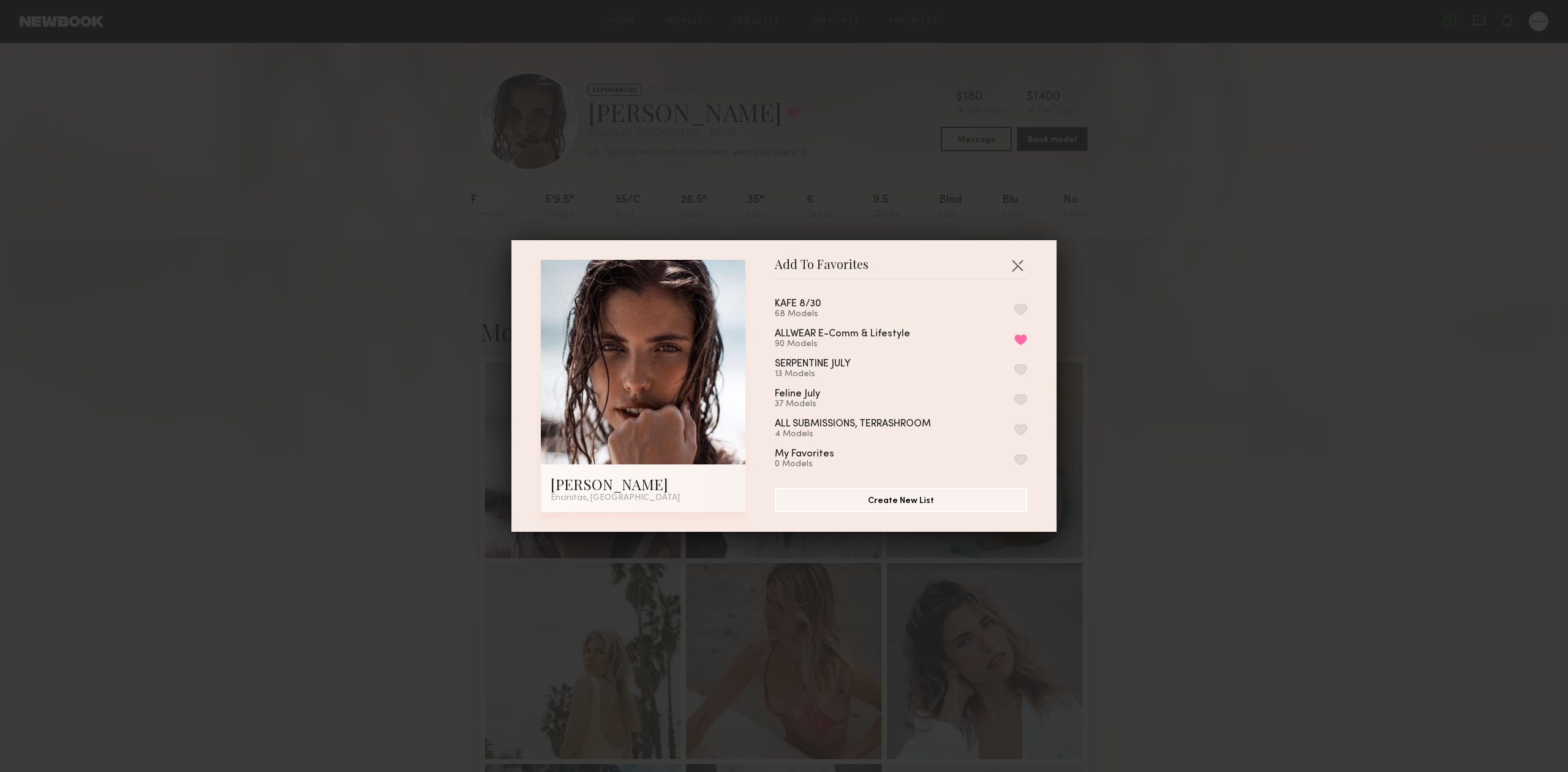
click at [1003, 347] on div "ALLWEAR E-Comm & Lifestyle 90 Models Remove from favorite list" at bounding box center [901, 339] width 252 height 20
click at [1014, 343] on button "Remove from favorite list" at bounding box center [1021, 339] width 13 height 11
click at [1137, 332] on div "Add To Favorites [PERSON_NAME] Encinitas, [GEOGRAPHIC_DATA] Add To Favorites KA…" at bounding box center [784, 386] width 1568 height 772
